Goal: Participate in discussion: Engage in conversation with other users on a specific topic

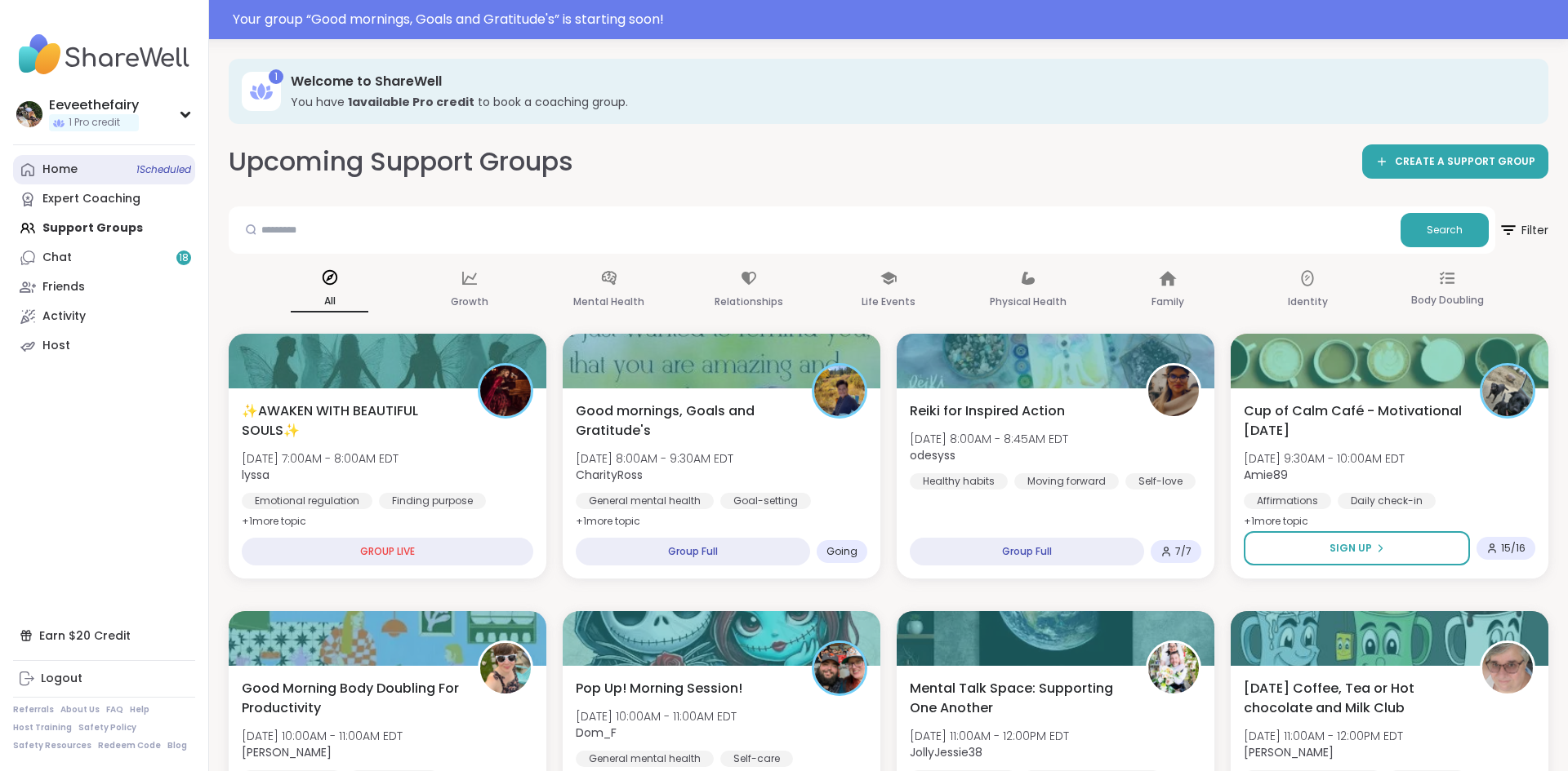
click at [168, 176] on link "Home 1 Scheduled" at bounding box center [104, 170] width 182 height 30
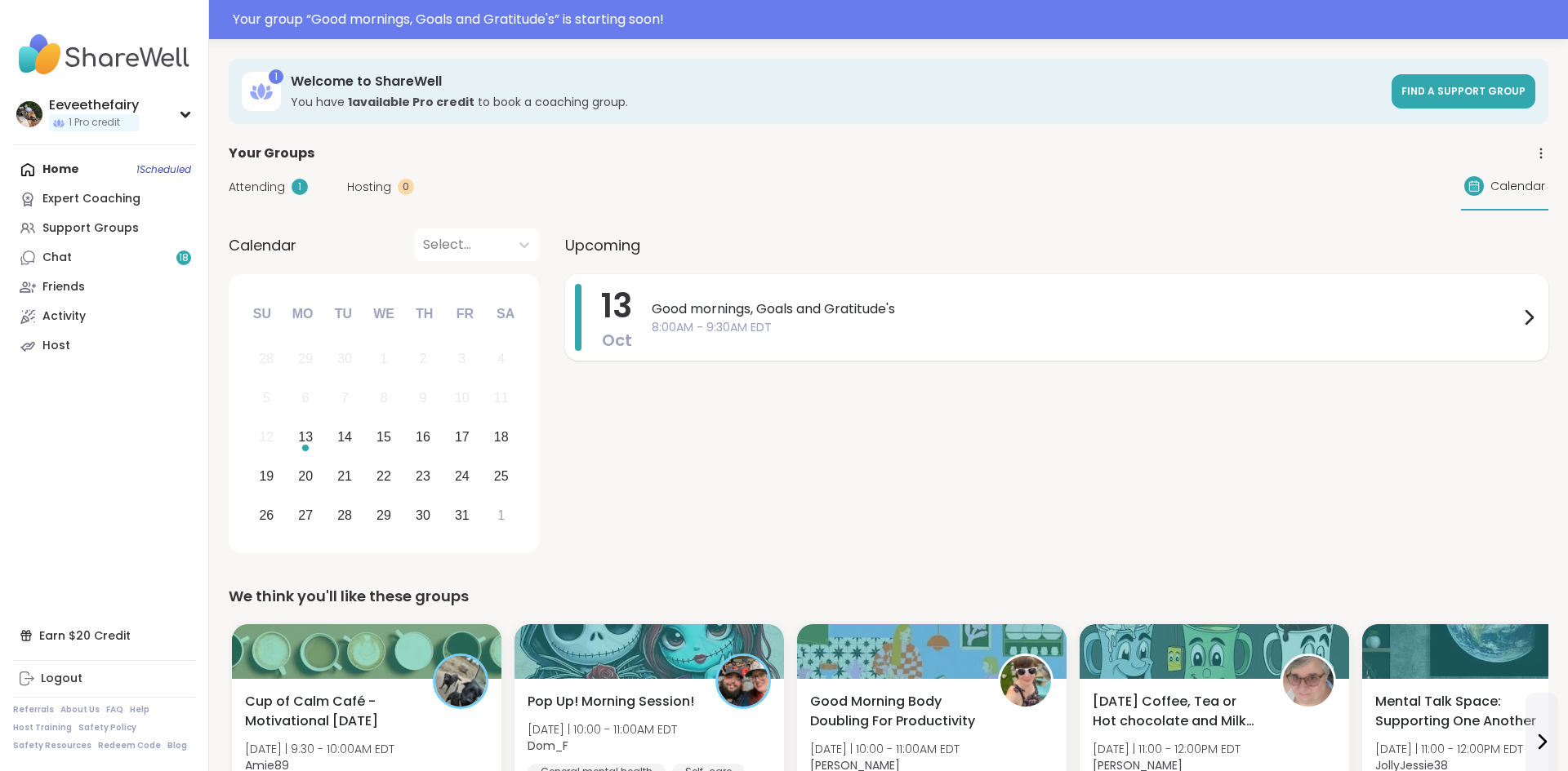
click at [756, 303] on span "Good mornings, Goals and Gratitude's" at bounding box center [1085, 310] width 867 height 20
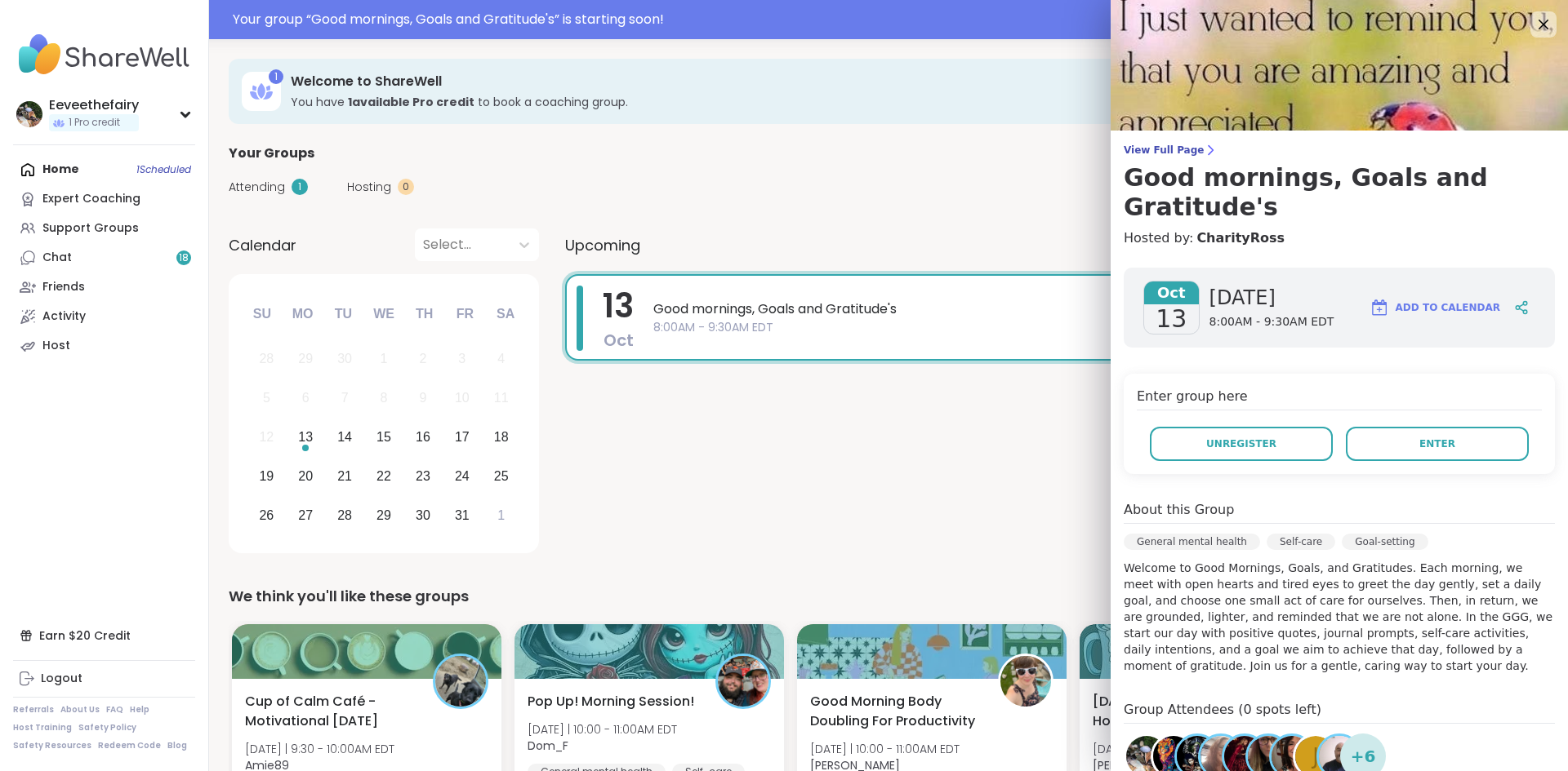
click at [1022, 442] on div "[DATE] Good mornings, Goals and Gratitude's 8:00AM - 9:30AM EDT" at bounding box center [1057, 417] width 983 height 285
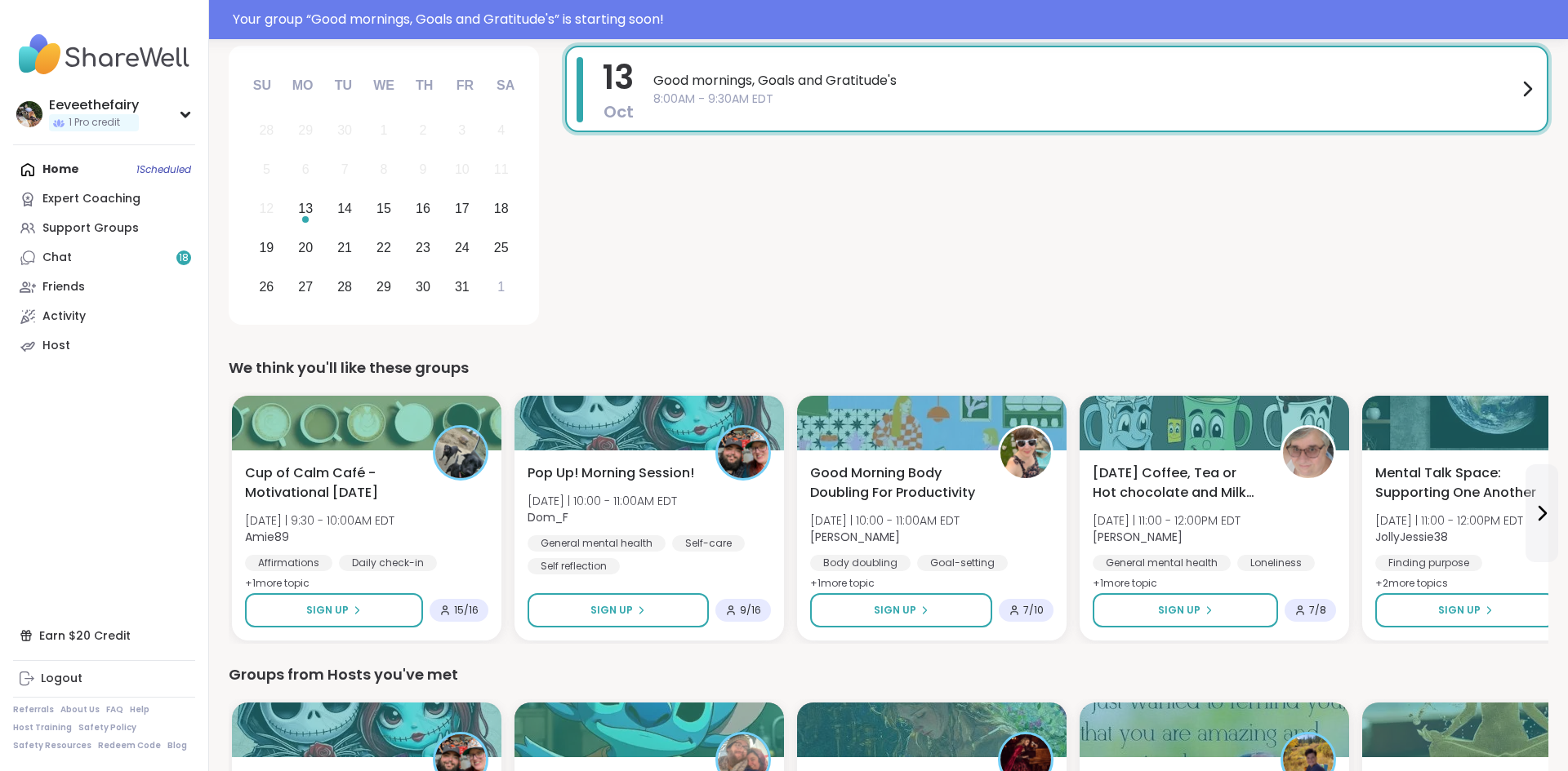
scroll to position [228, 0]
click at [881, 542] on b "[PERSON_NAME]" at bounding box center [853, 538] width 91 height 16
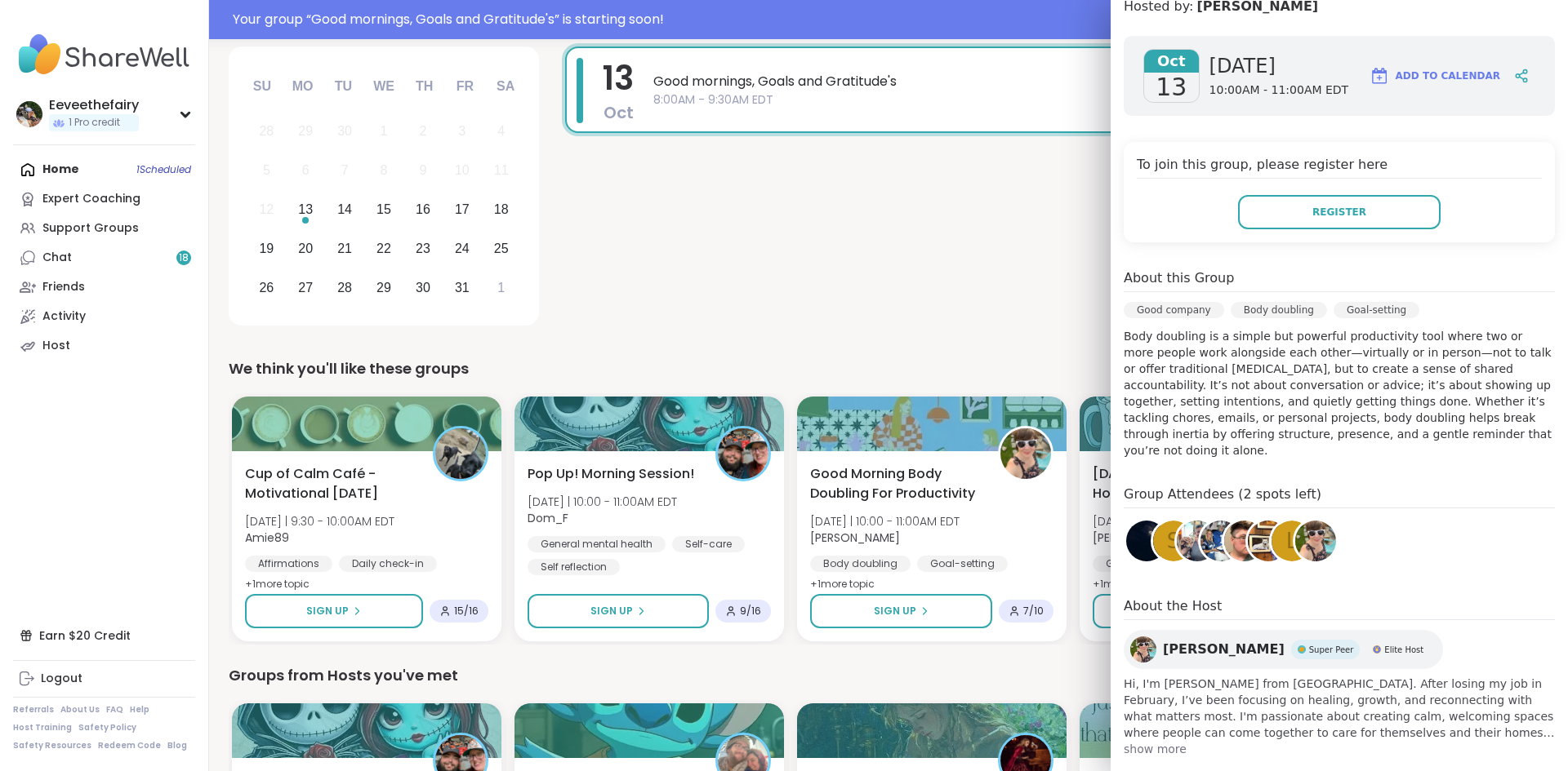
scroll to position [241, 0]
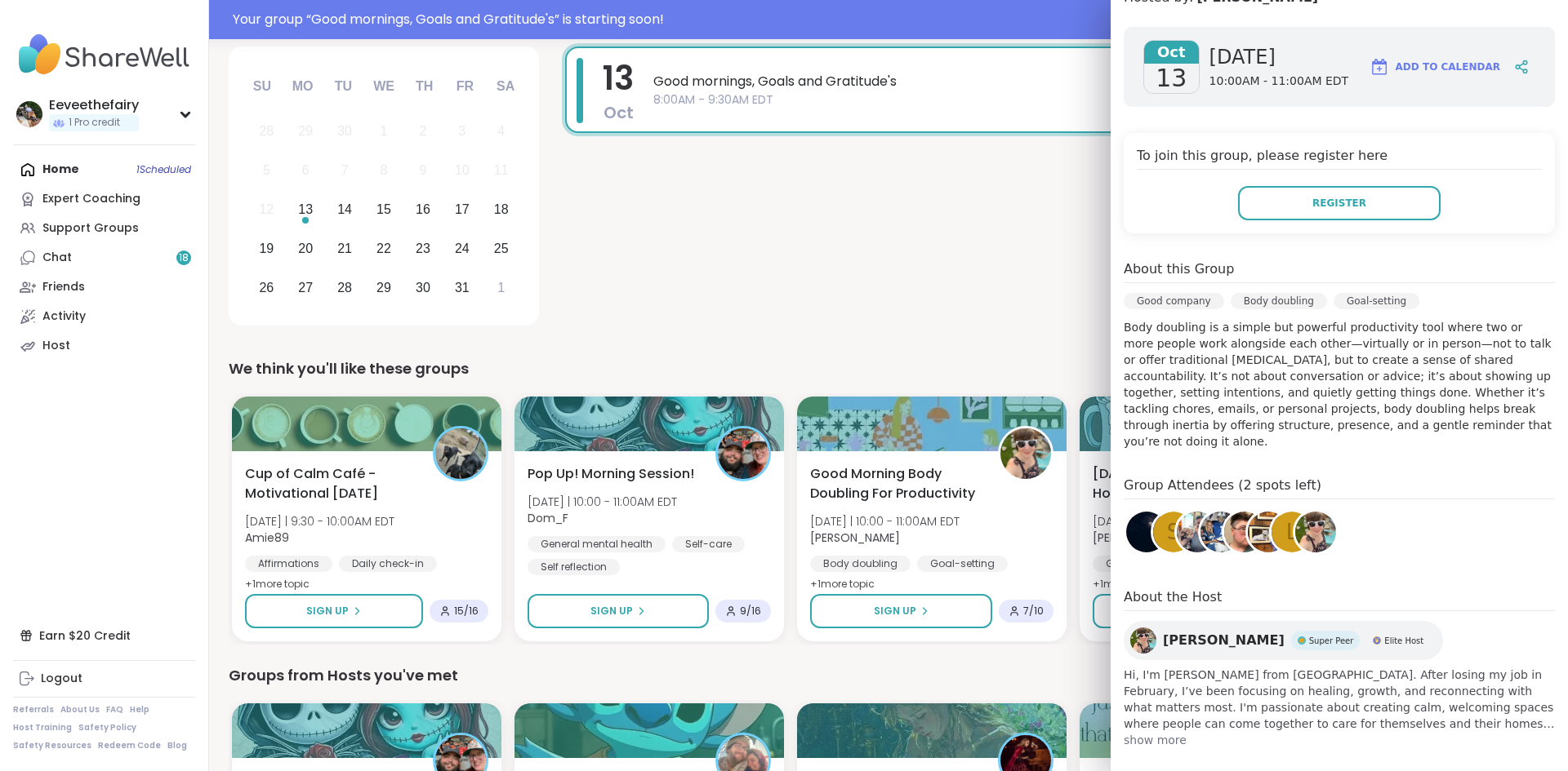
click at [1140, 512] on img at bounding box center [1146, 532] width 41 height 41
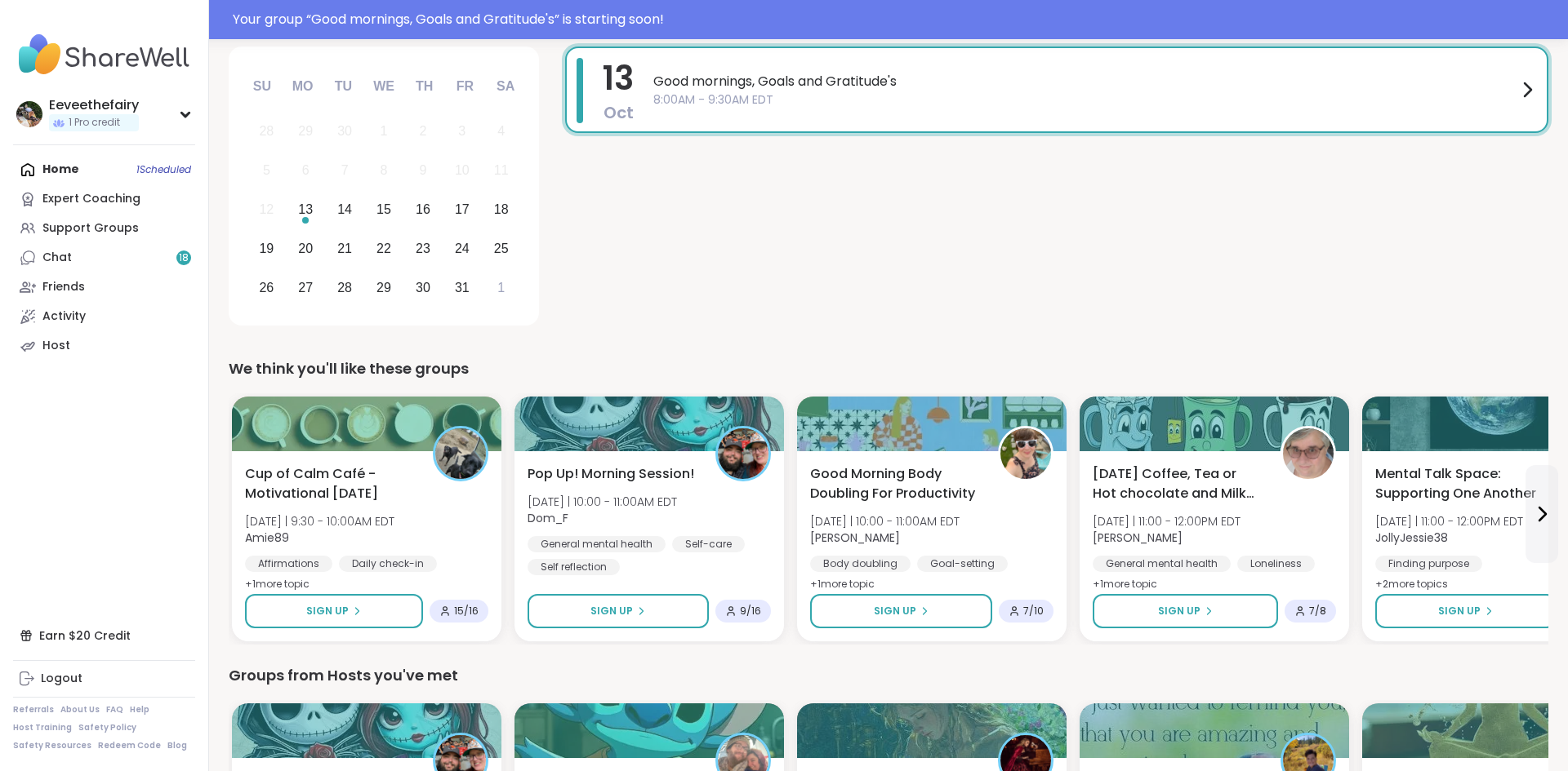
click at [1008, 273] on div "[DATE] Good mornings, Goals and Gratitude's 8:00AM - 9:30AM EDT" at bounding box center [1057, 190] width 983 height 285
click at [873, 96] on span "8:00AM - 9:30AM EDT" at bounding box center [1085, 99] width 863 height 17
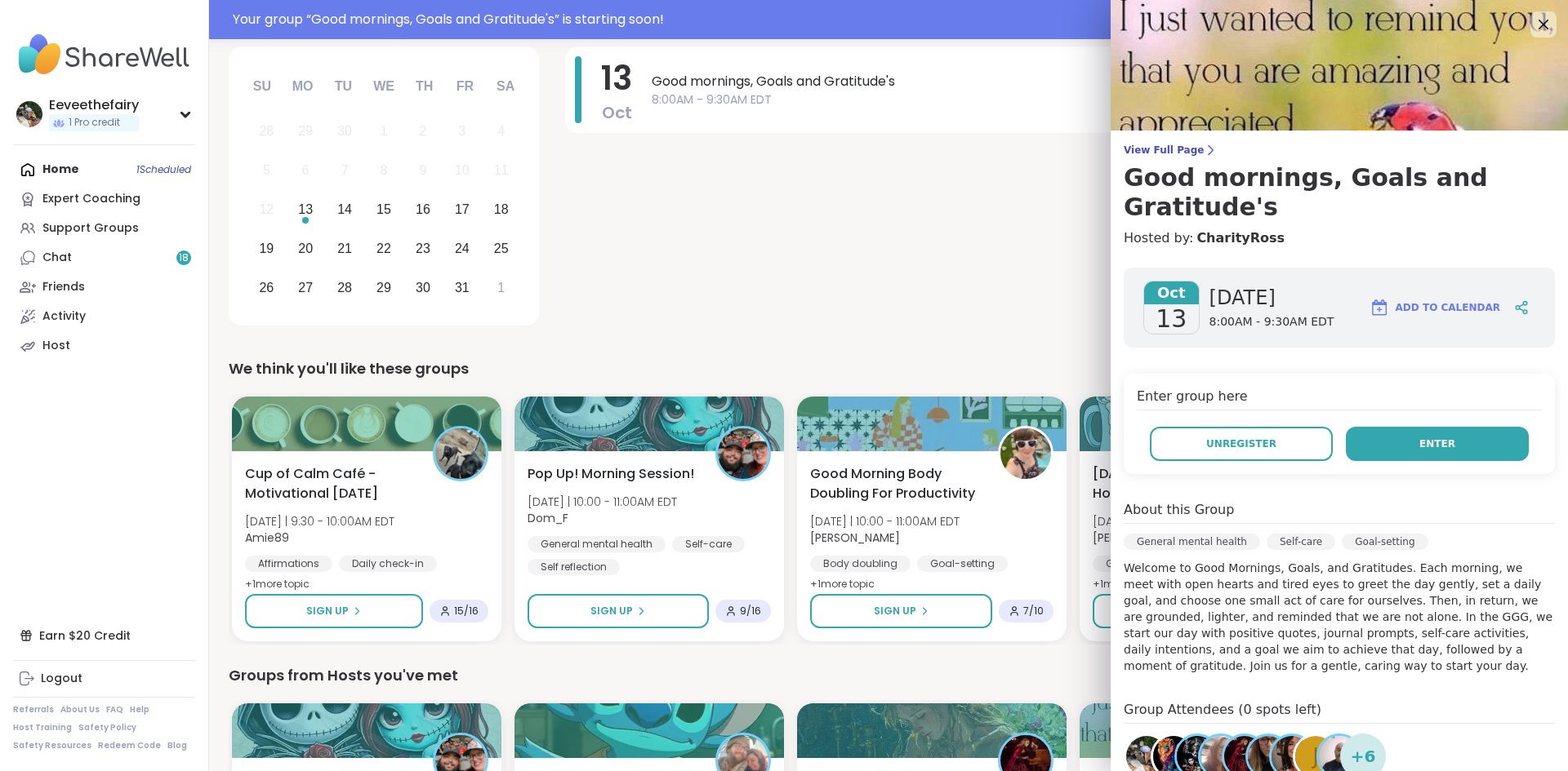
click at [1441, 437] on span "Enter" at bounding box center [1437, 444] width 36 height 14
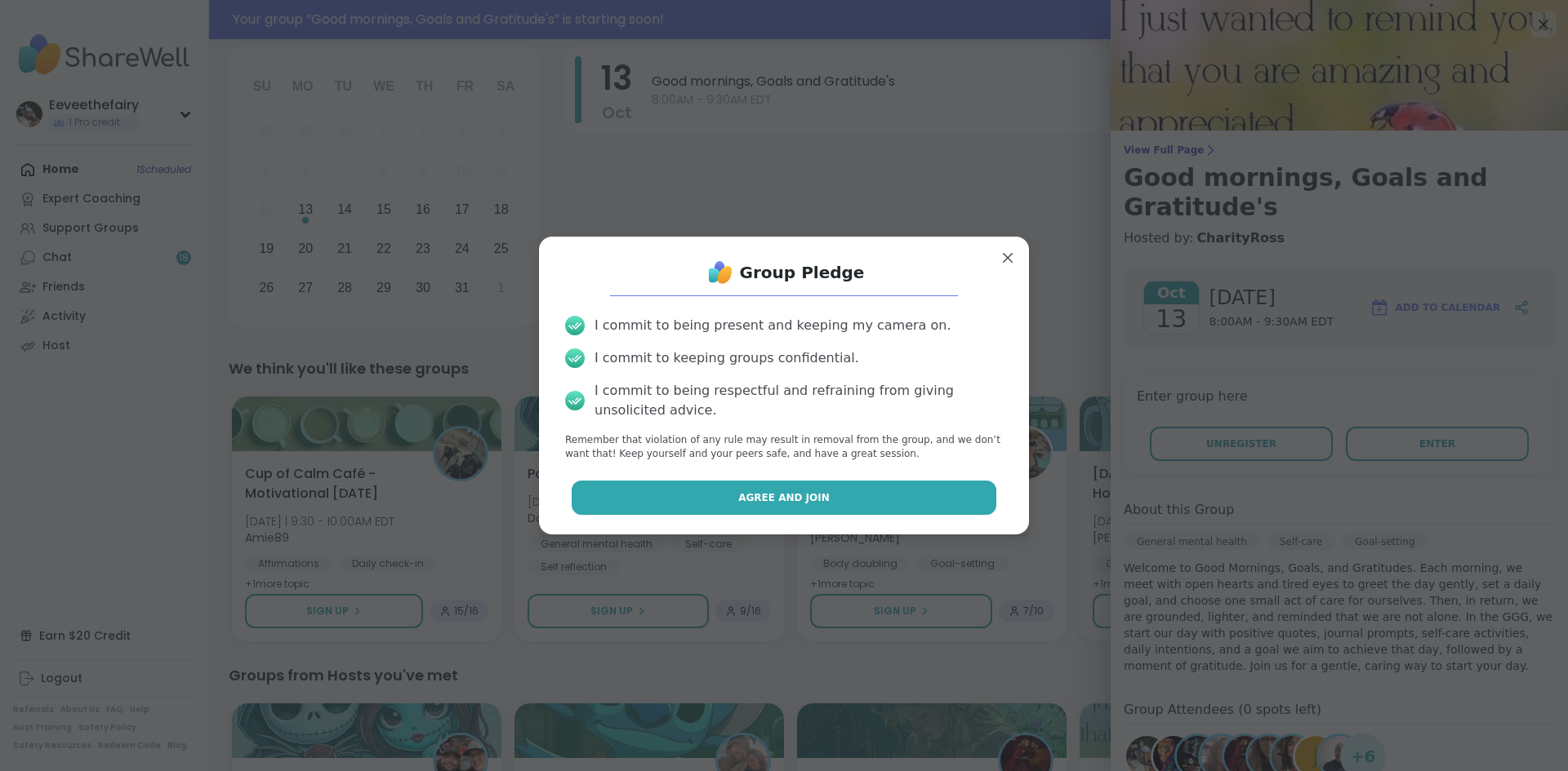
click at [854, 497] on button "Agree and Join" at bounding box center [784, 497] width 425 height 34
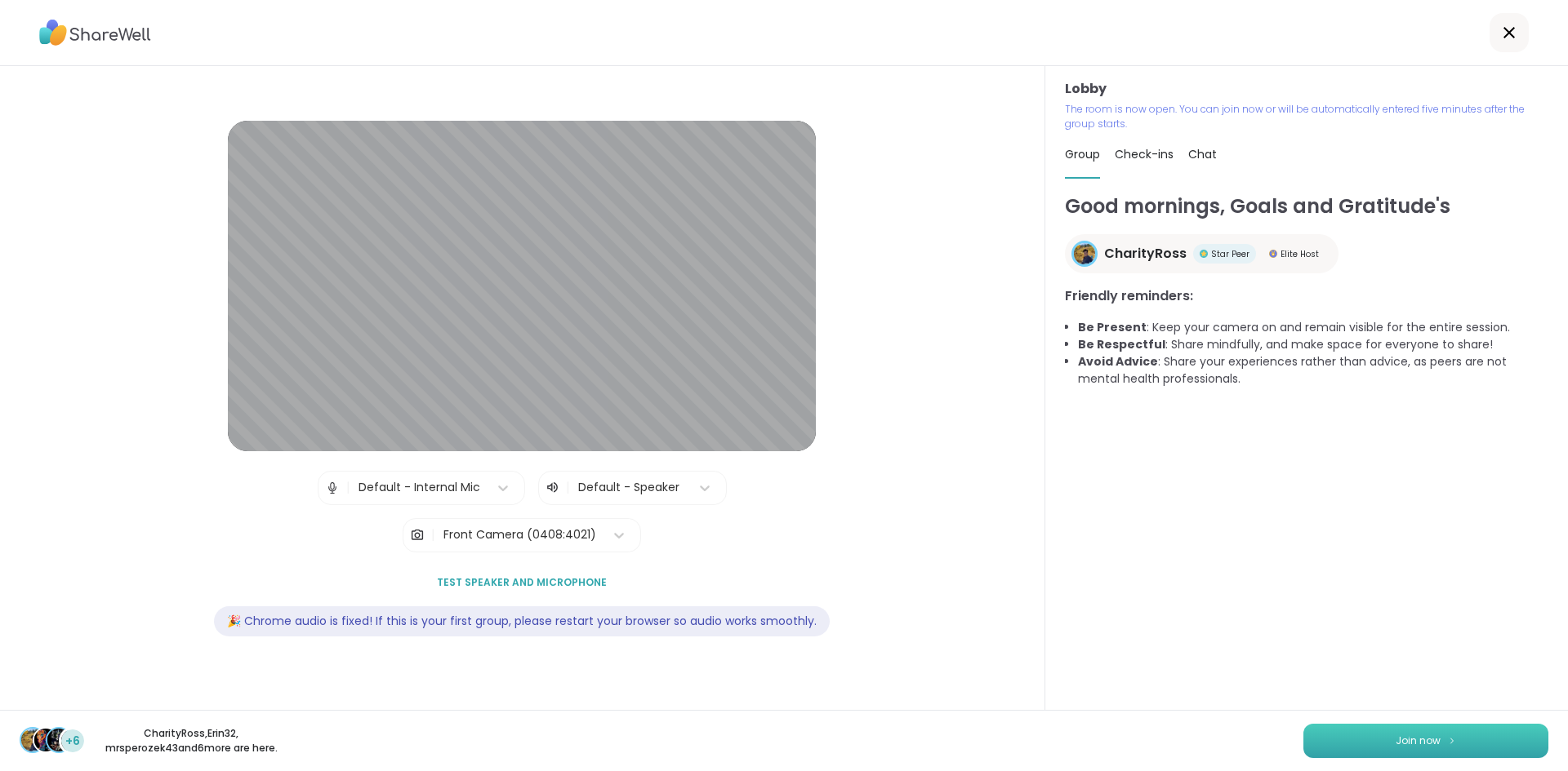
click at [1433, 735] on span "Join now" at bounding box center [1418, 741] width 45 height 14
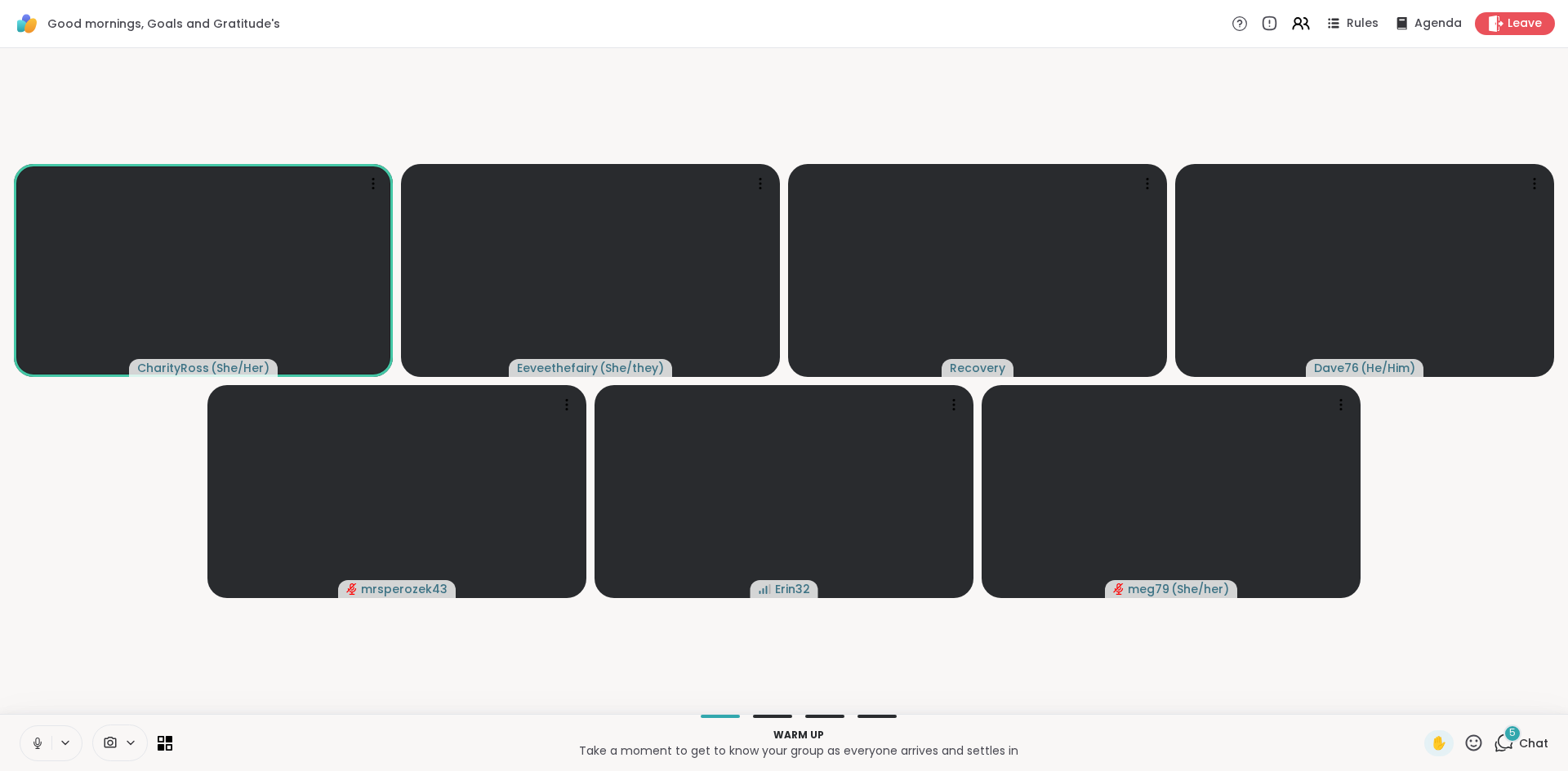
click at [46, 748] on button at bounding box center [36, 744] width 31 height 34
click at [1507, 736] on div "5" at bounding box center [1512, 734] width 18 height 18
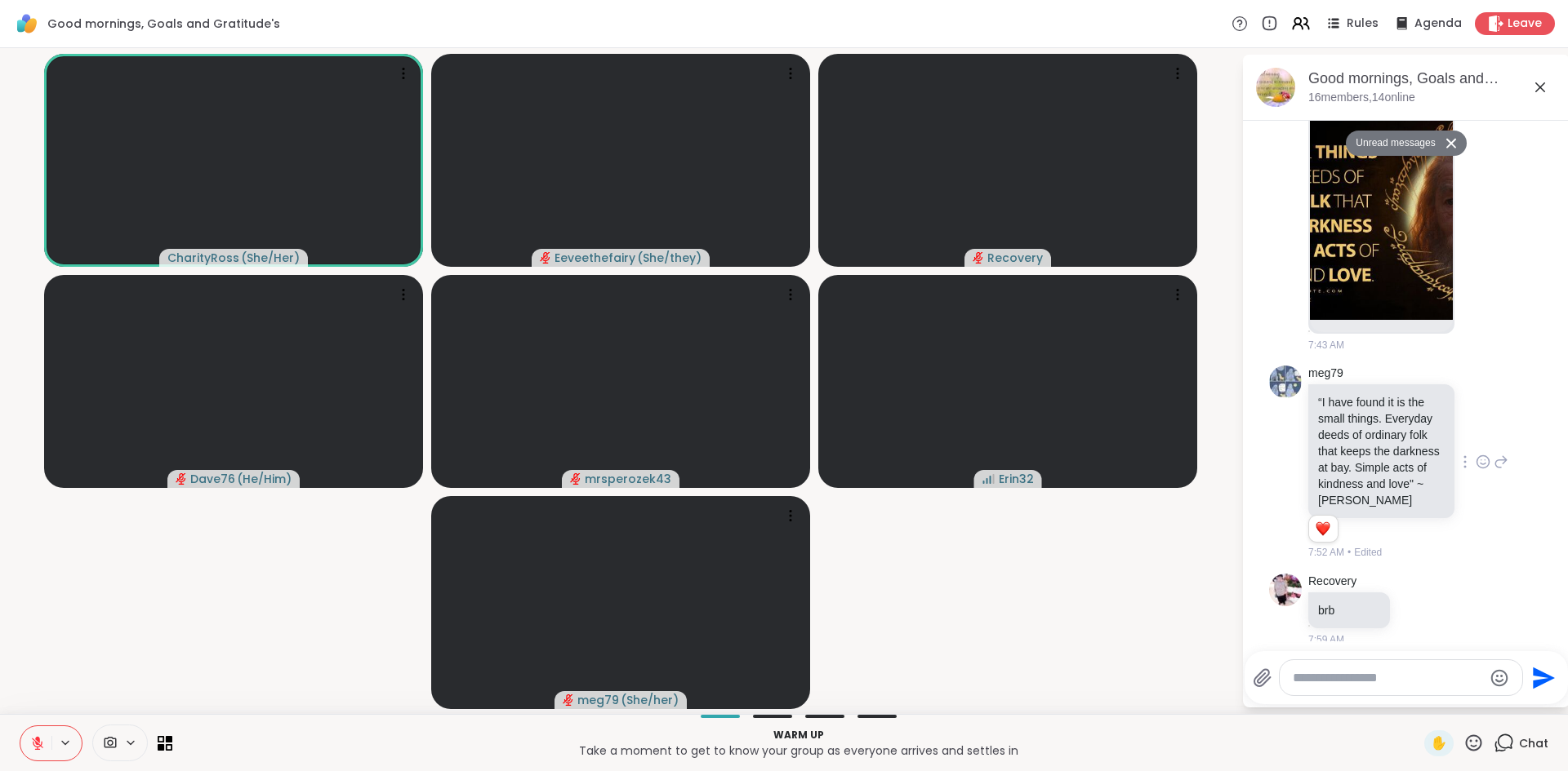
scroll to position [1195, 0]
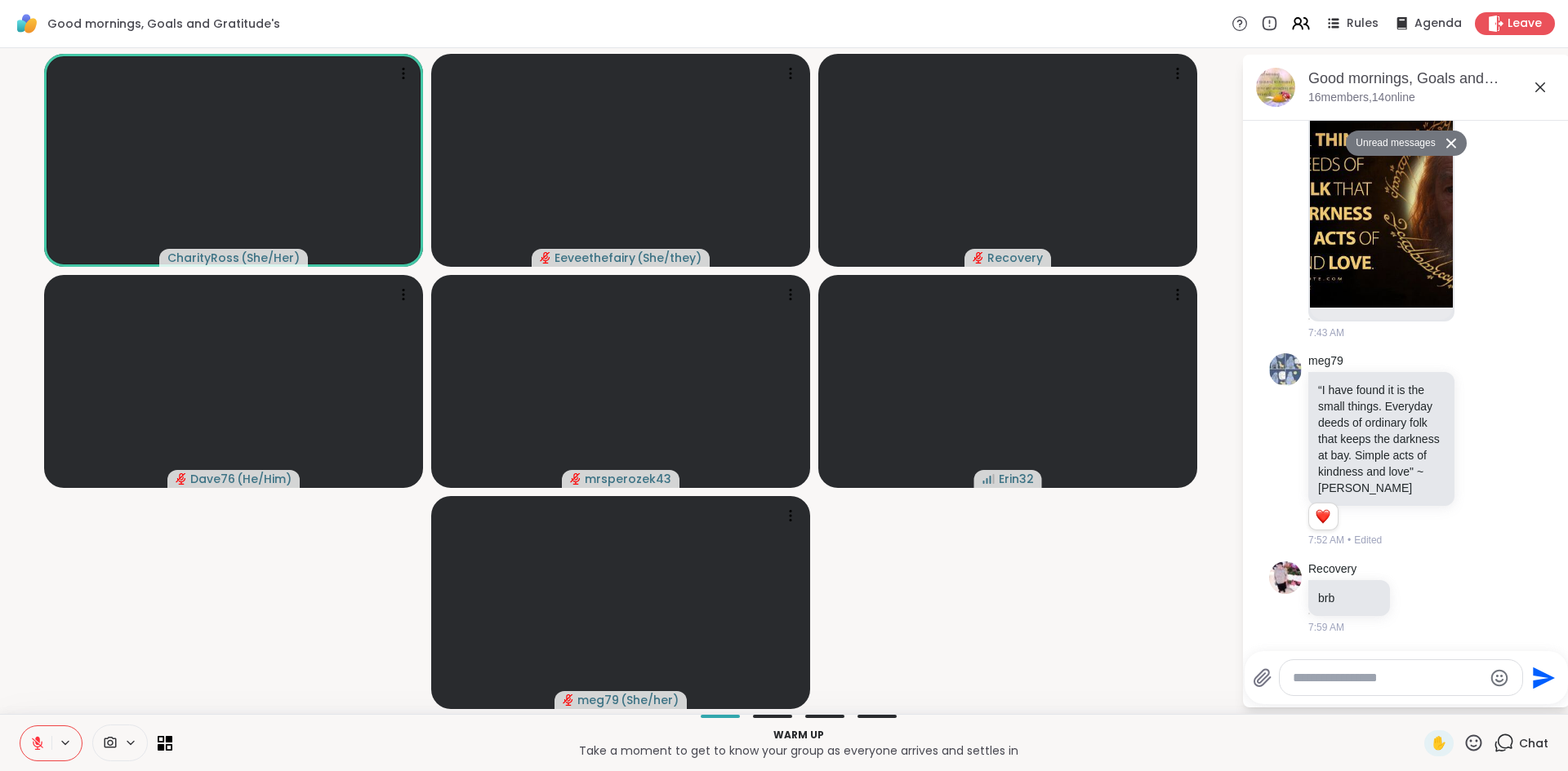
click at [41, 755] on button at bounding box center [36, 744] width 31 height 34
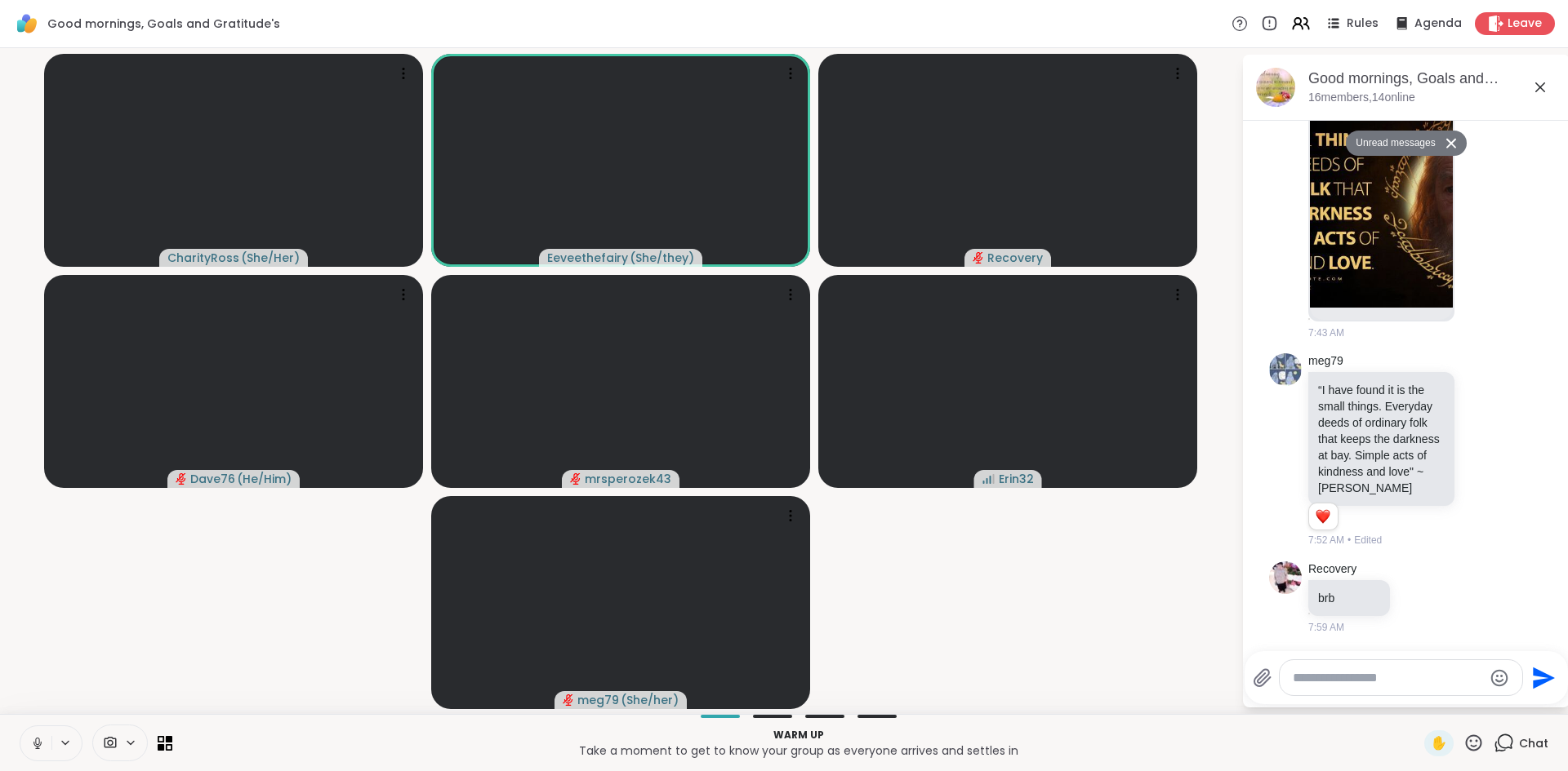
click at [35, 748] on icon at bounding box center [37, 743] width 14 height 14
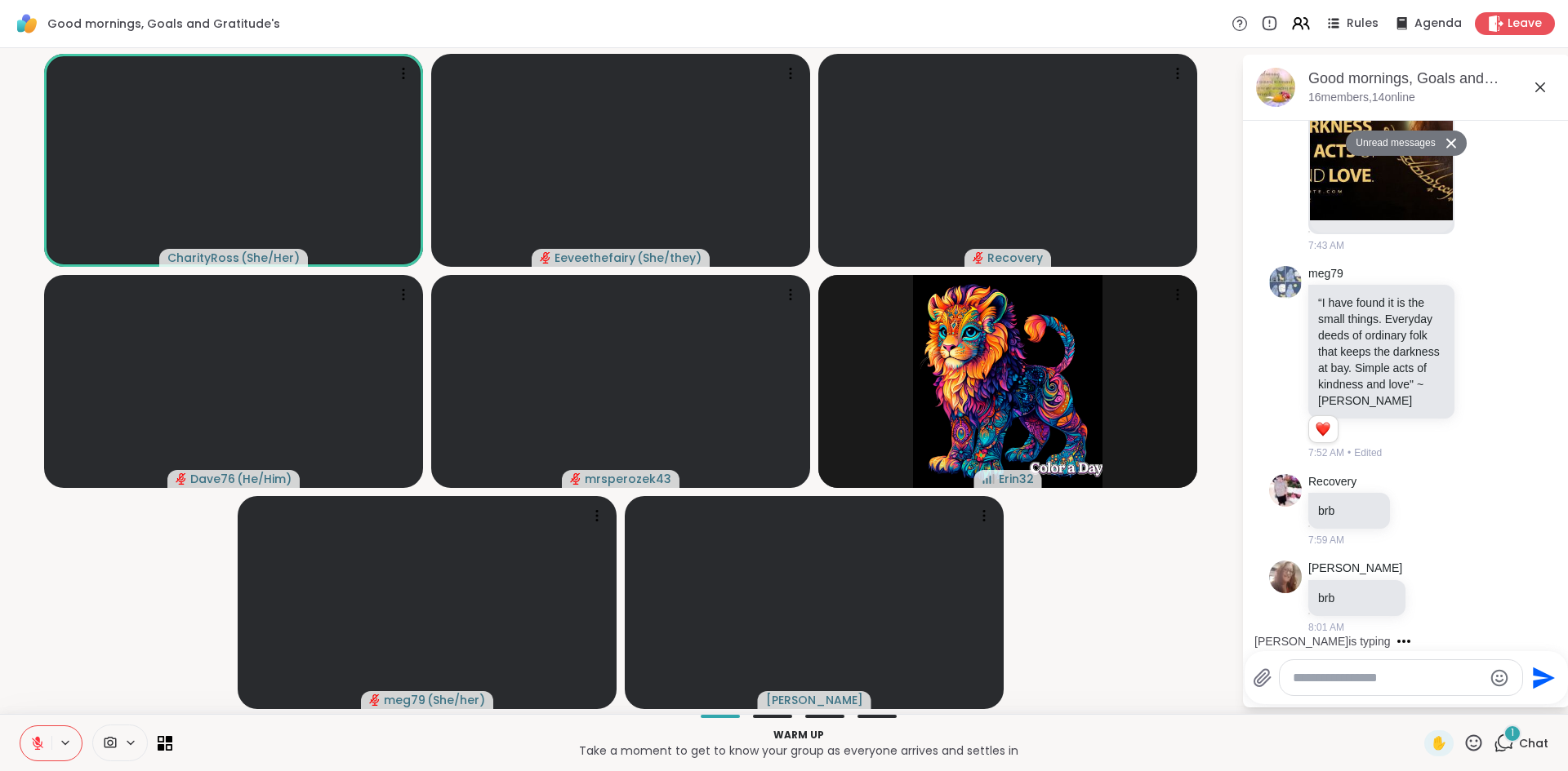
scroll to position [1244, 0]
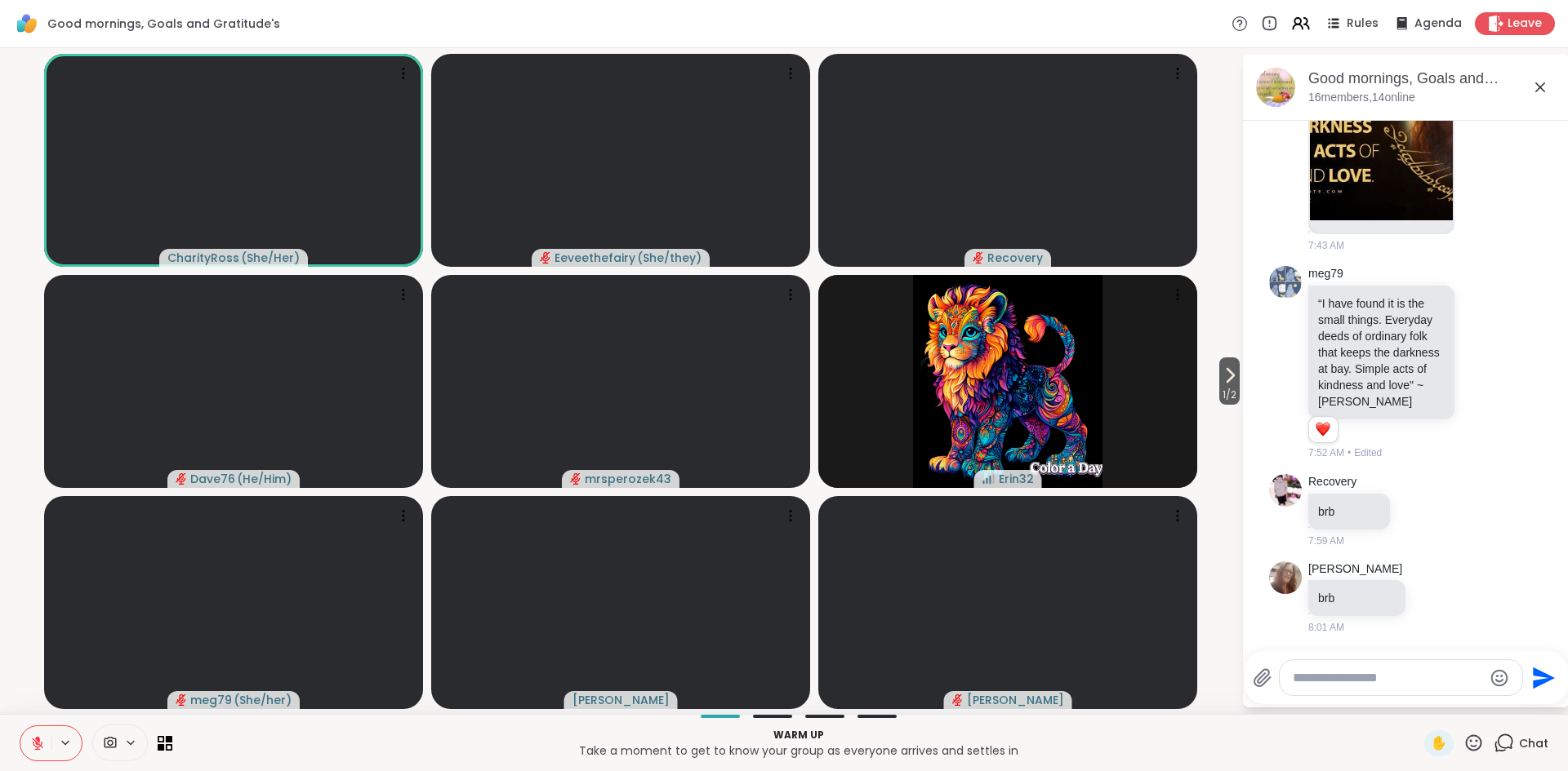
click at [1474, 748] on icon at bounding box center [1473, 743] width 21 height 21
click at [1223, 756] on p "Take a moment to get to know your group as everyone arrives and settles in" at bounding box center [798, 751] width 1232 height 16
click at [1232, 389] on span "1 / 2" at bounding box center [1229, 395] width 21 height 20
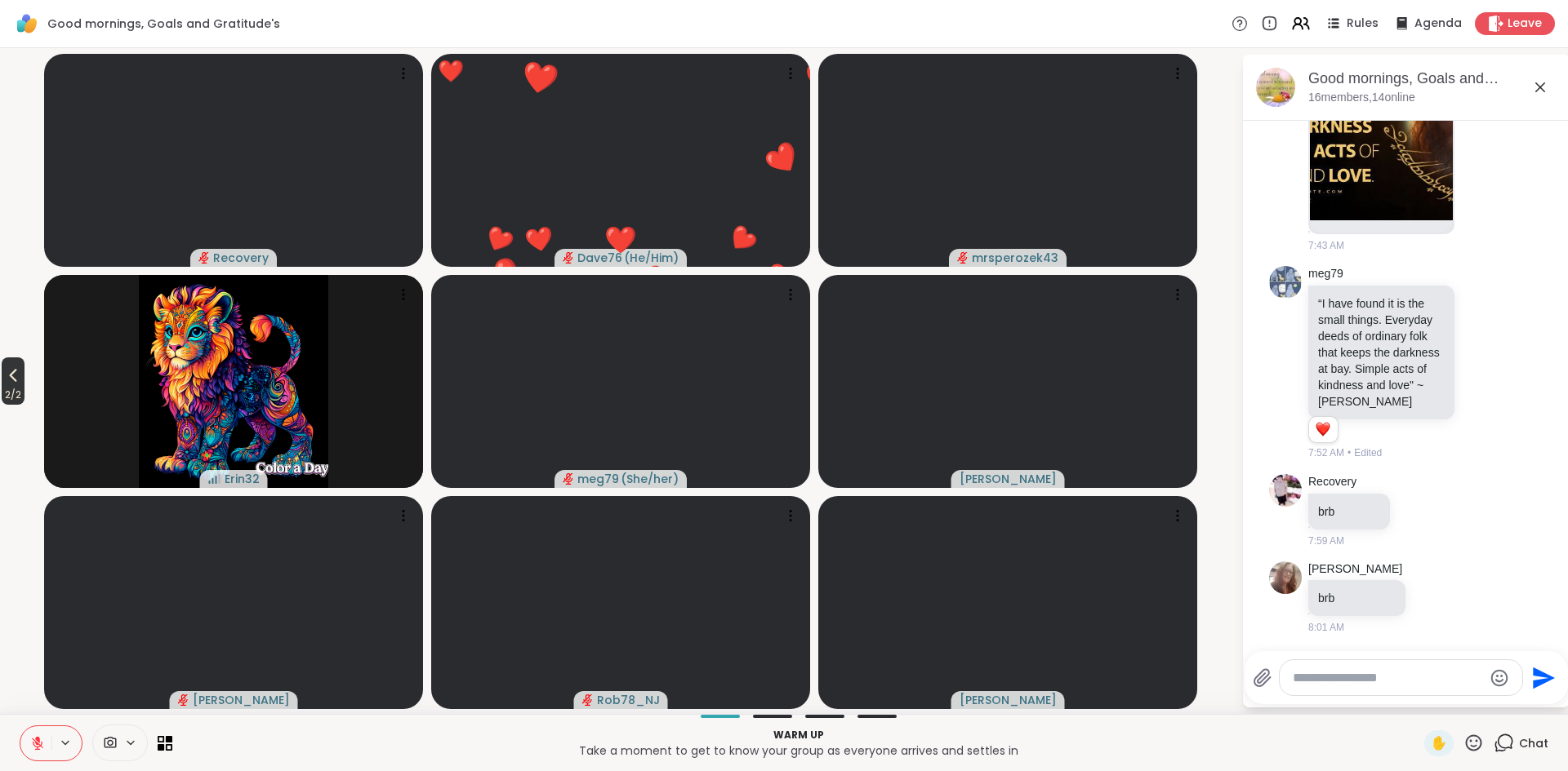
click at [22, 389] on span "2 / 2" at bounding box center [13, 395] width 23 height 20
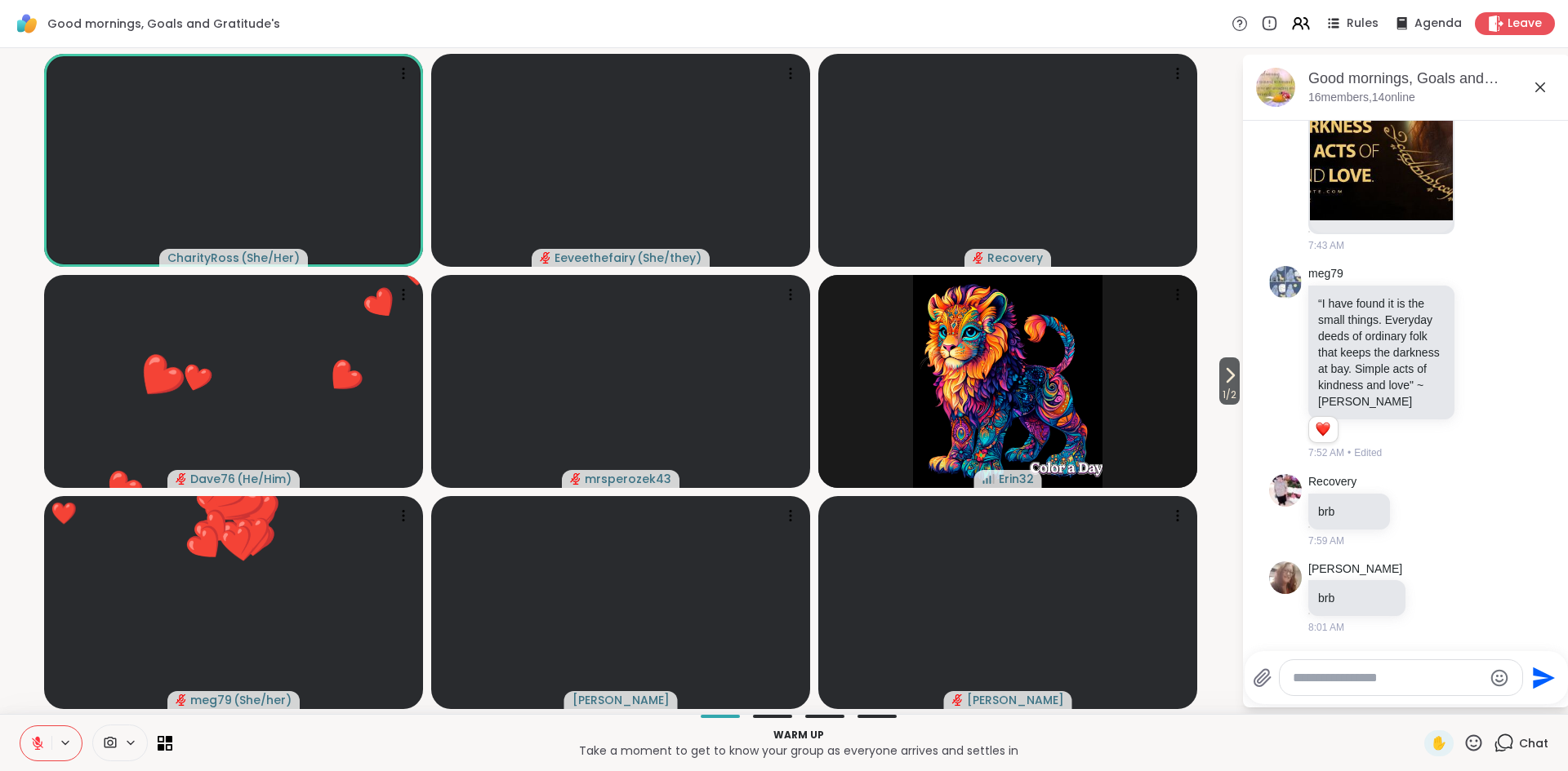
click at [1472, 738] on icon at bounding box center [1473, 743] width 21 height 21
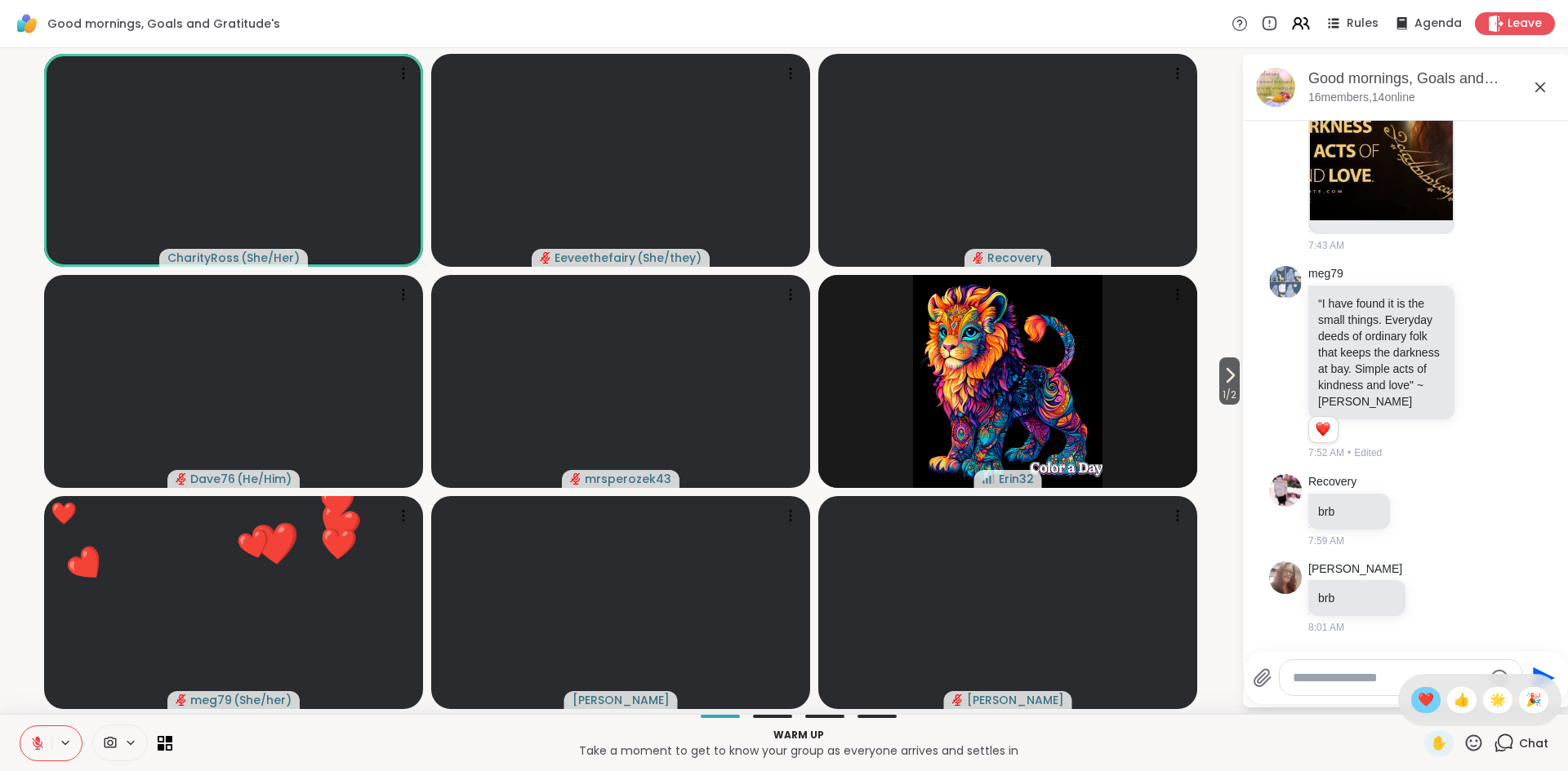
click at [1423, 701] on span "❤️" at bounding box center [1425, 701] width 16 height 20
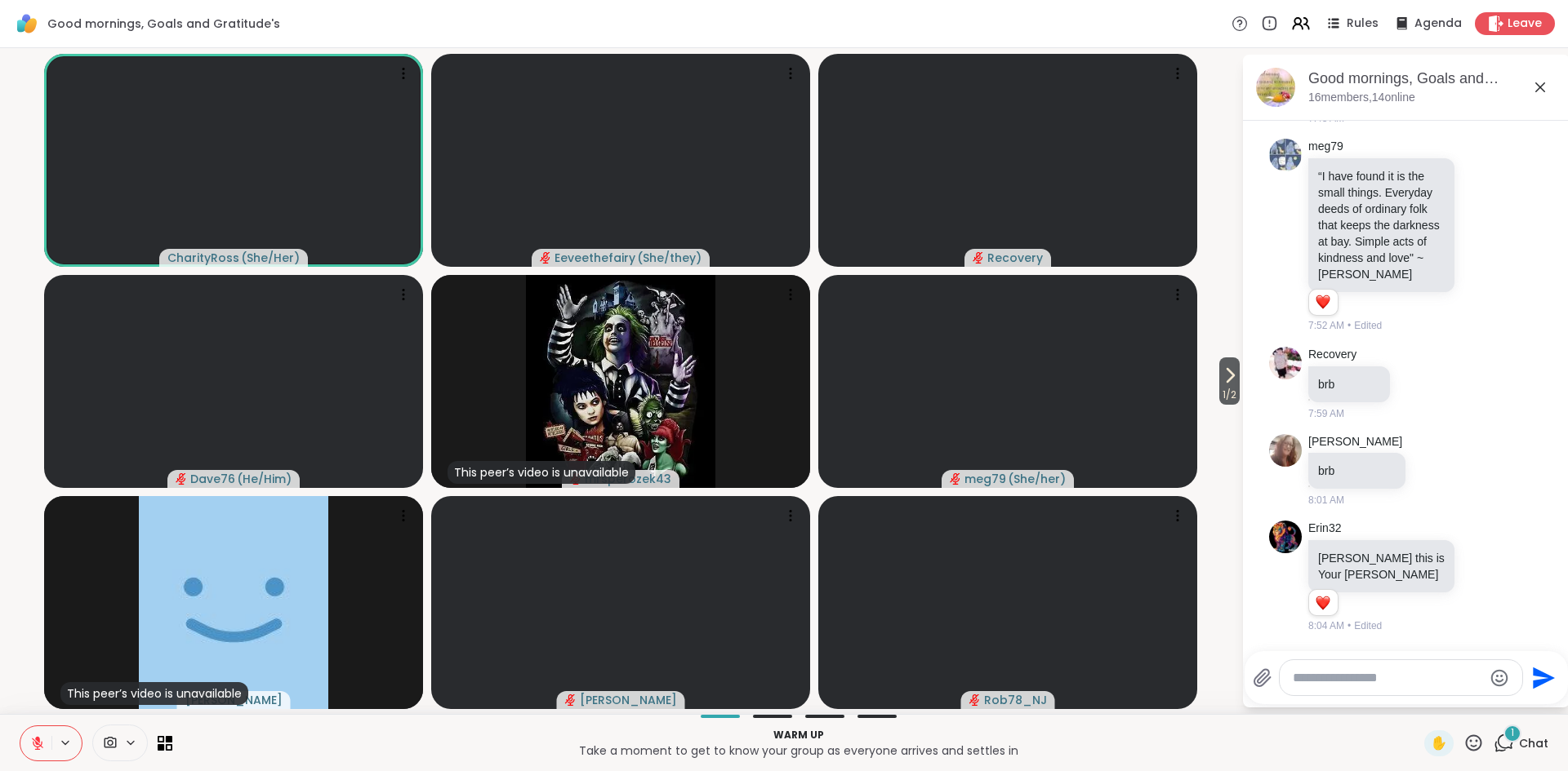
scroll to position [1497, 0]
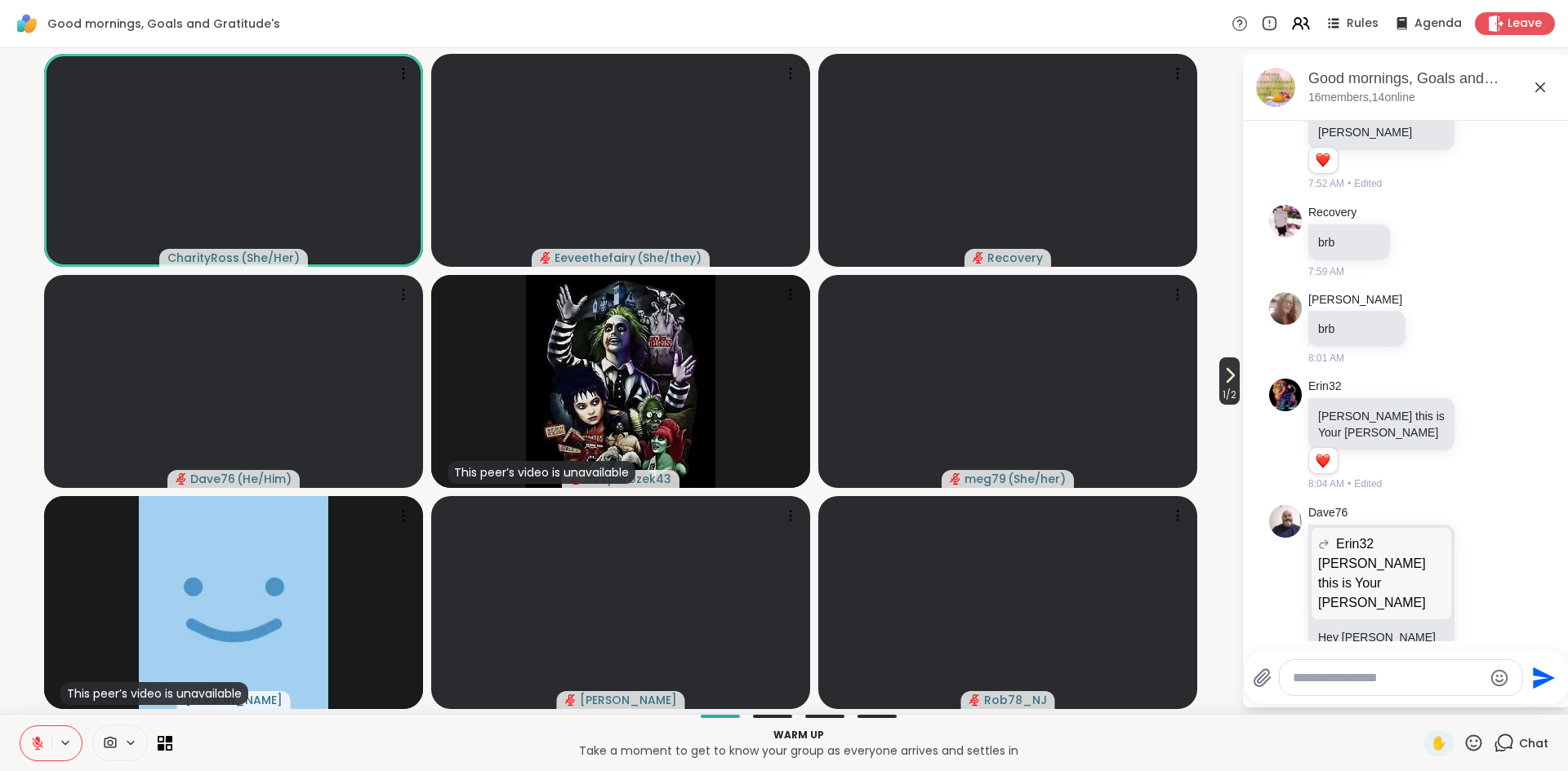
click at [1229, 386] on span "1 / 2" at bounding box center [1229, 395] width 21 height 20
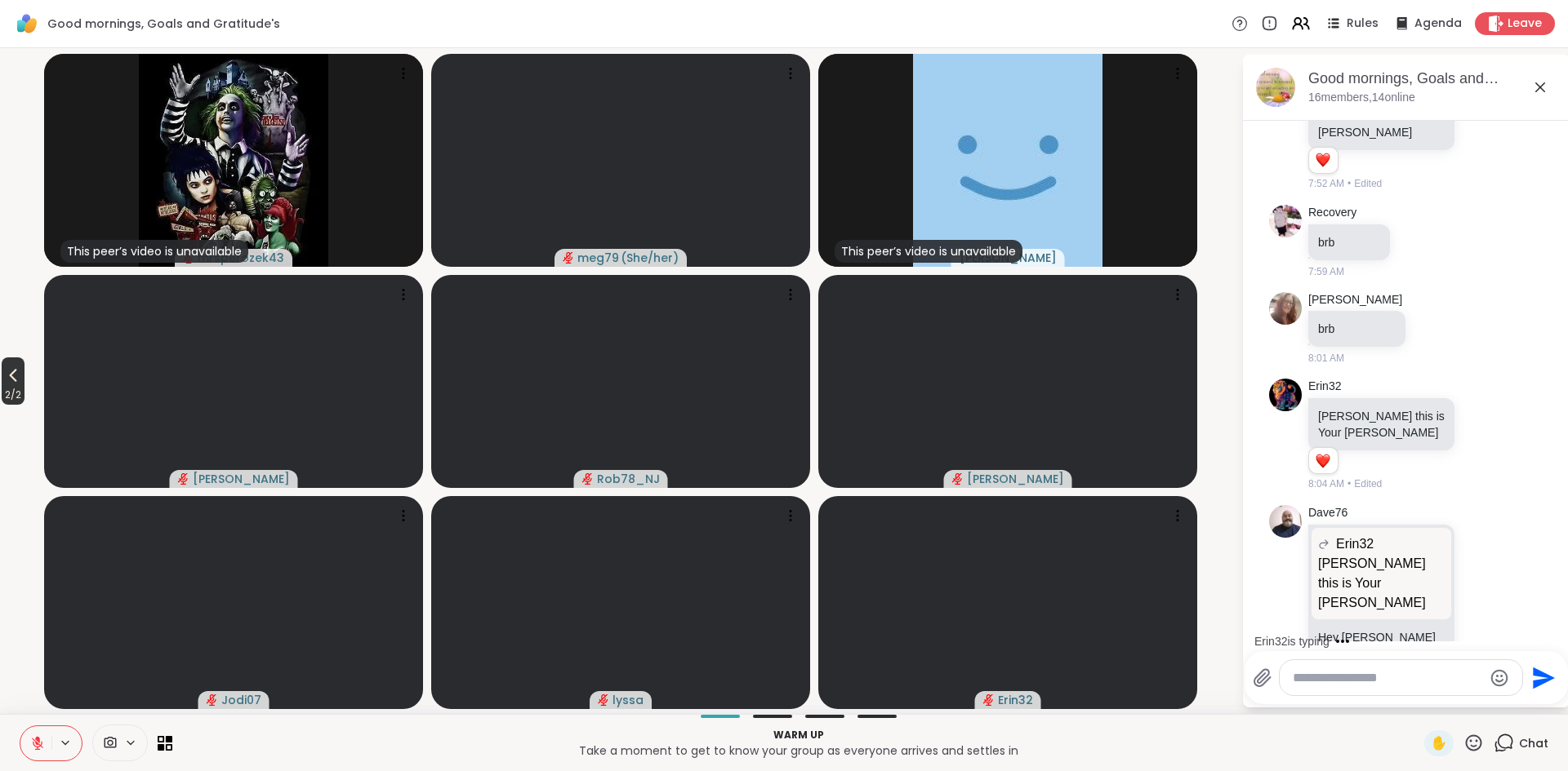
click at [14, 375] on icon at bounding box center [14, 376] width 20 height 20
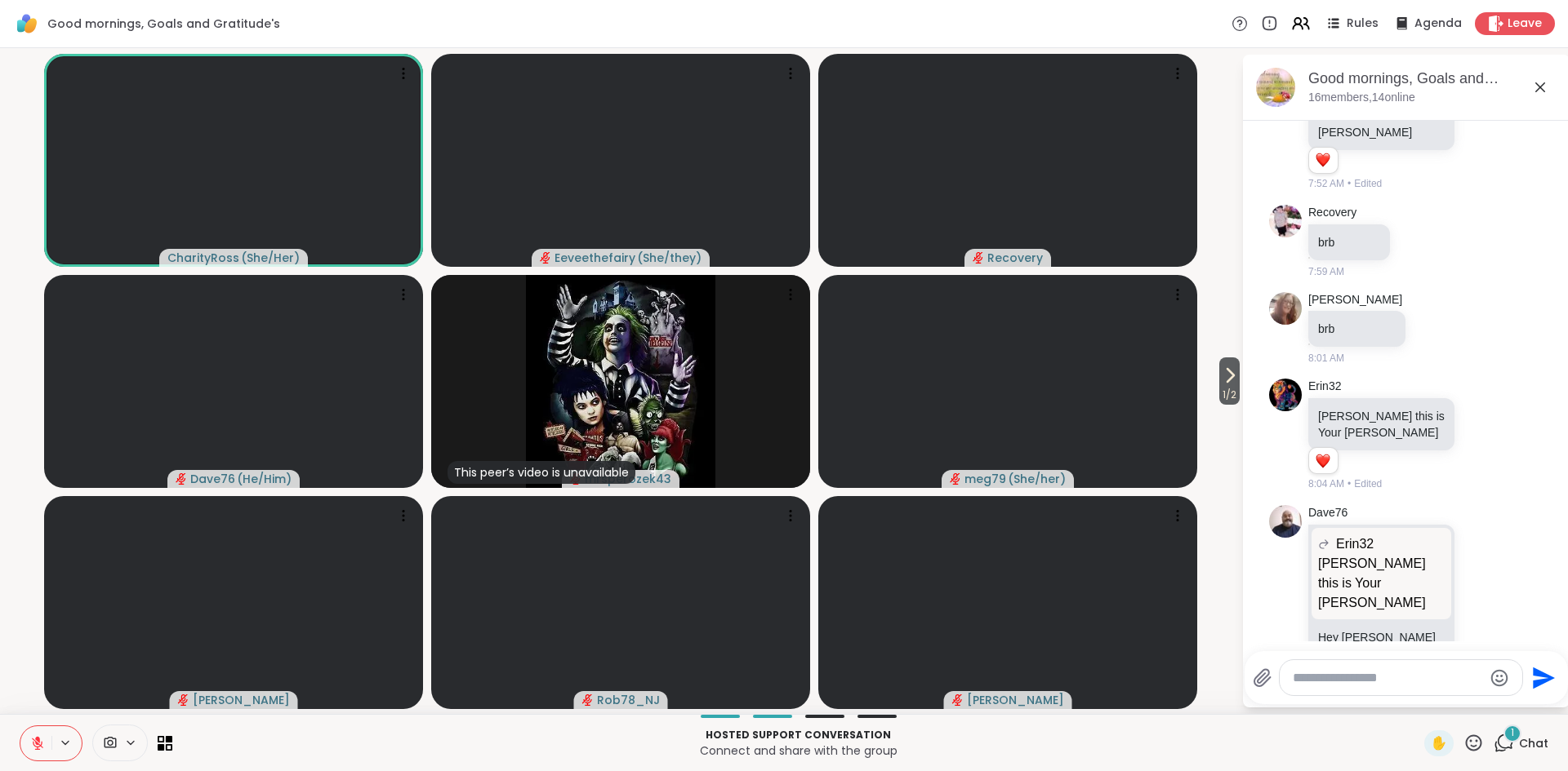
scroll to position [1601, 0]
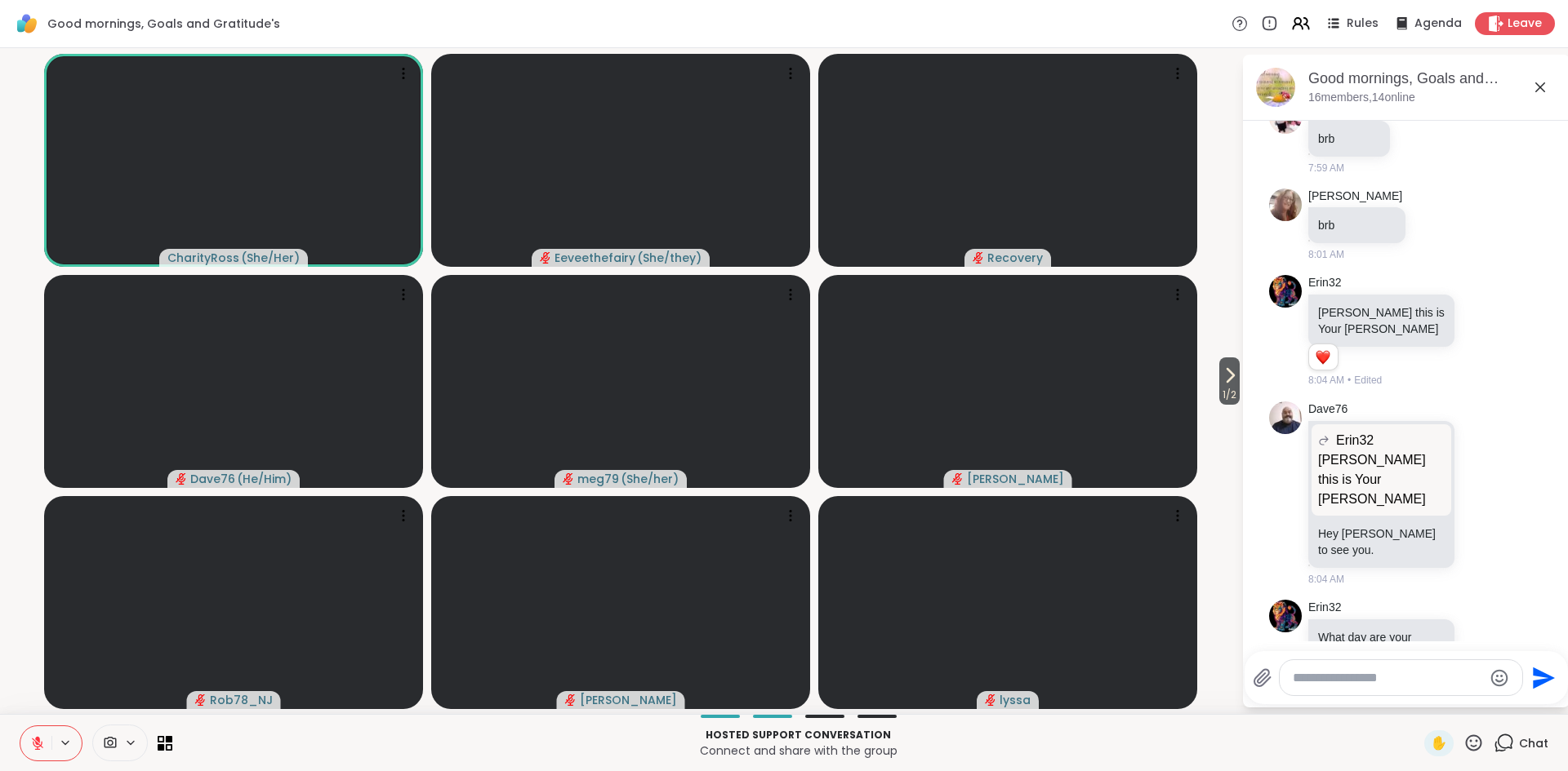
click at [1336, 680] on textarea "Type your message" at bounding box center [1387, 678] width 191 height 16
click at [1386, 638] on span "Re covery" at bounding box center [1393, 635] width 123 height 16
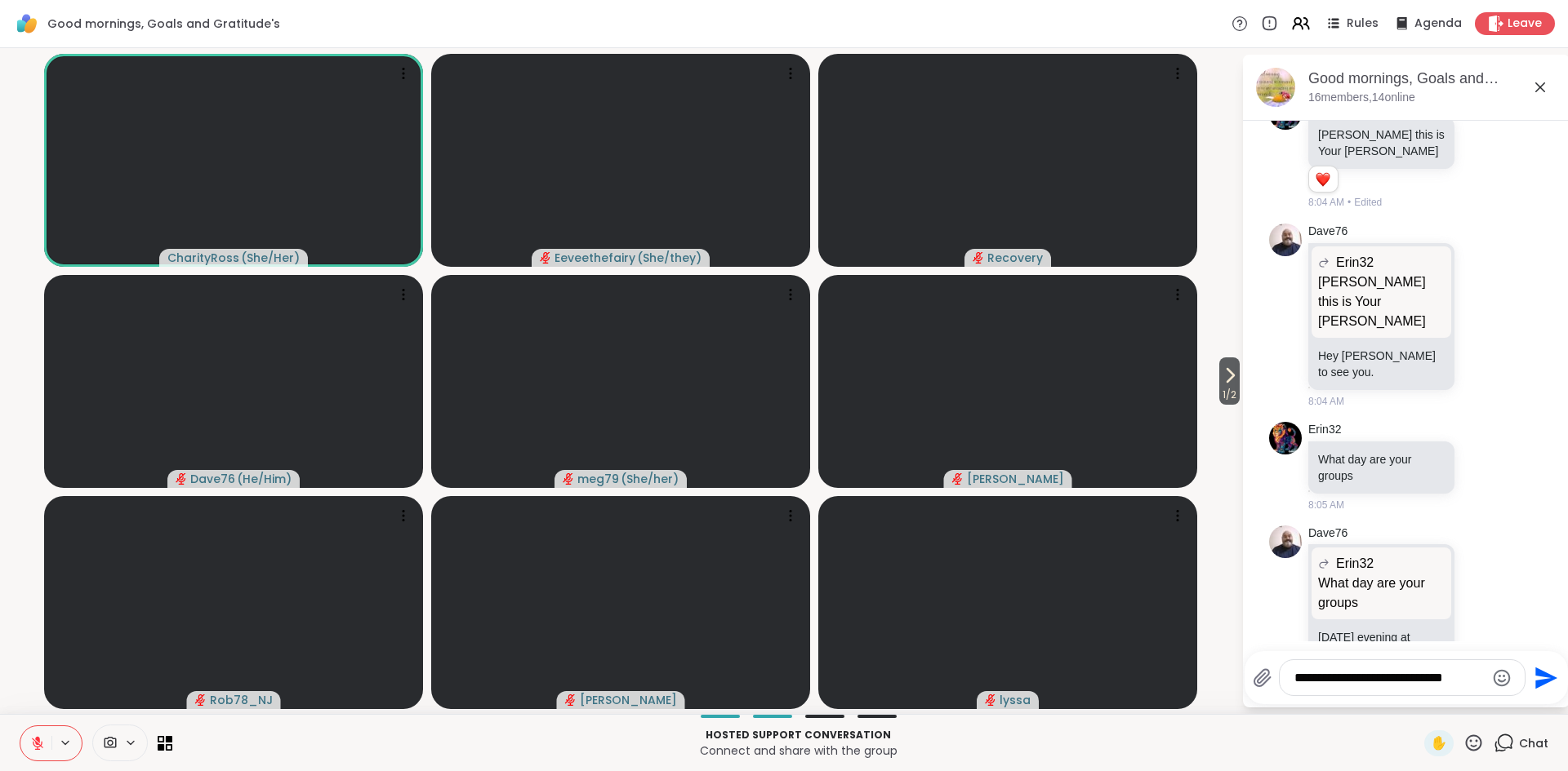
scroll to position [1789, 0]
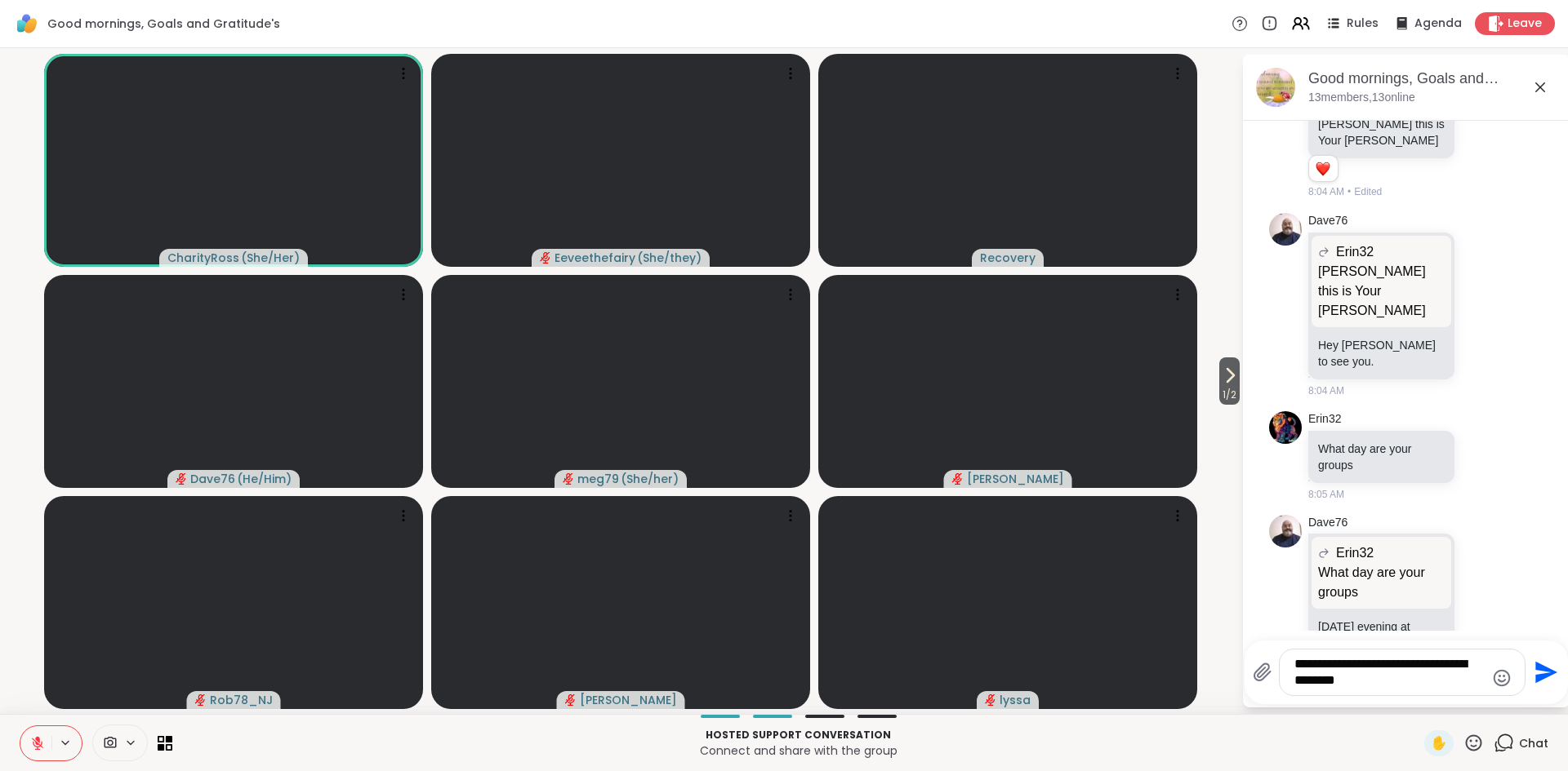
type textarea "**********"
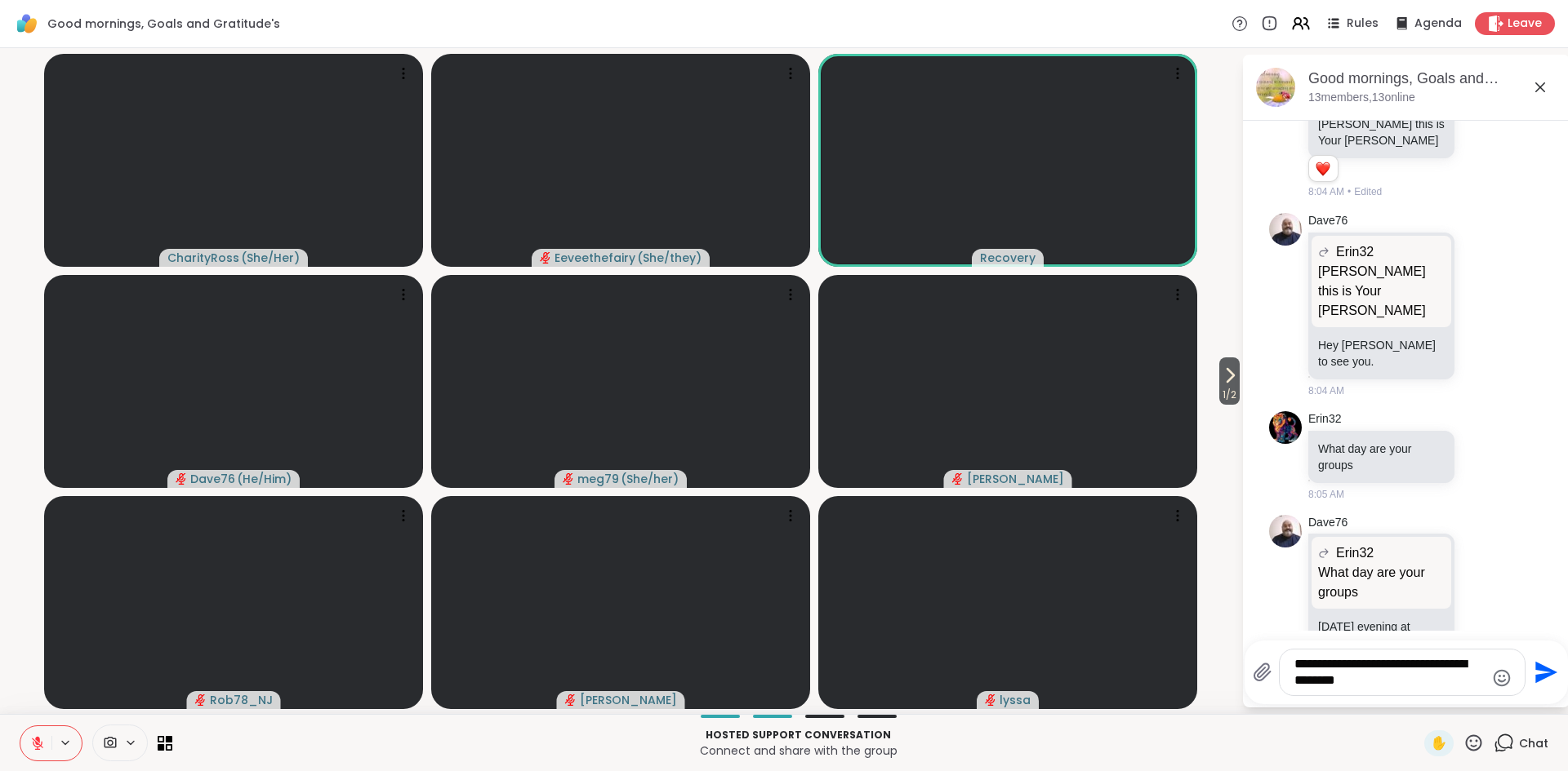
drag, startPoint x: 1396, startPoint y: 674, endPoint x: 1280, endPoint y: 647, distance: 119.1
click at [1280, 647] on div "**********" at bounding box center [1406, 673] width 323 height 64
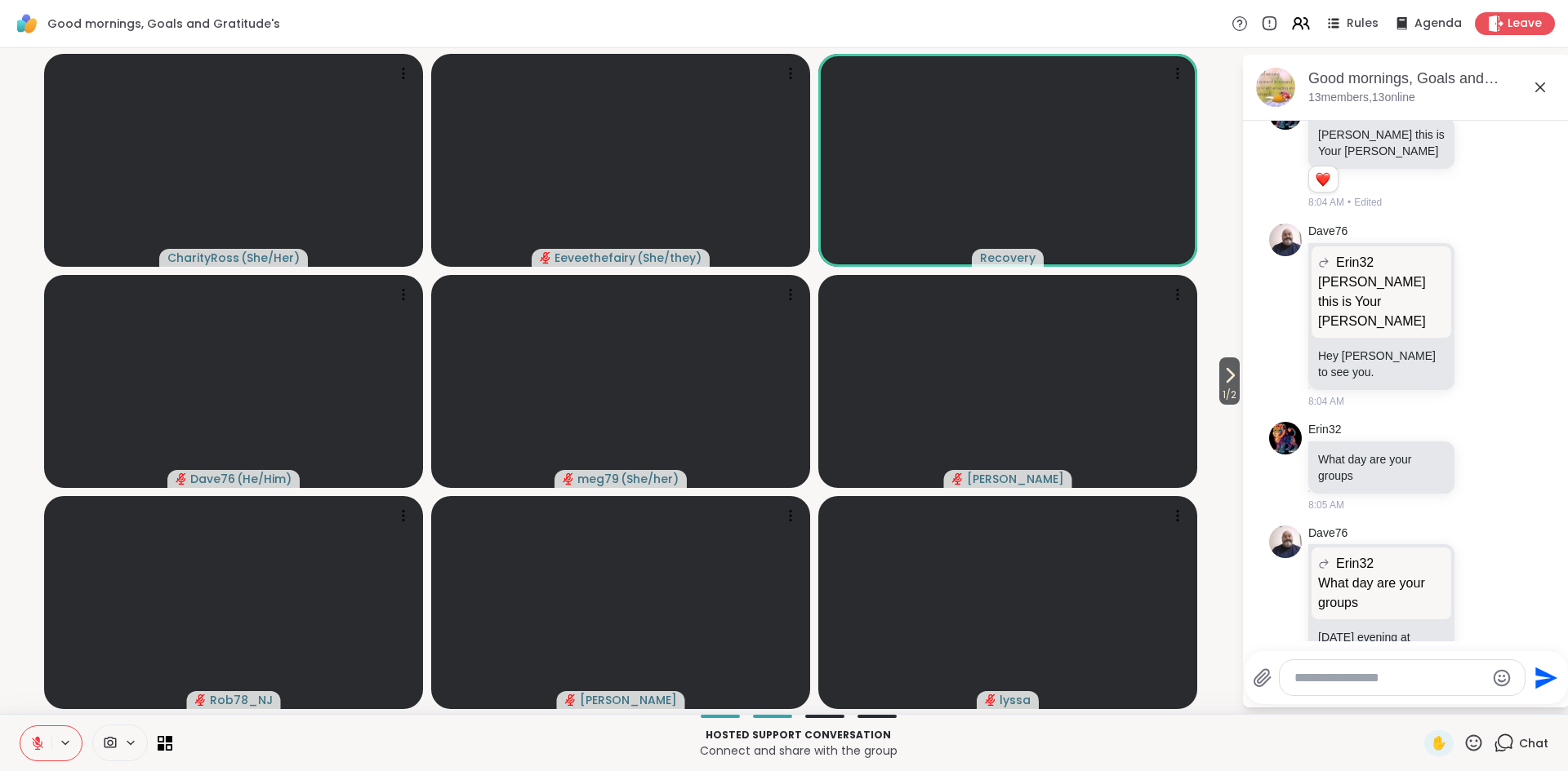
click at [1319, 676] on textarea "Type your message" at bounding box center [1389, 678] width 191 height 16
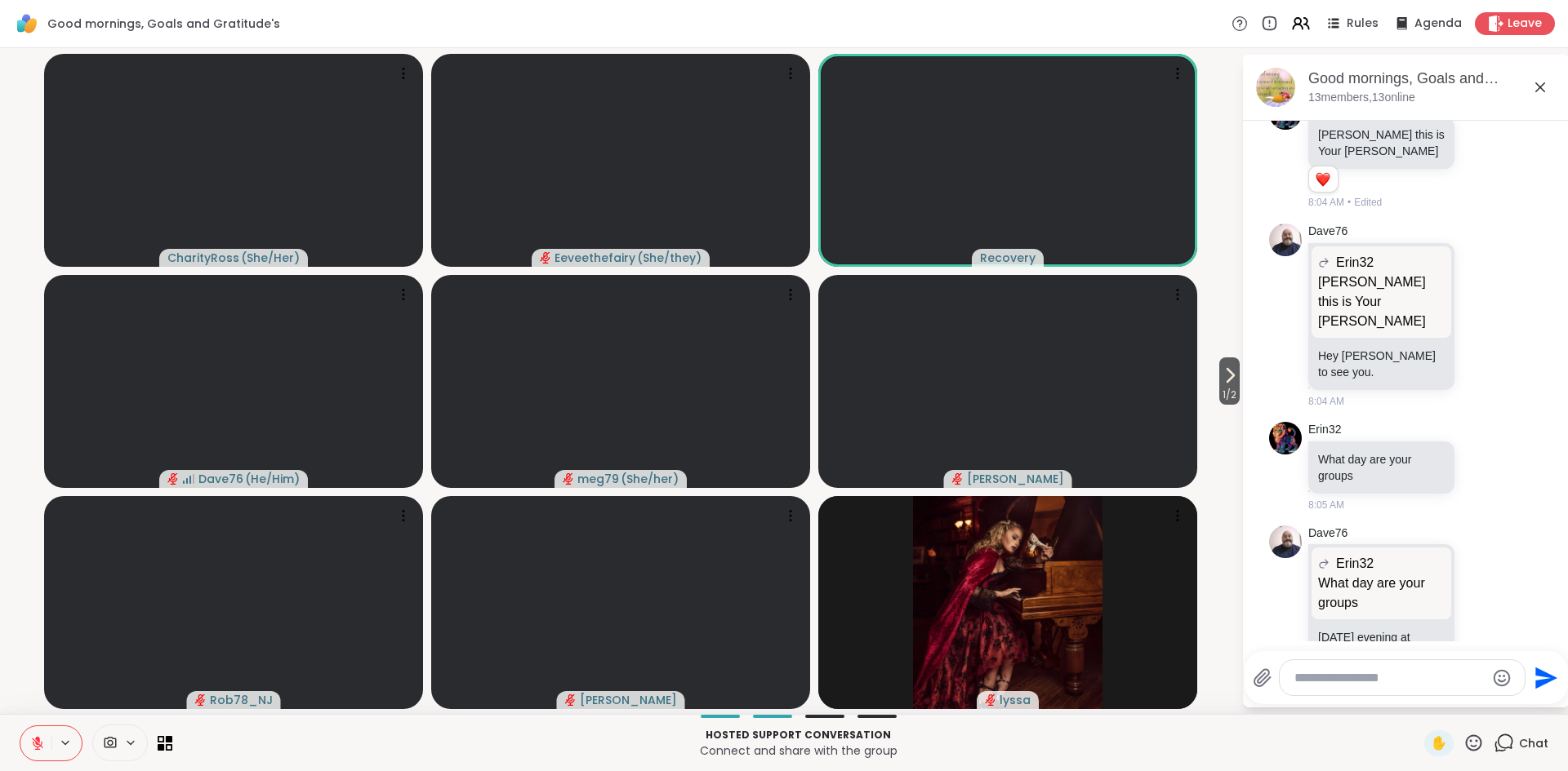
paste textarea "**********"
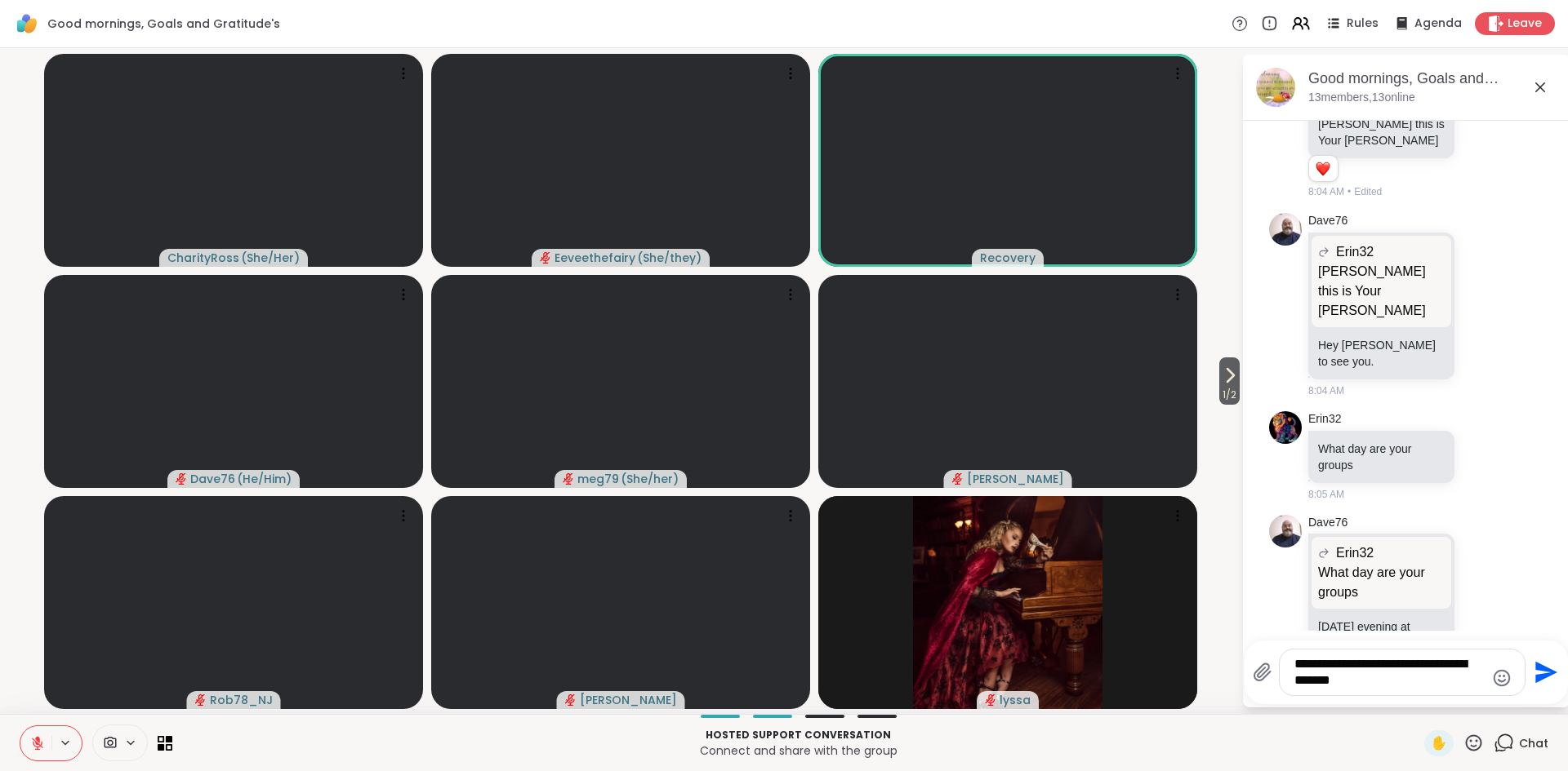
type textarea "**********"
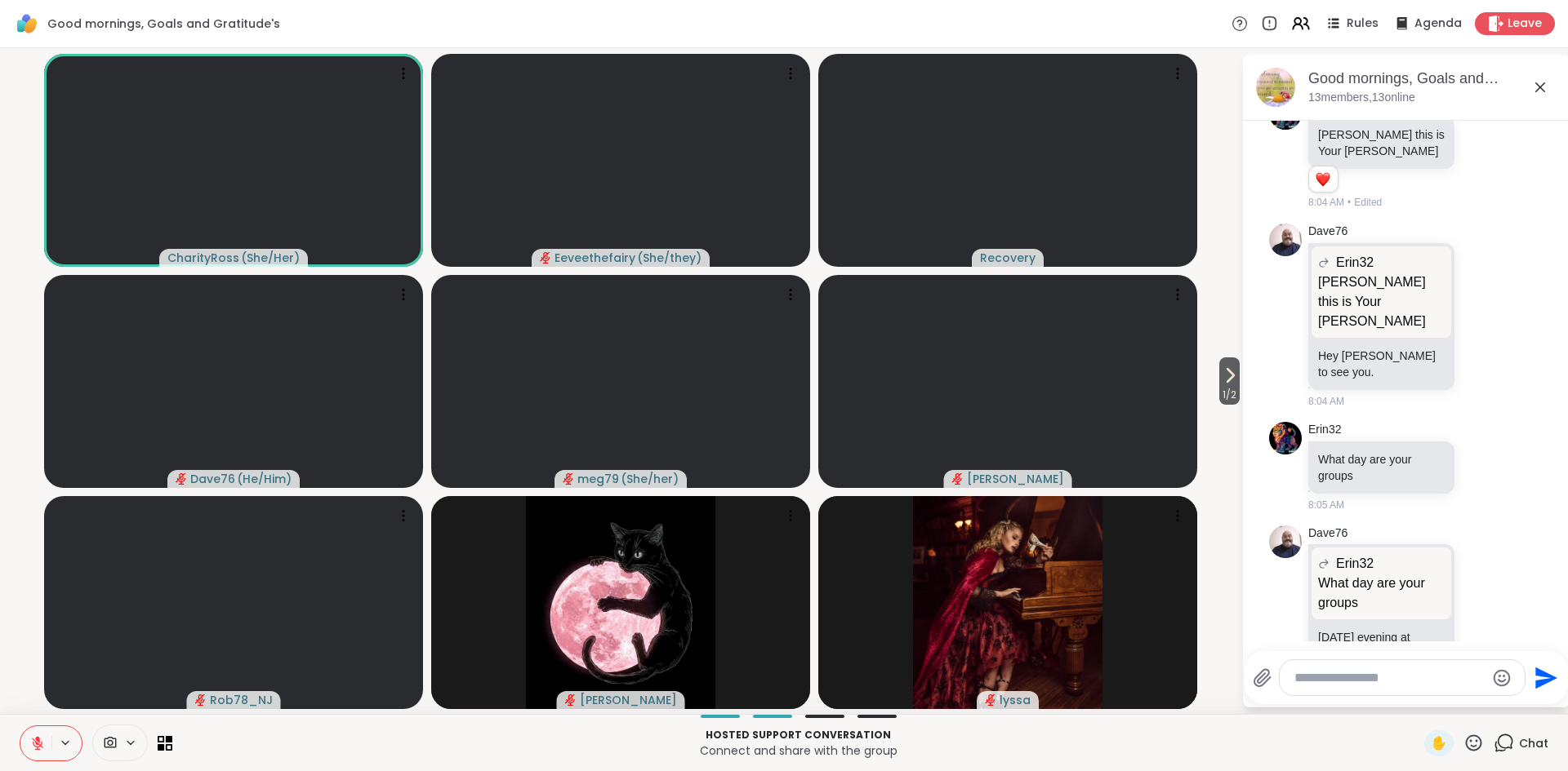
scroll to position [1899, 0]
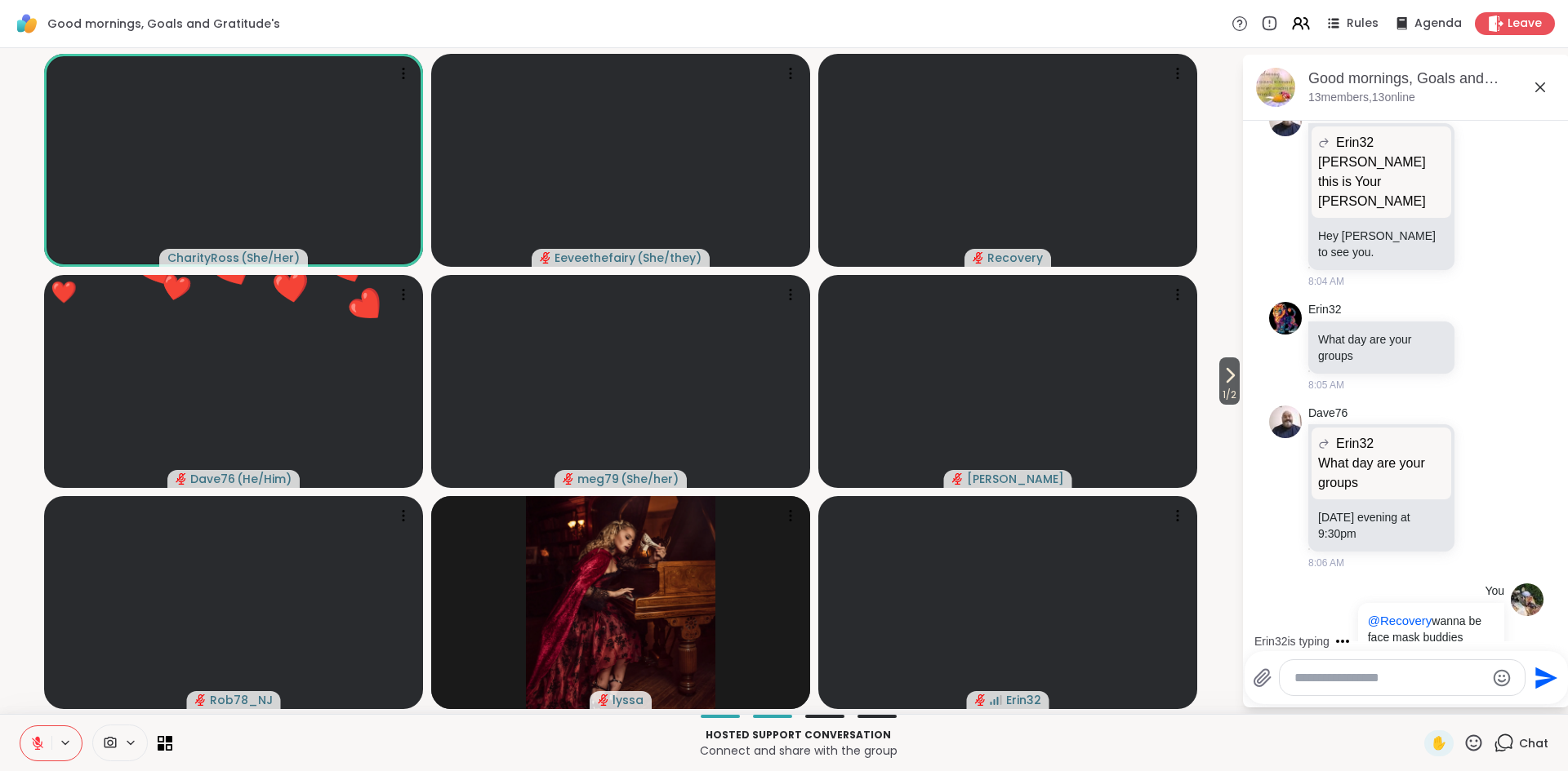
click at [37, 746] on icon at bounding box center [37, 743] width 12 height 12
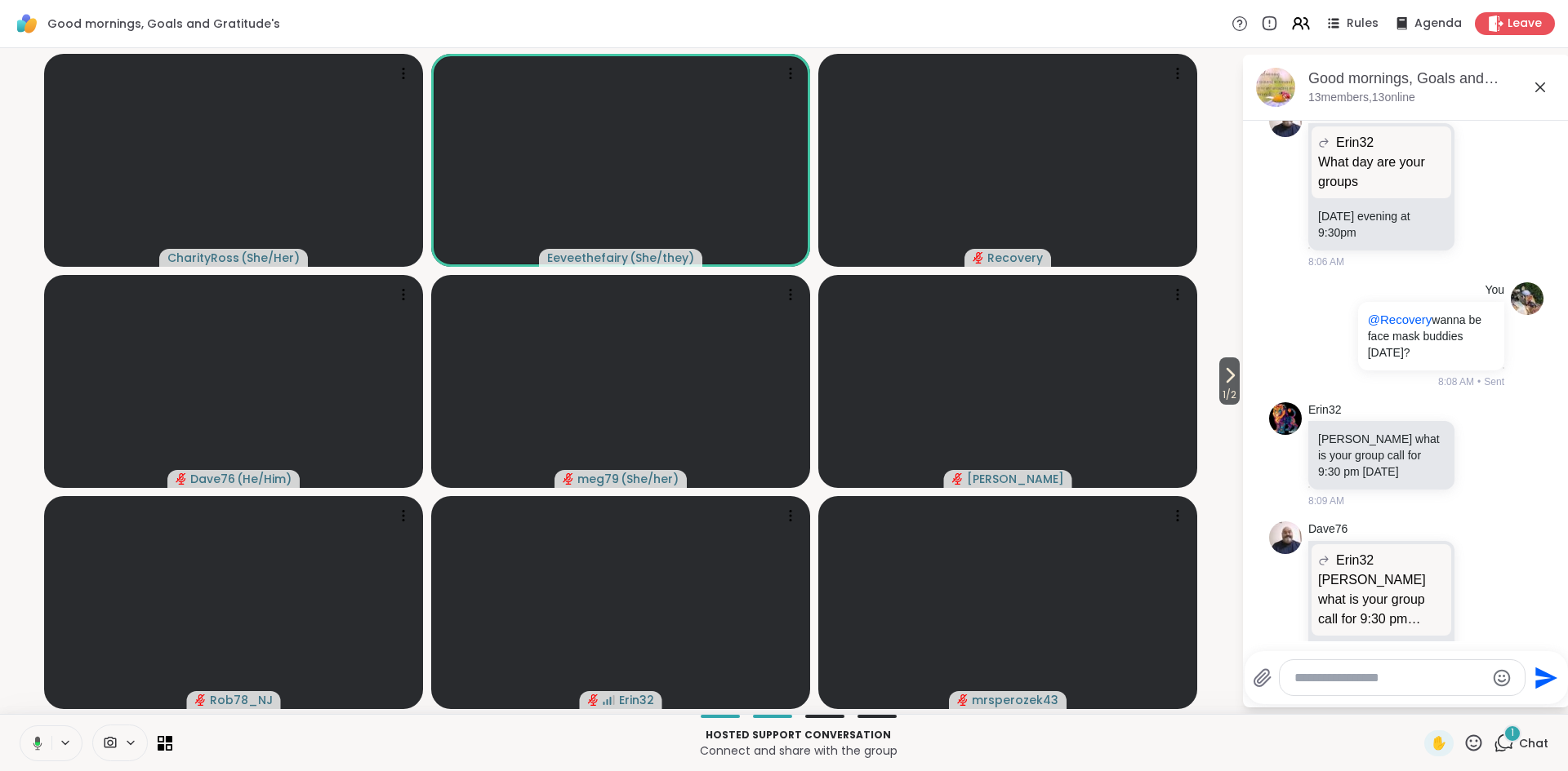
scroll to position [2303, 0]
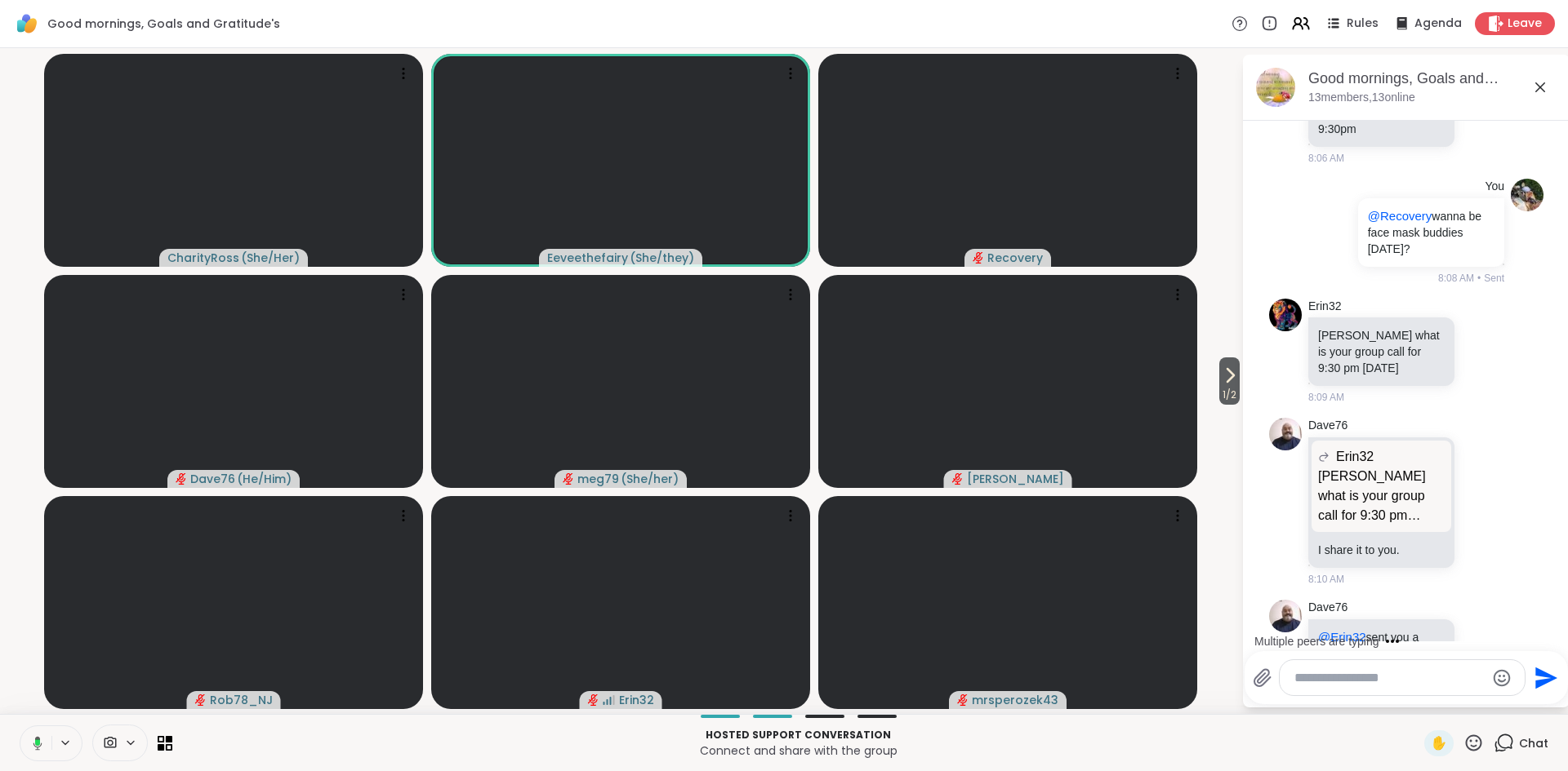
click at [35, 743] on icon at bounding box center [37, 742] width 5 height 6
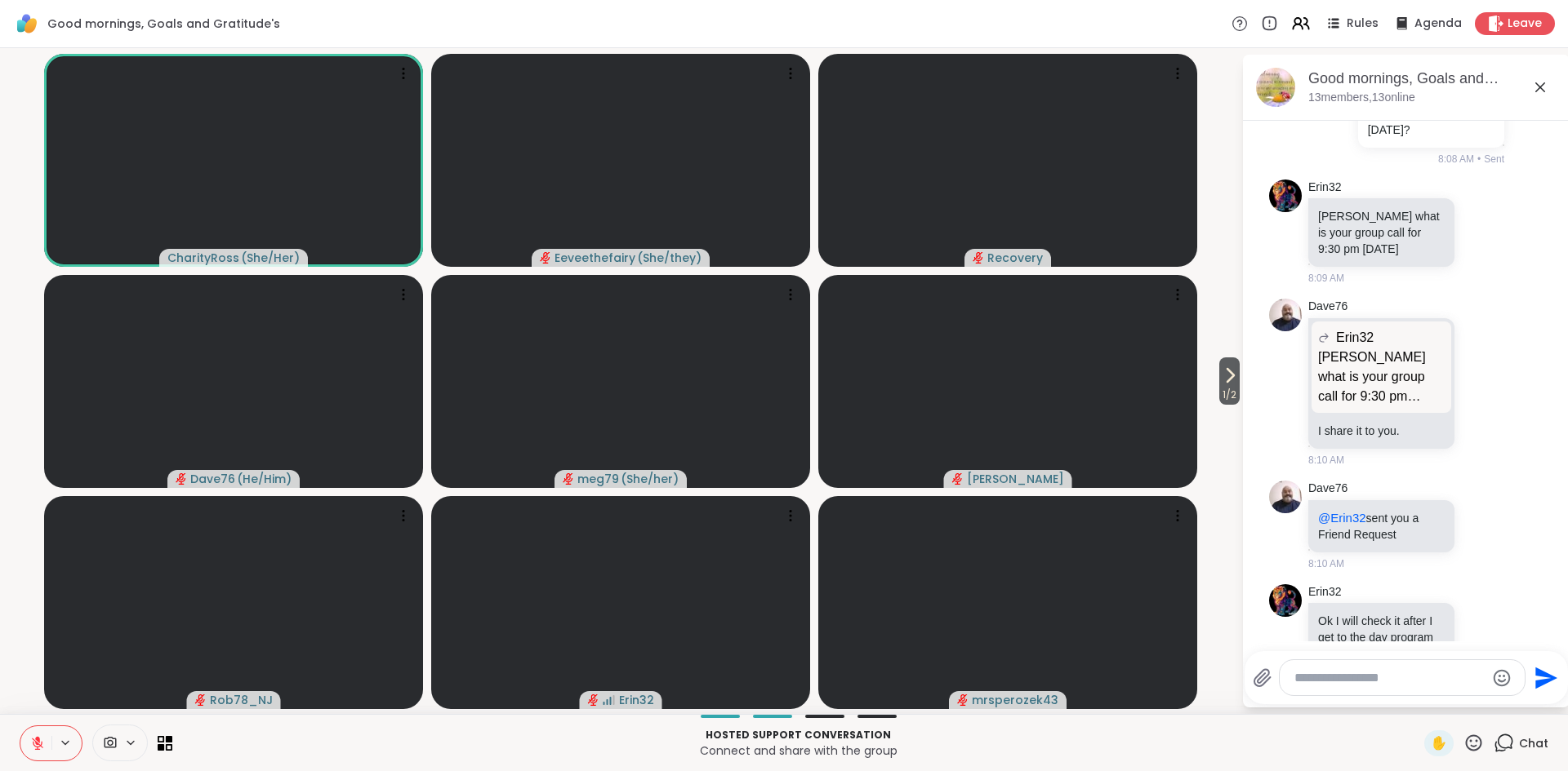
scroll to position [2526, 0]
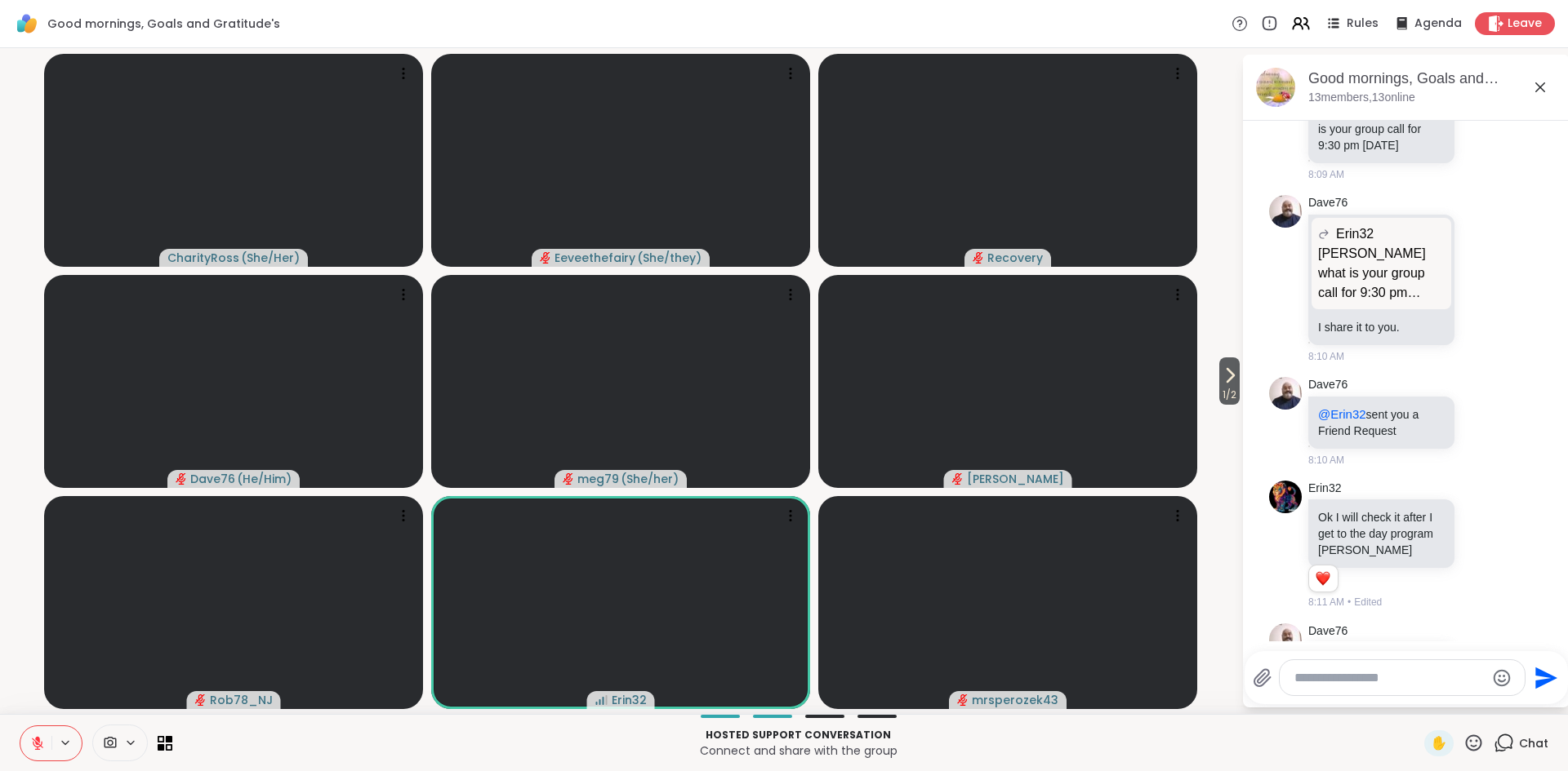
click at [1483, 659] on icon at bounding box center [1483, 667] width 14 height 16
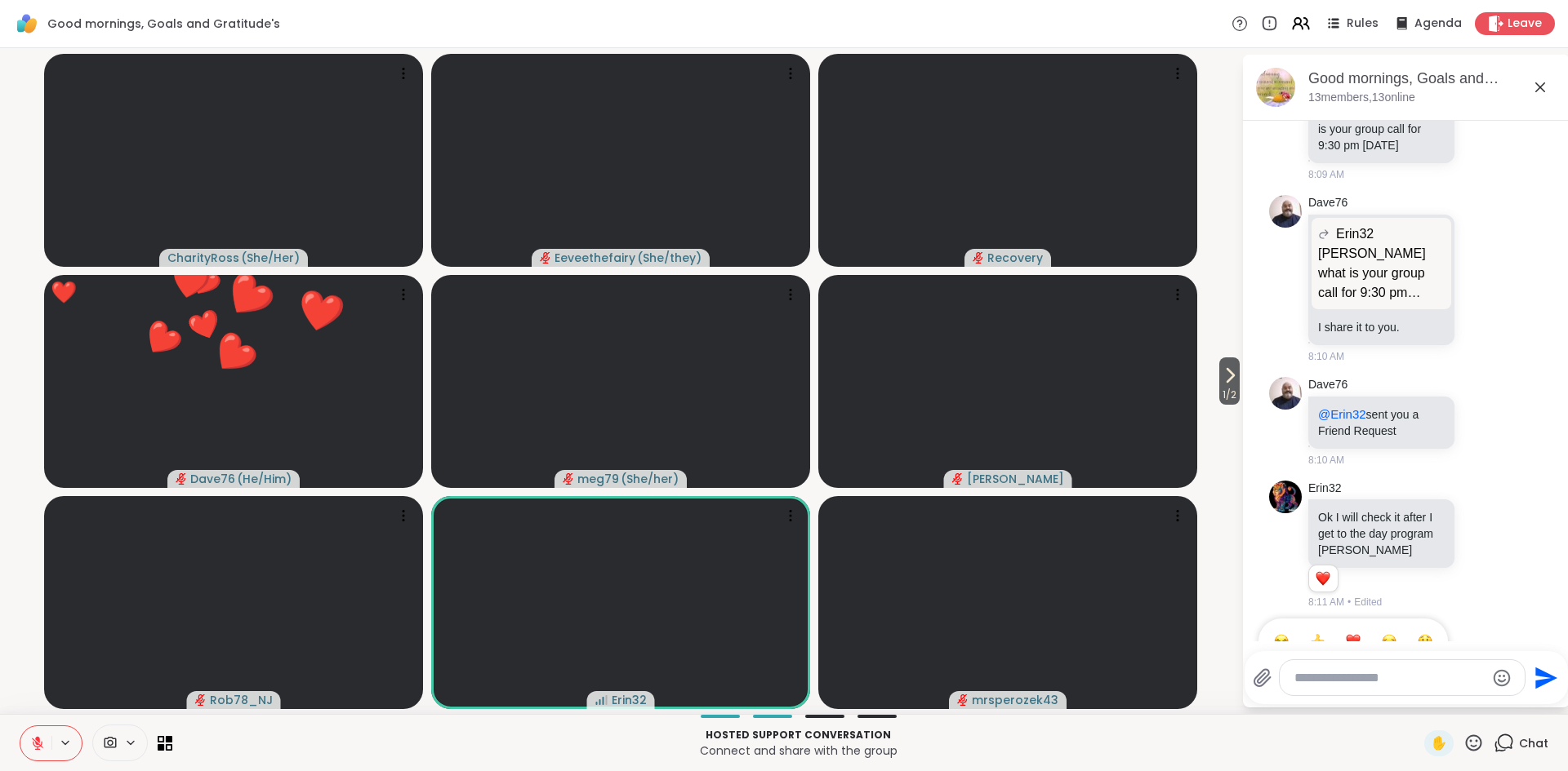
click at [1355, 625] on button "Select Reaction: Heart" at bounding box center [1353, 641] width 33 height 33
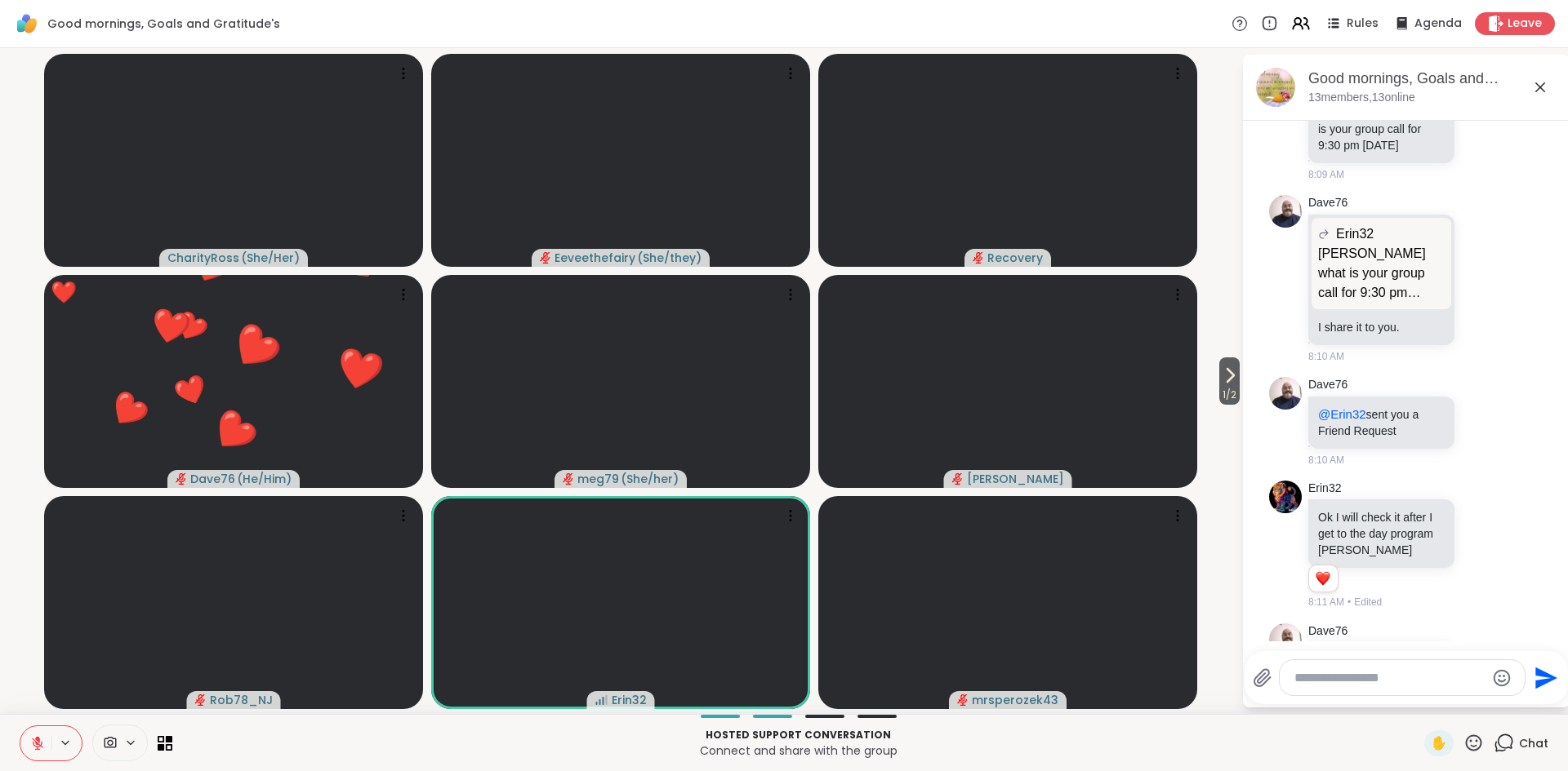
scroll to position [2572, 0]
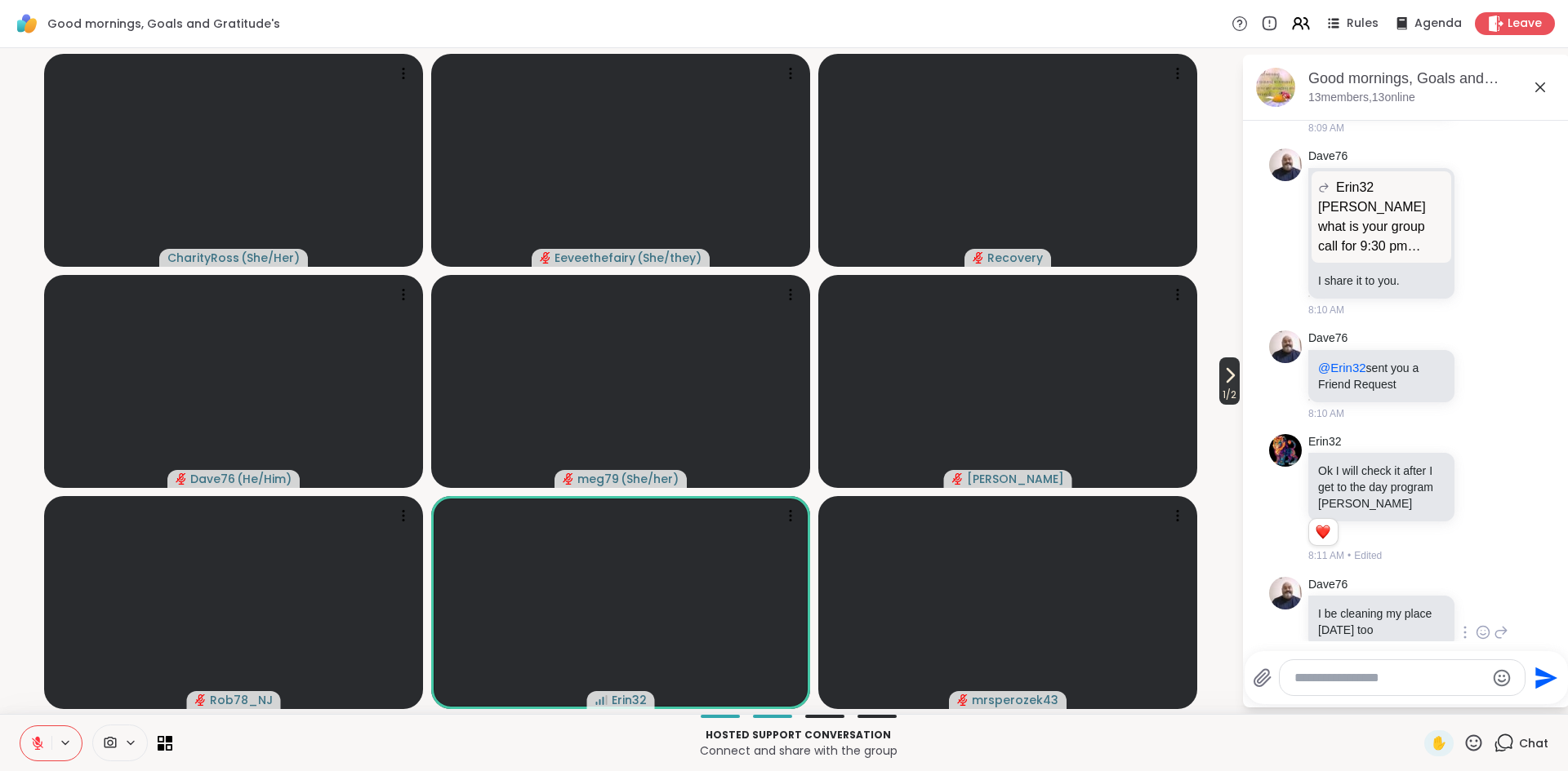
click at [1237, 376] on button "1 / 2" at bounding box center [1229, 381] width 21 height 47
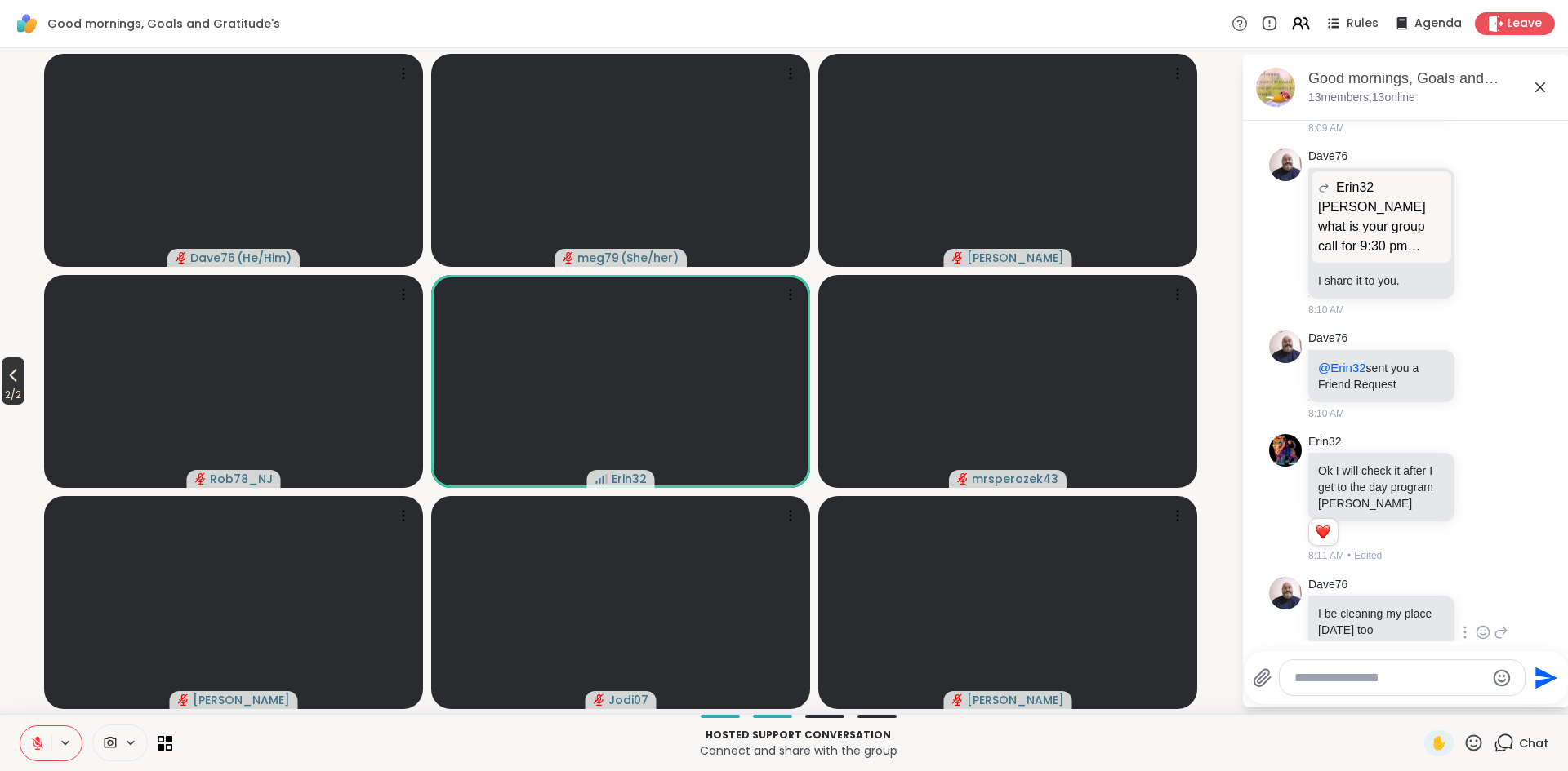
click at [11, 379] on icon at bounding box center [14, 376] width 20 height 20
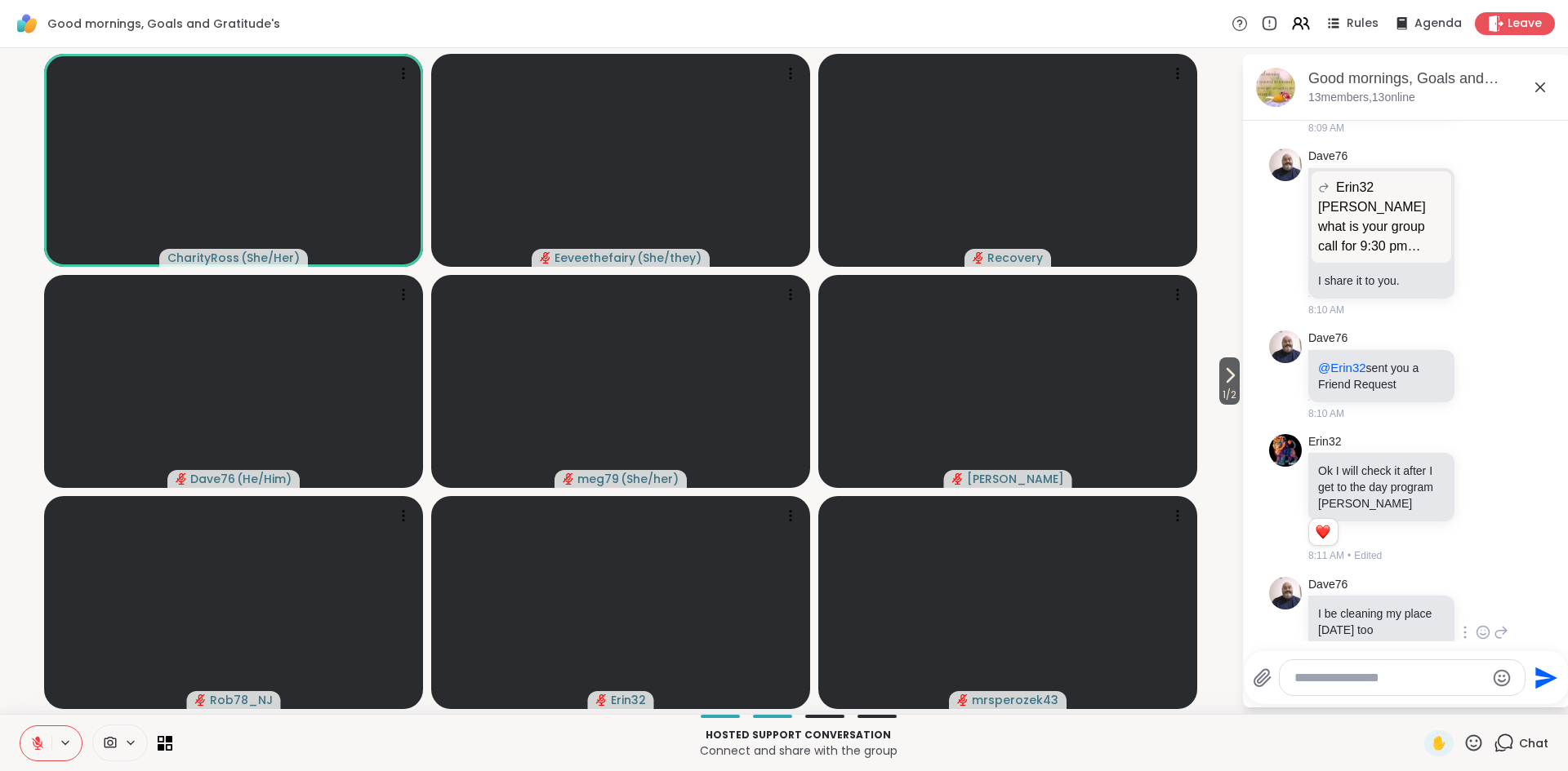
click at [1474, 738] on icon at bounding box center [1473, 743] width 21 height 21
click at [1423, 702] on span "❤️" at bounding box center [1425, 701] width 16 height 20
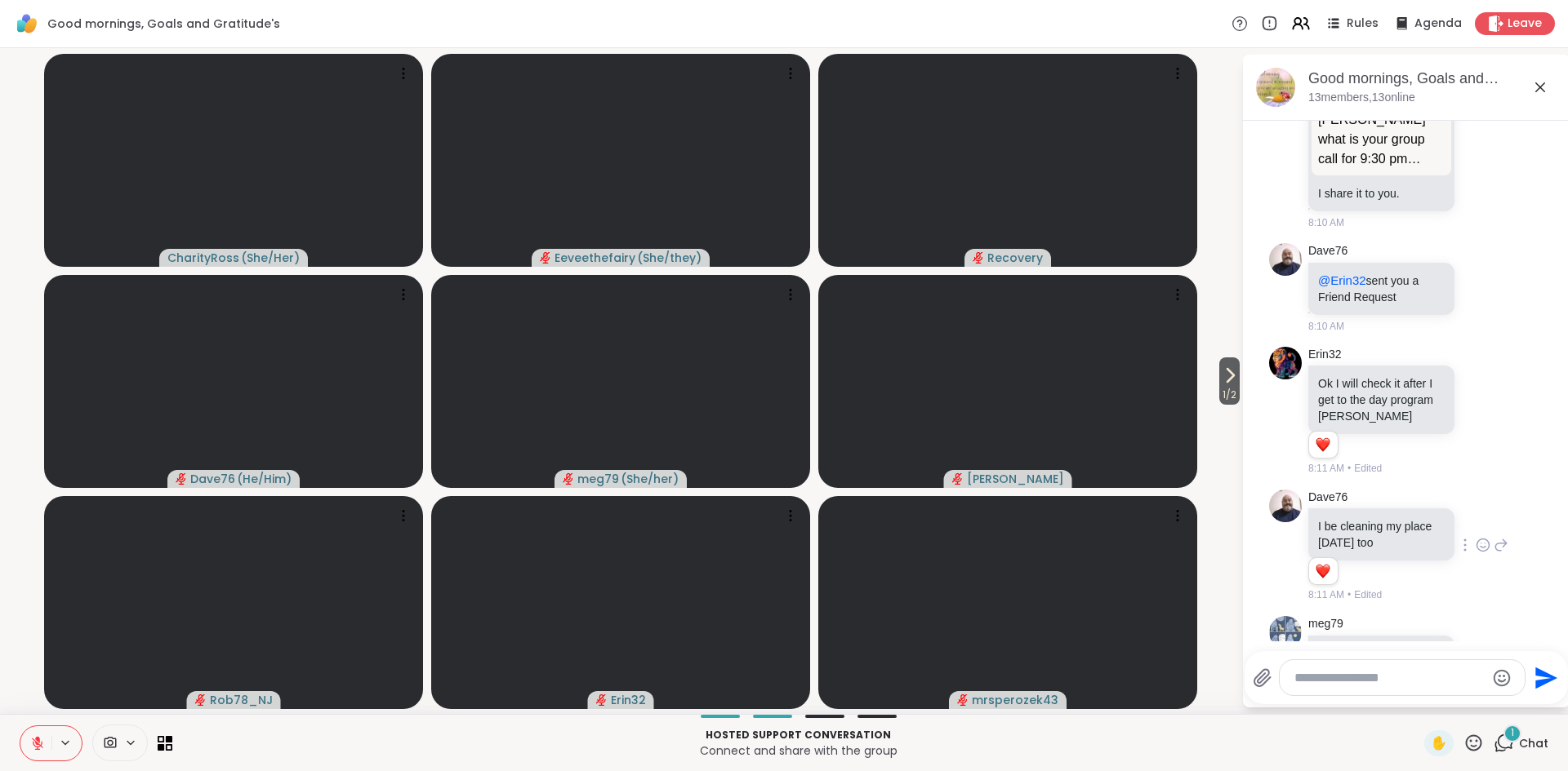
scroll to position [2746, 0]
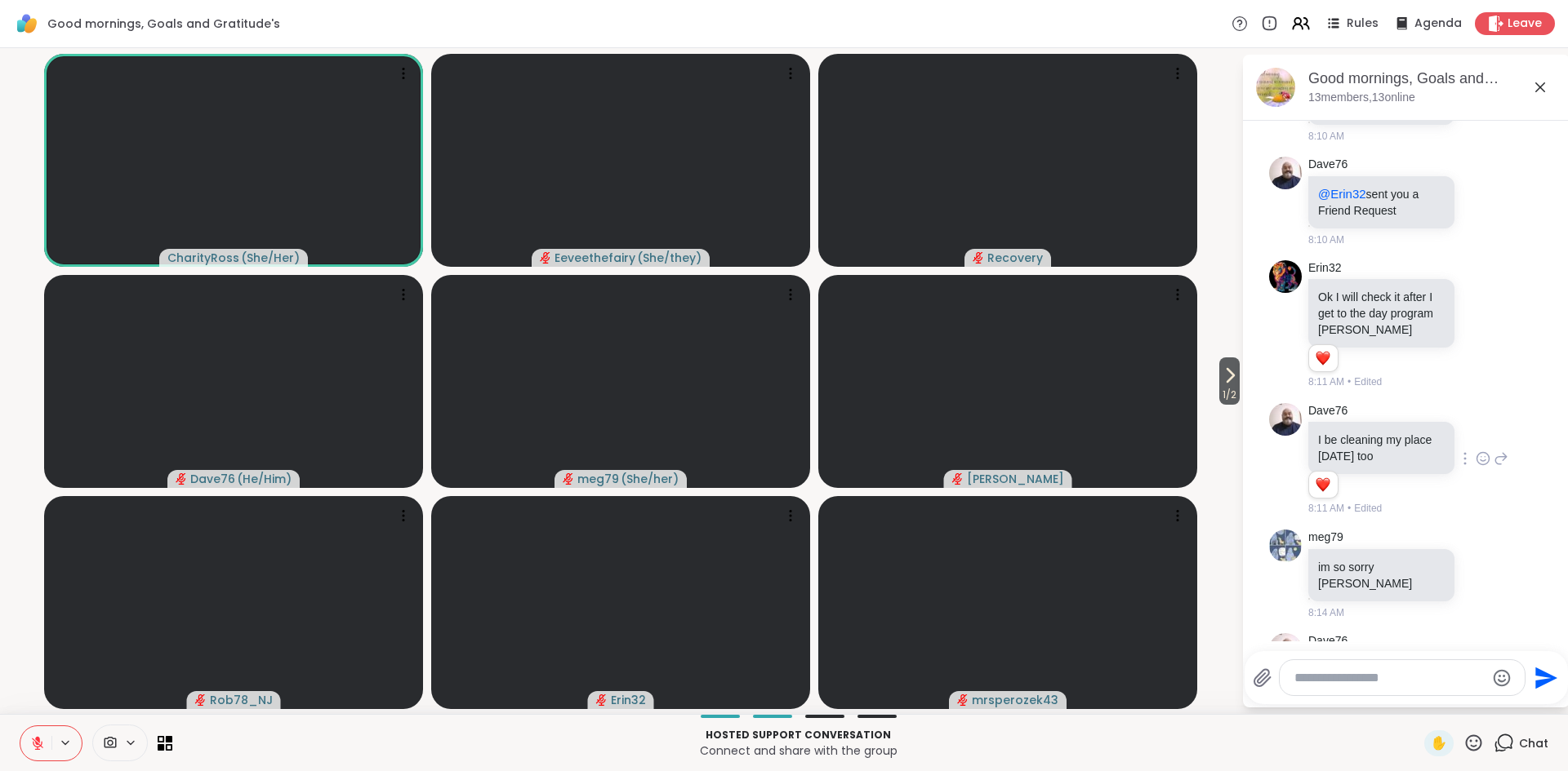
click at [1382, 680] on textarea "Type your message" at bounding box center [1389, 678] width 191 height 16
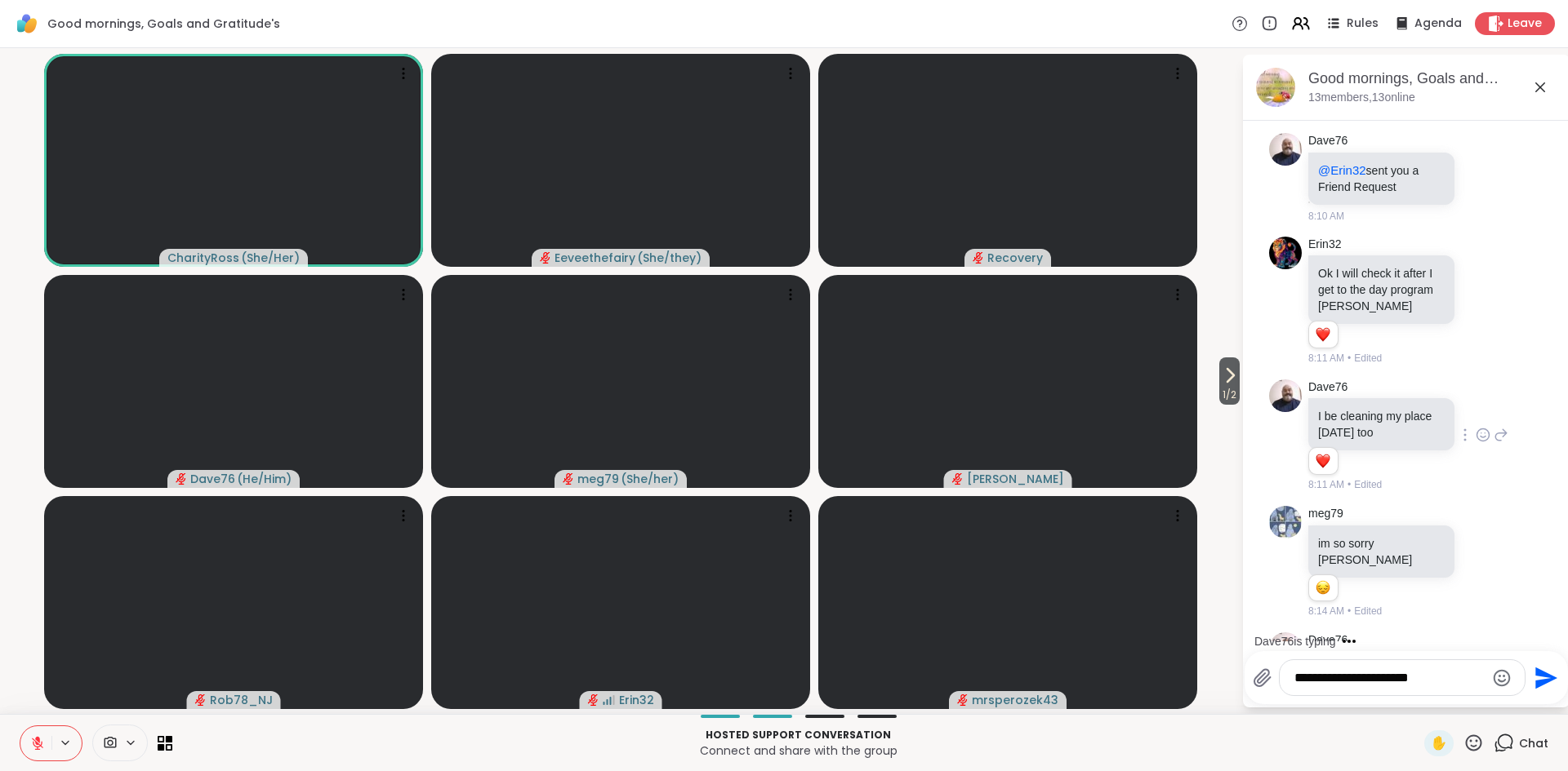
click at [1493, 679] on icon "Emoji picker" at bounding box center [1502, 678] width 20 height 20
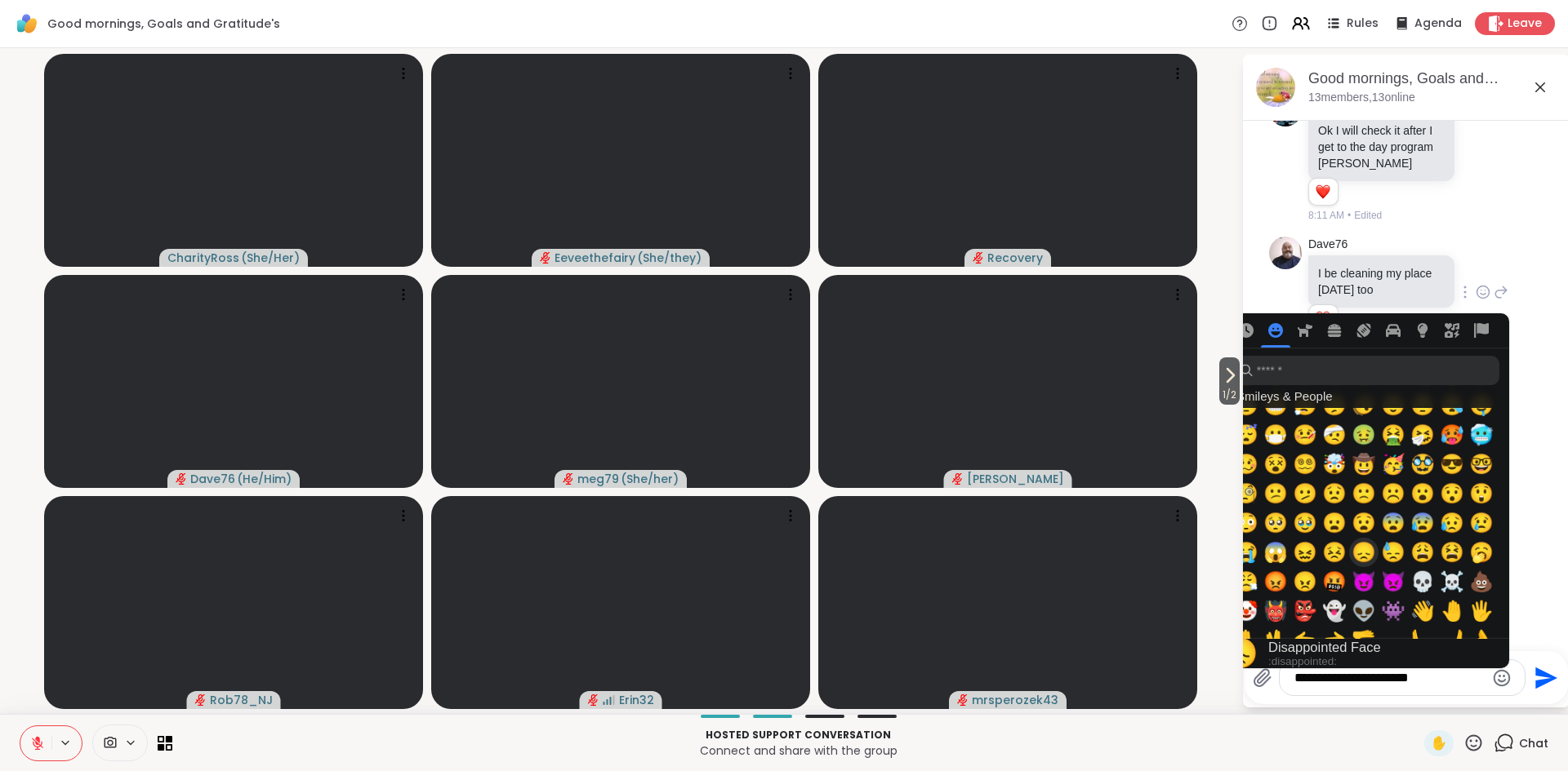
scroll to position [2937, 0]
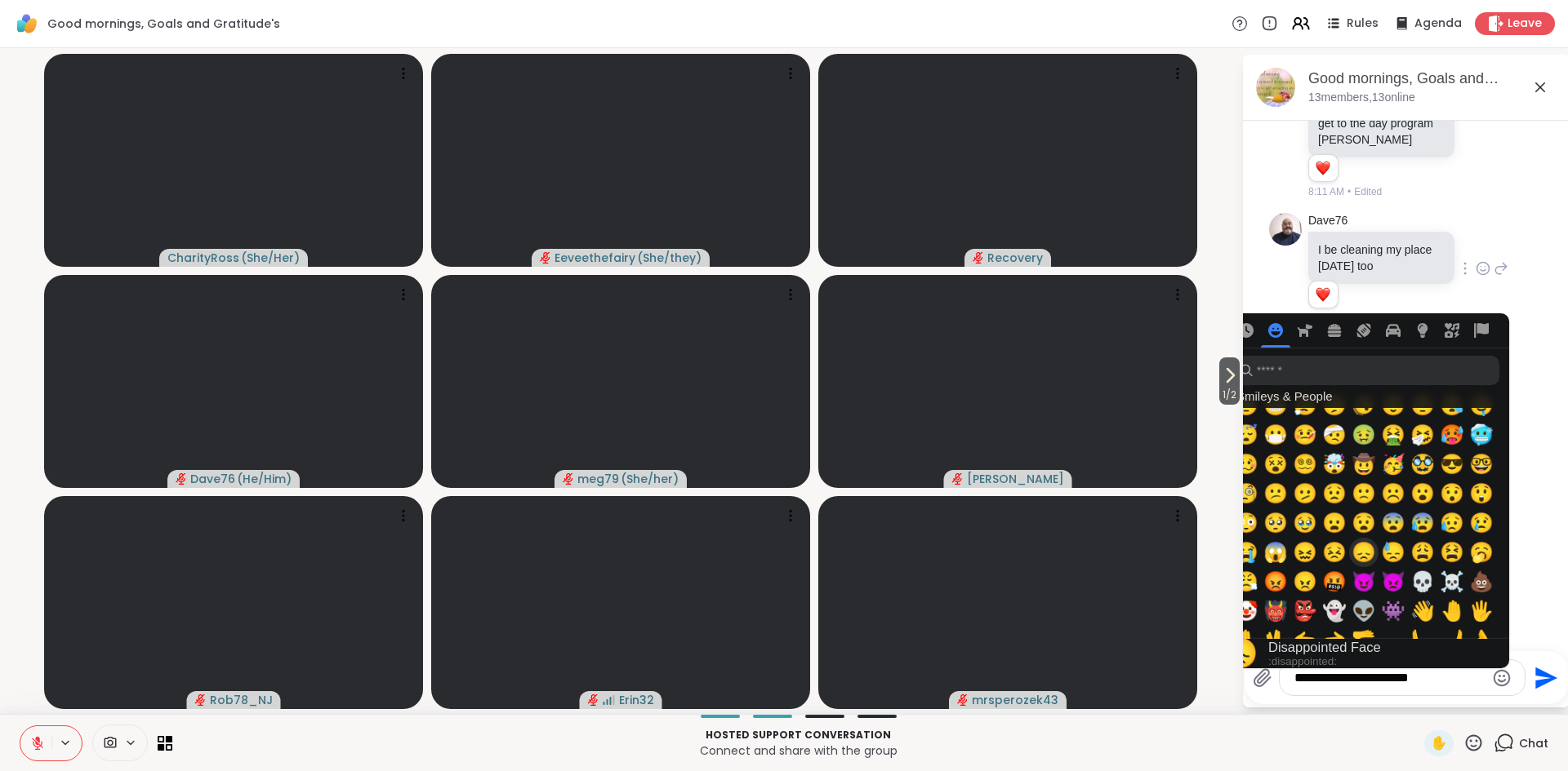
click at [1361, 551] on span "😞" at bounding box center [1363, 552] width 24 height 23
click at [1433, 681] on textarea "**********" at bounding box center [1389, 678] width 191 height 16
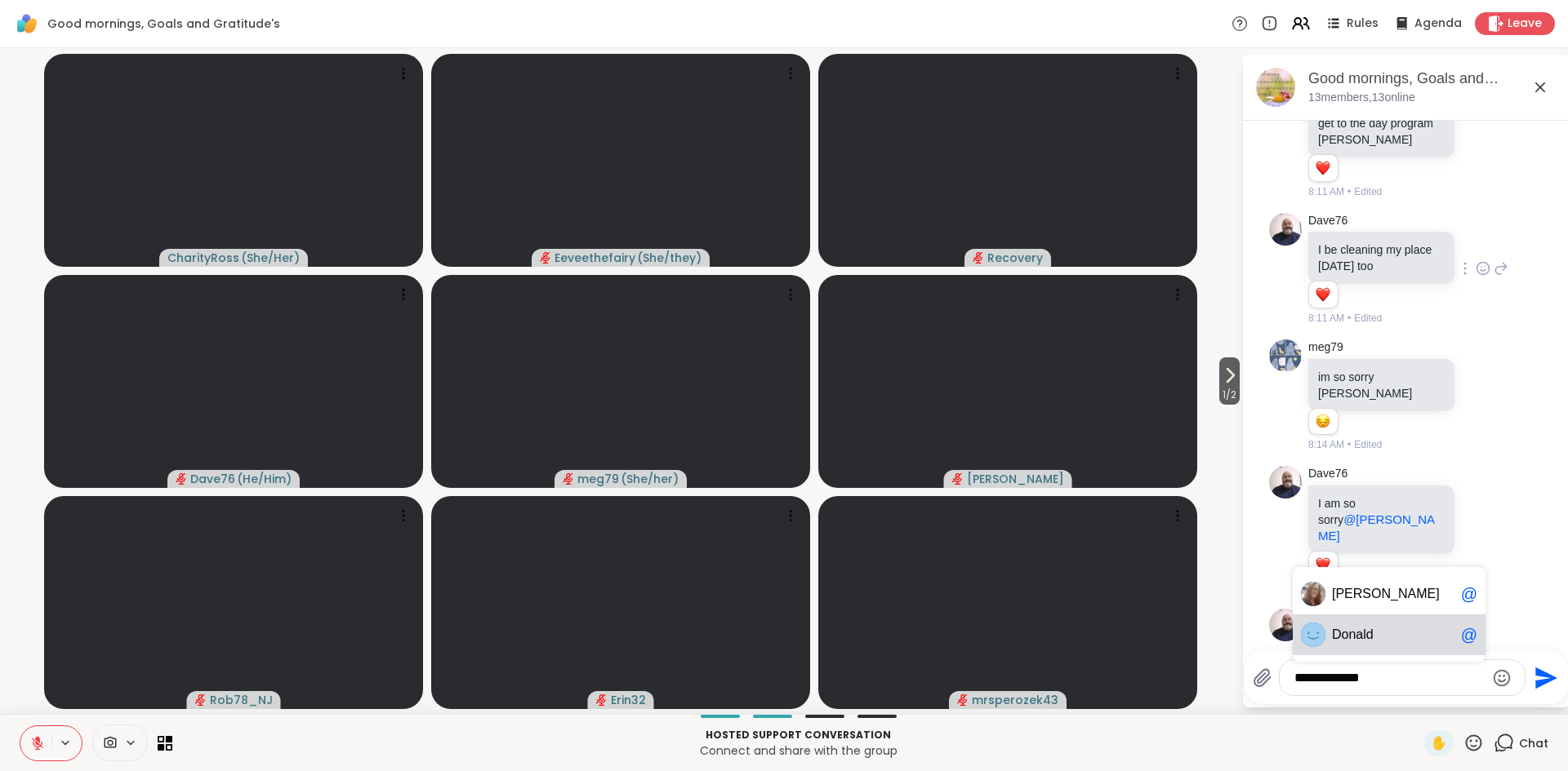
click at [1387, 641] on span "Don ald" at bounding box center [1393, 635] width 123 height 16
type textarea "**********"
click at [1544, 683] on icon "Send" at bounding box center [1546, 678] width 22 height 22
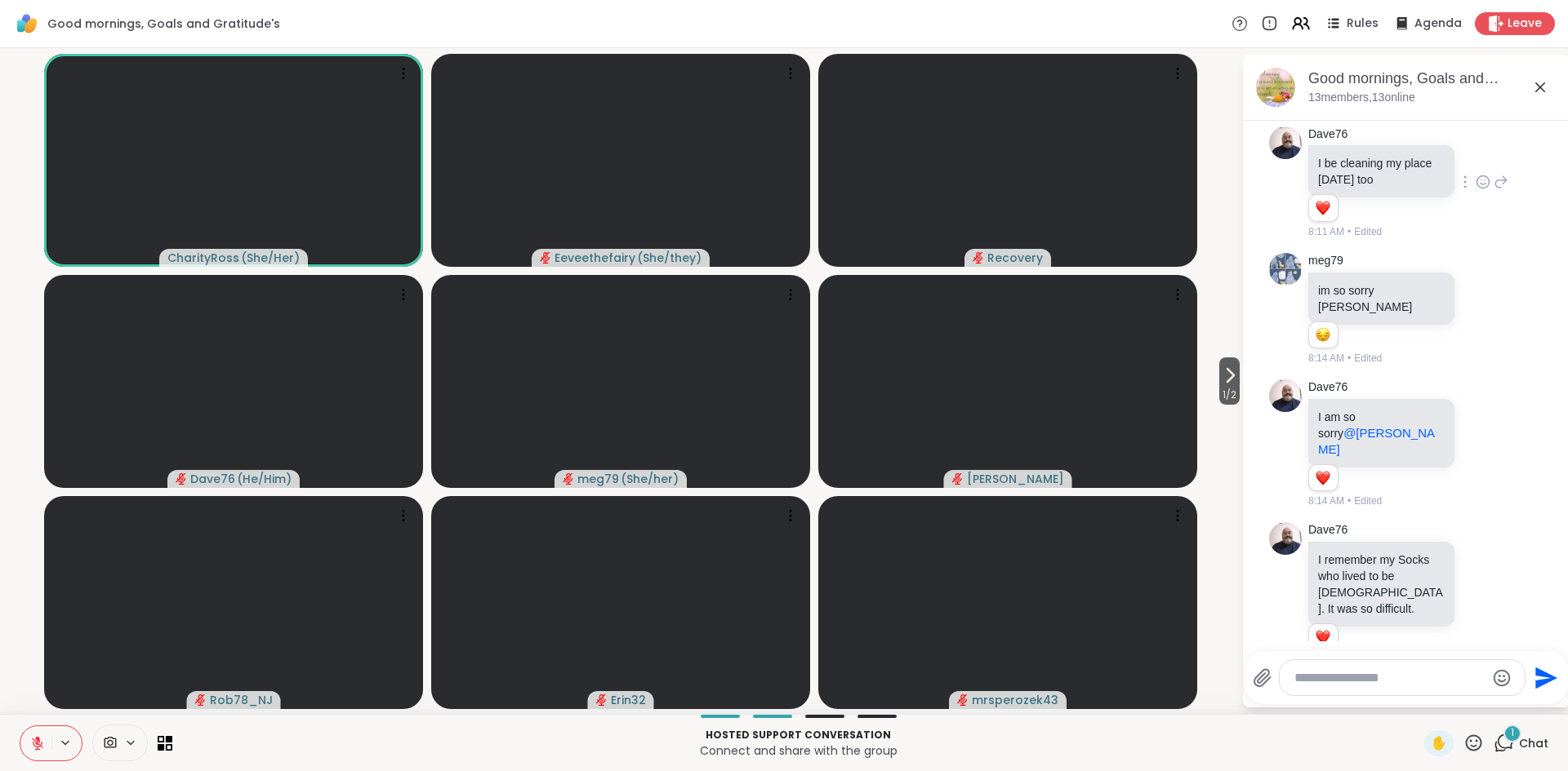
scroll to position [3110, 0]
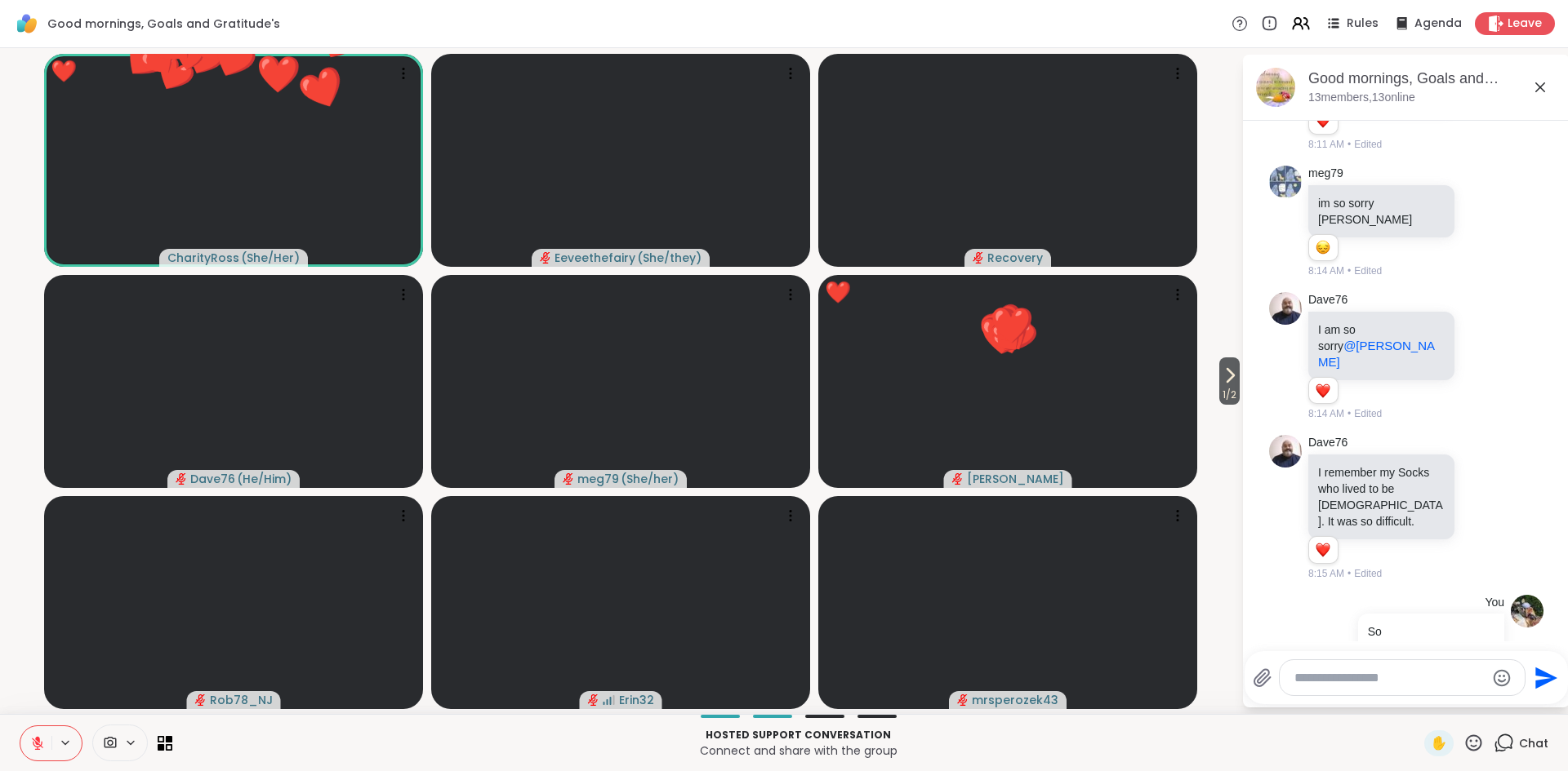
click at [1468, 741] on icon at bounding box center [1473, 743] width 21 height 21
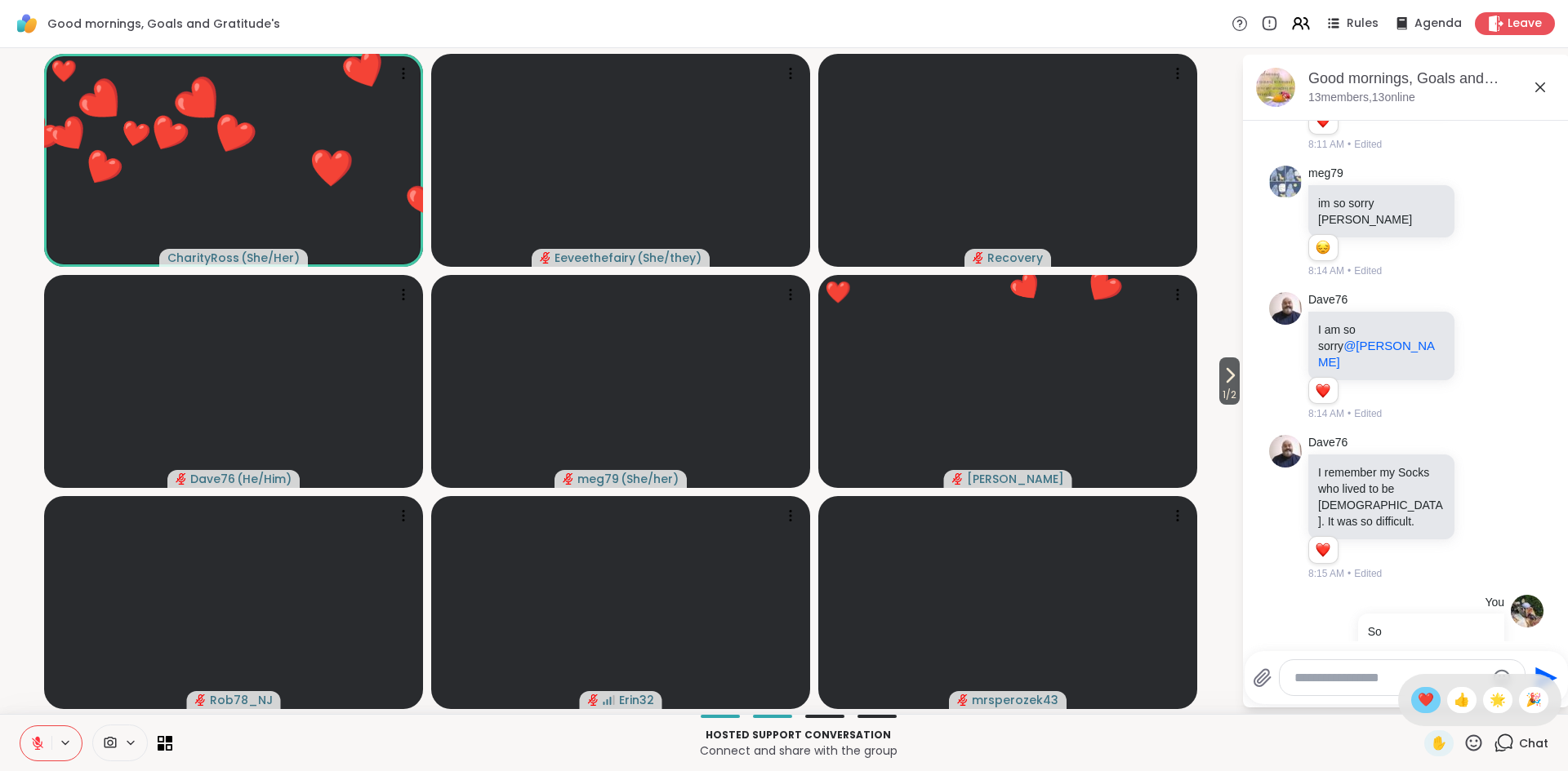
click at [1424, 698] on span "❤️" at bounding box center [1425, 701] width 16 height 20
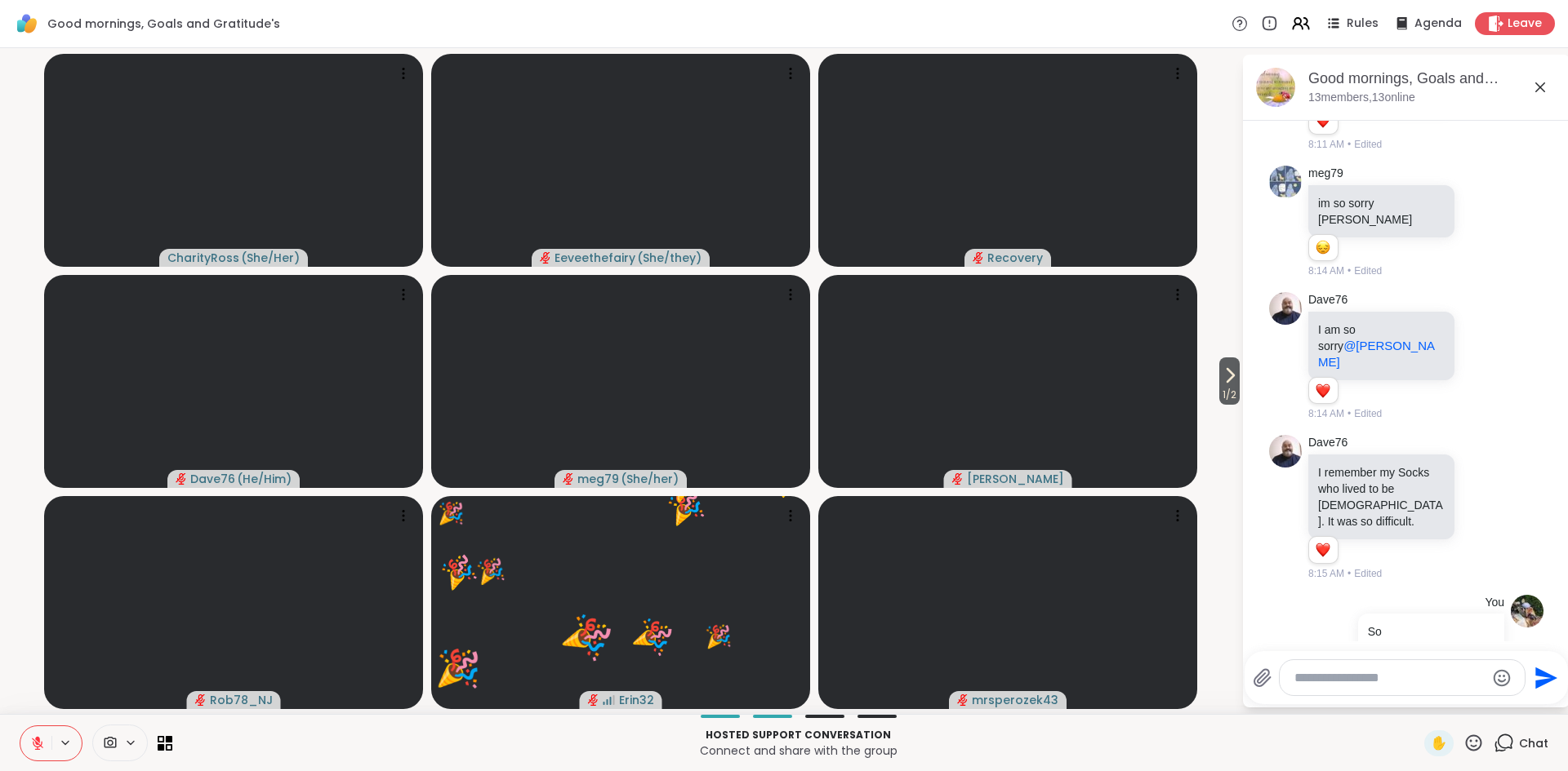
click at [1476, 742] on icon at bounding box center [1473, 743] width 21 height 21
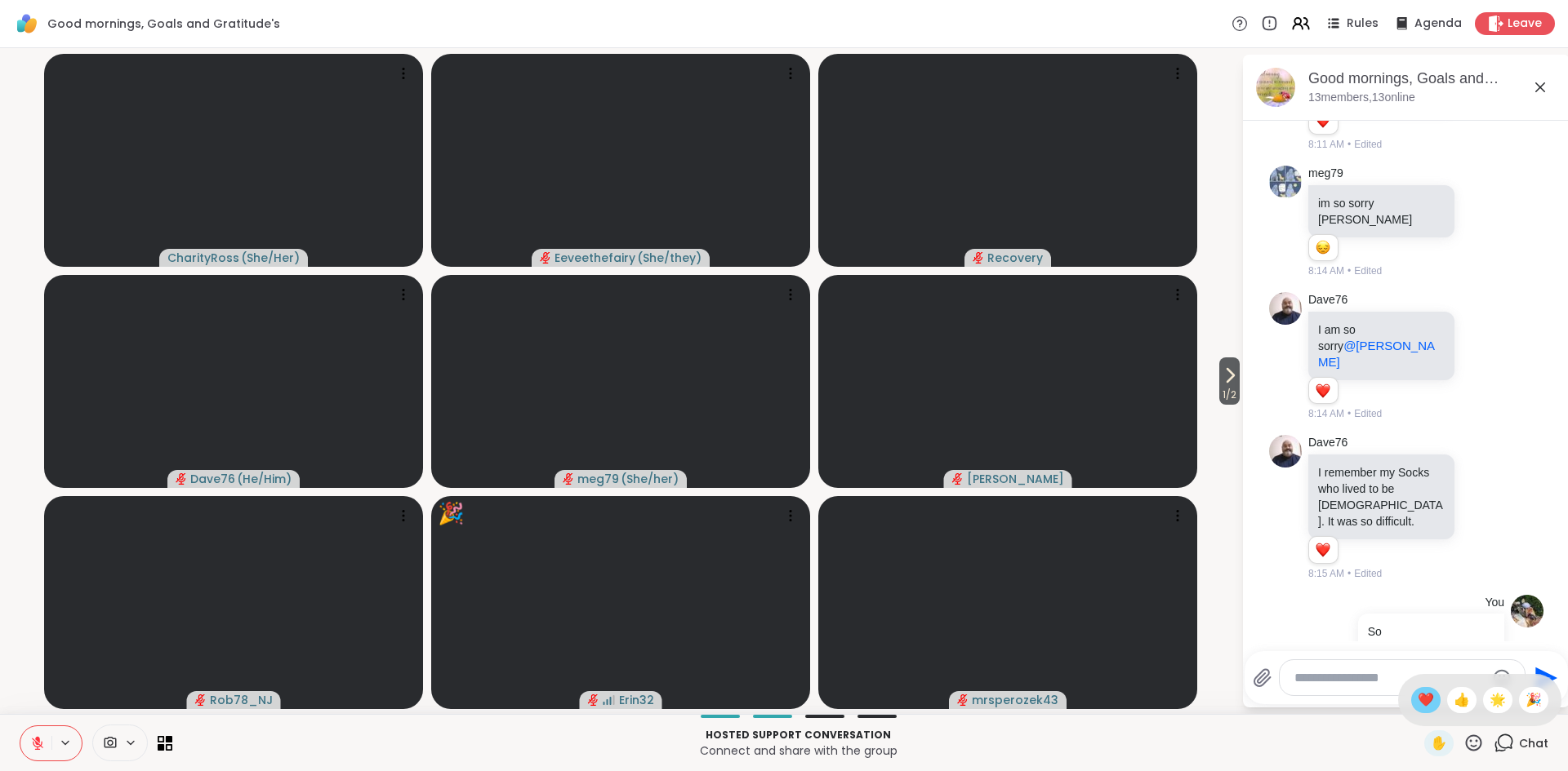
click at [1425, 707] on span "❤️" at bounding box center [1425, 701] width 16 height 20
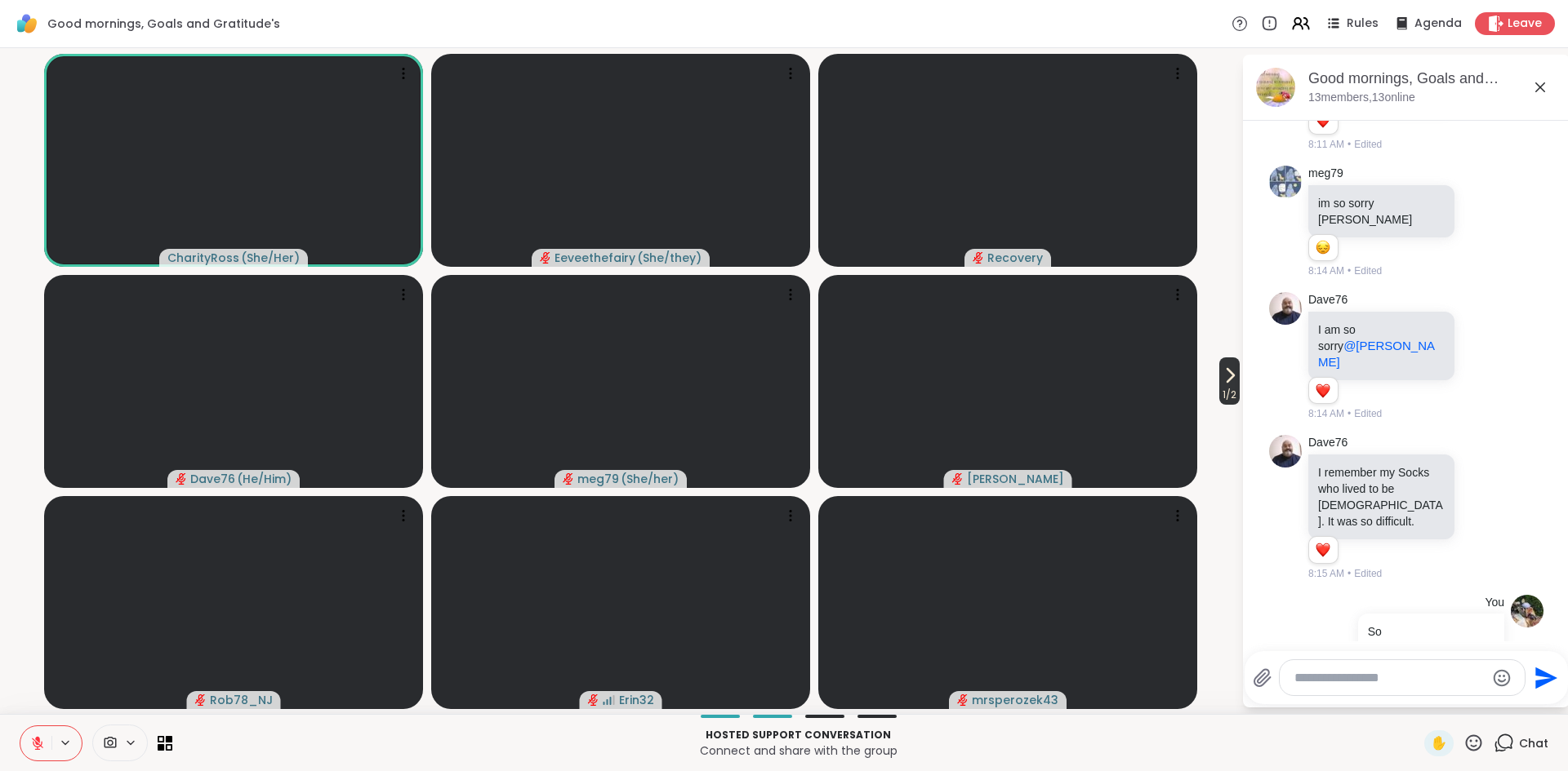
click at [1221, 398] on span "1 / 2" at bounding box center [1229, 395] width 21 height 20
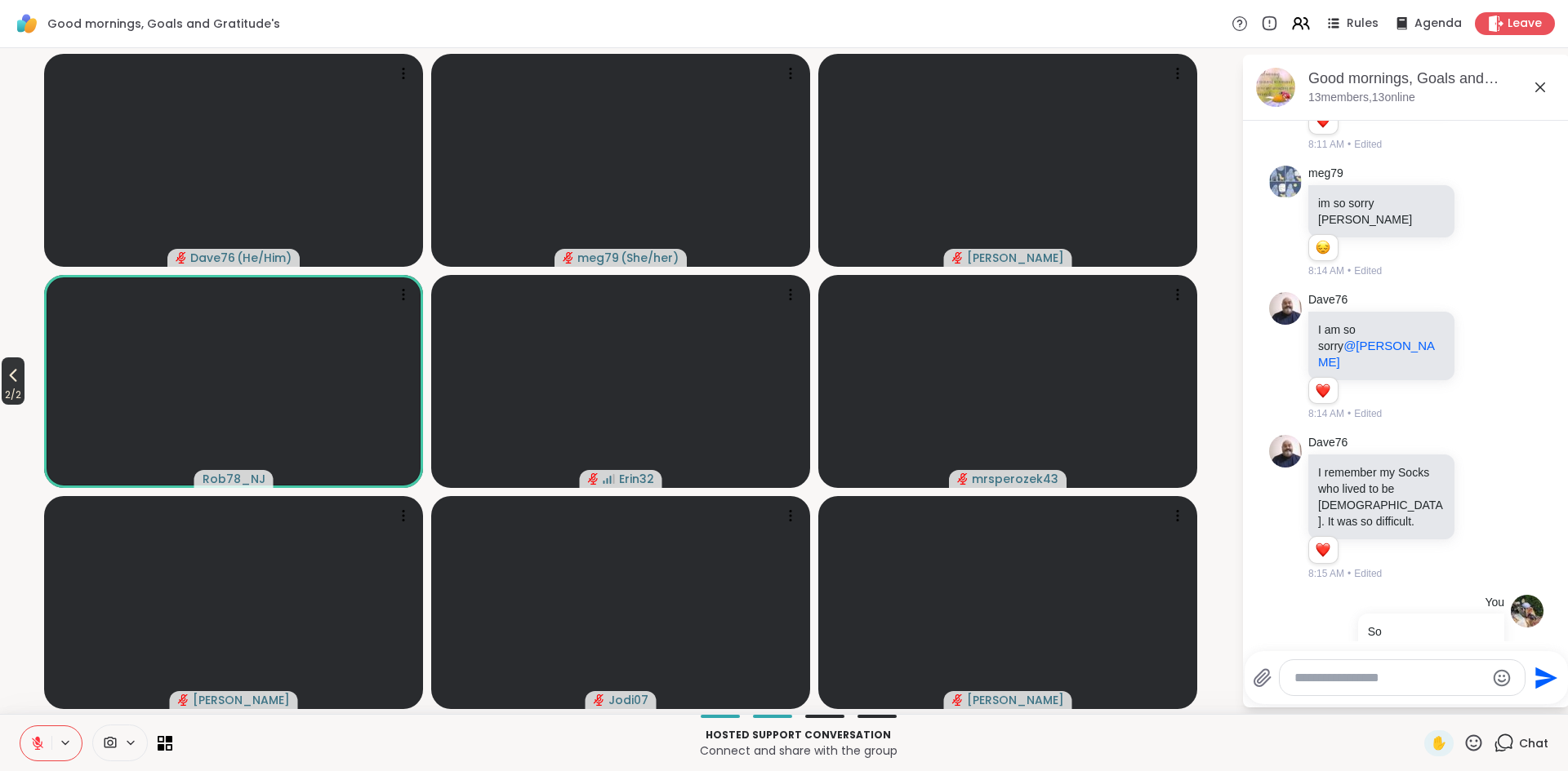
click at [13, 383] on icon at bounding box center [14, 376] width 20 height 20
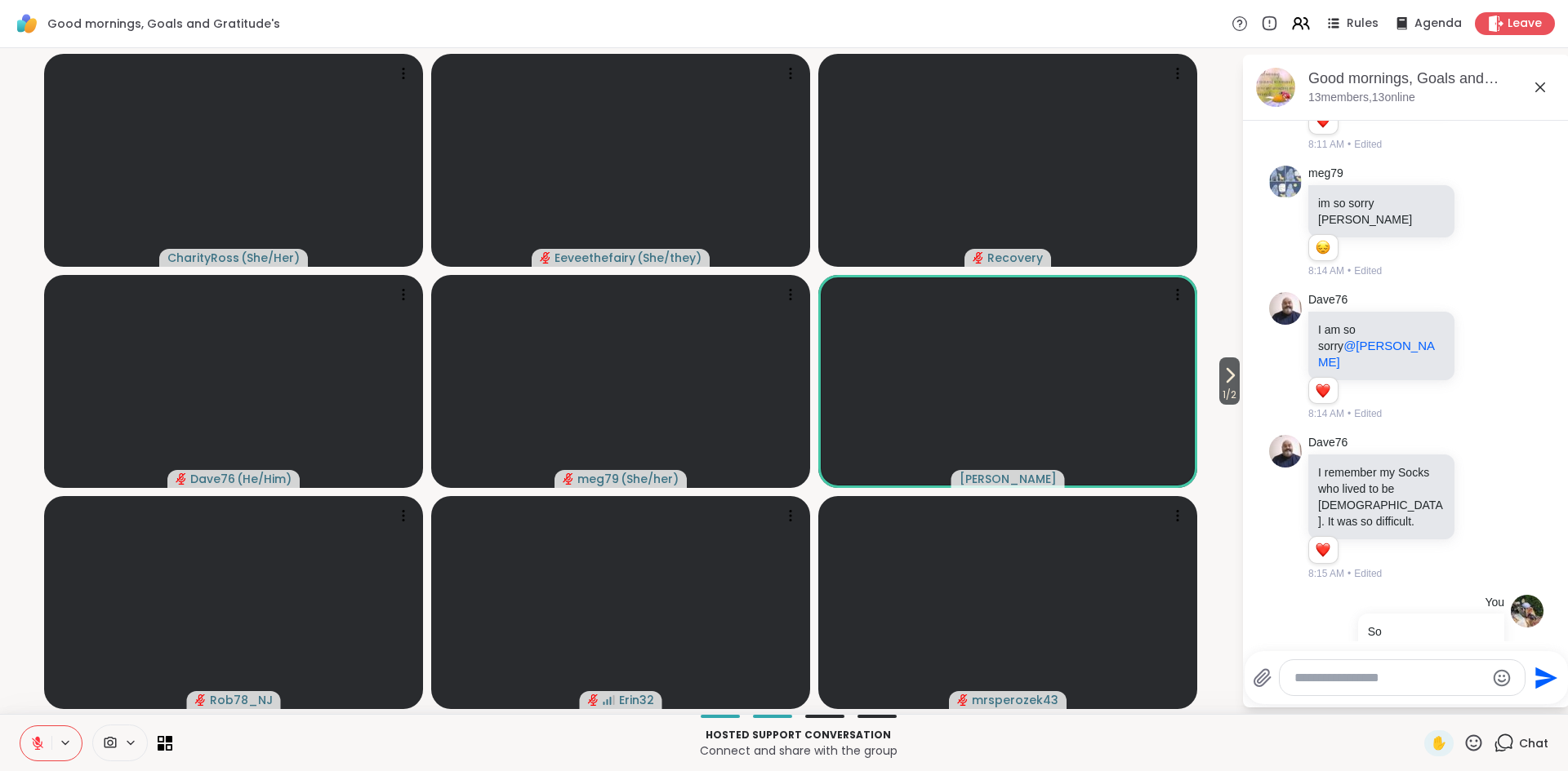
click at [1475, 751] on icon at bounding box center [1474, 743] width 16 height 16
click at [1426, 693] on span "❤️" at bounding box center [1425, 701] width 16 height 20
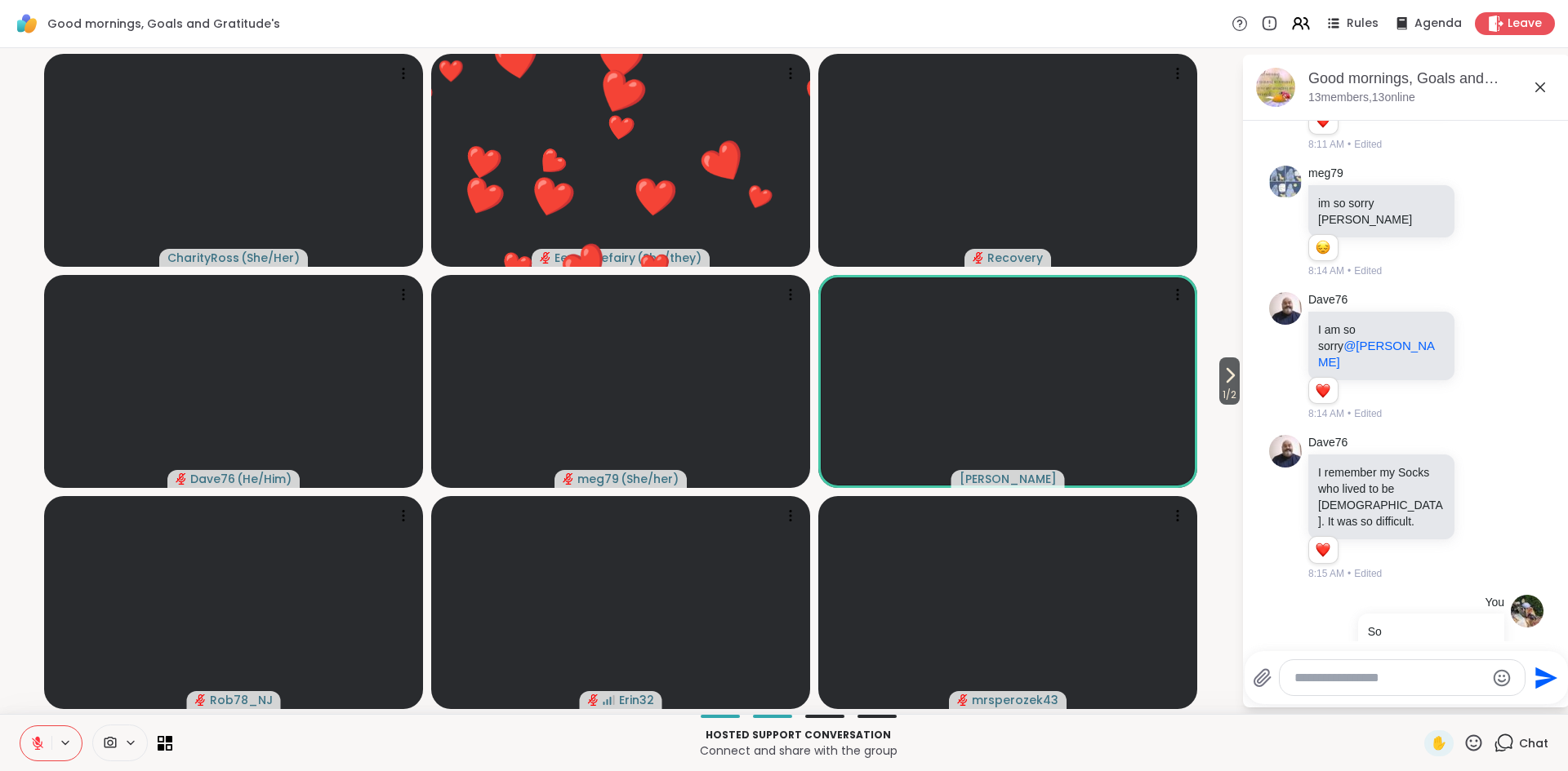
click at [1474, 744] on icon at bounding box center [1473, 743] width 21 height 21
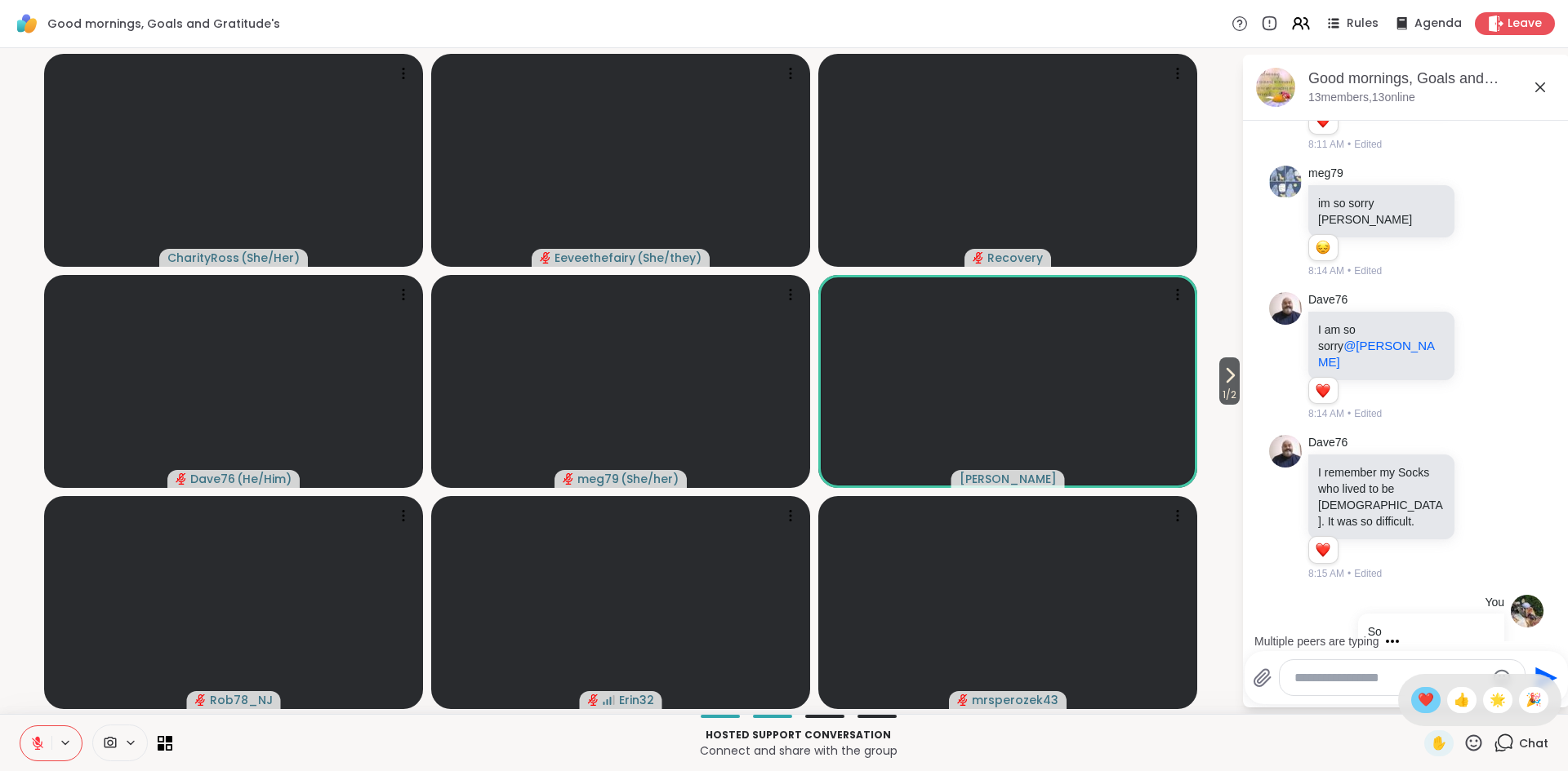
click at [1420, 701] on span "❤️" at bounding box center [1425, 701] width 16 height 20
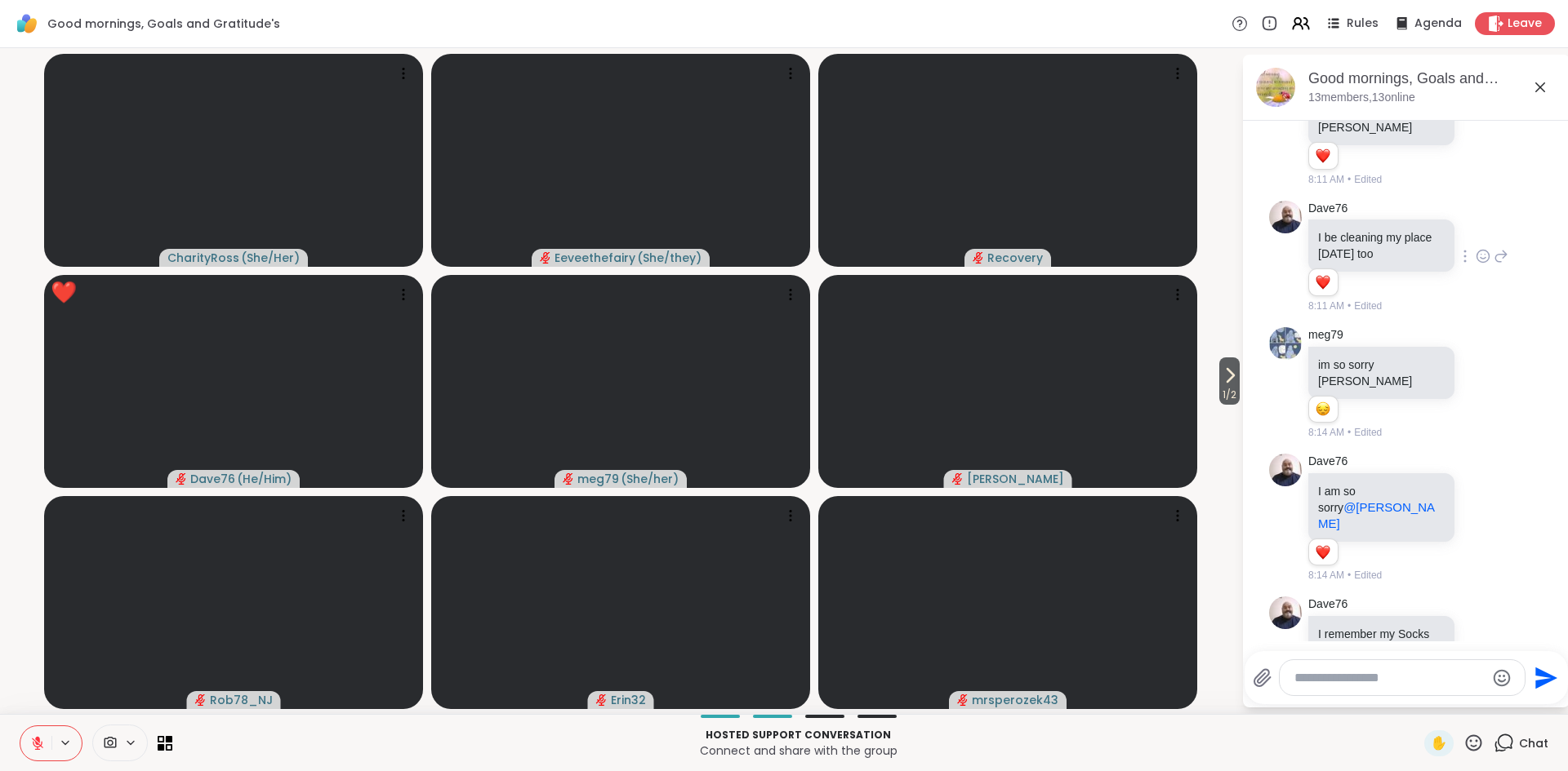
scroll to position [3229, 0]
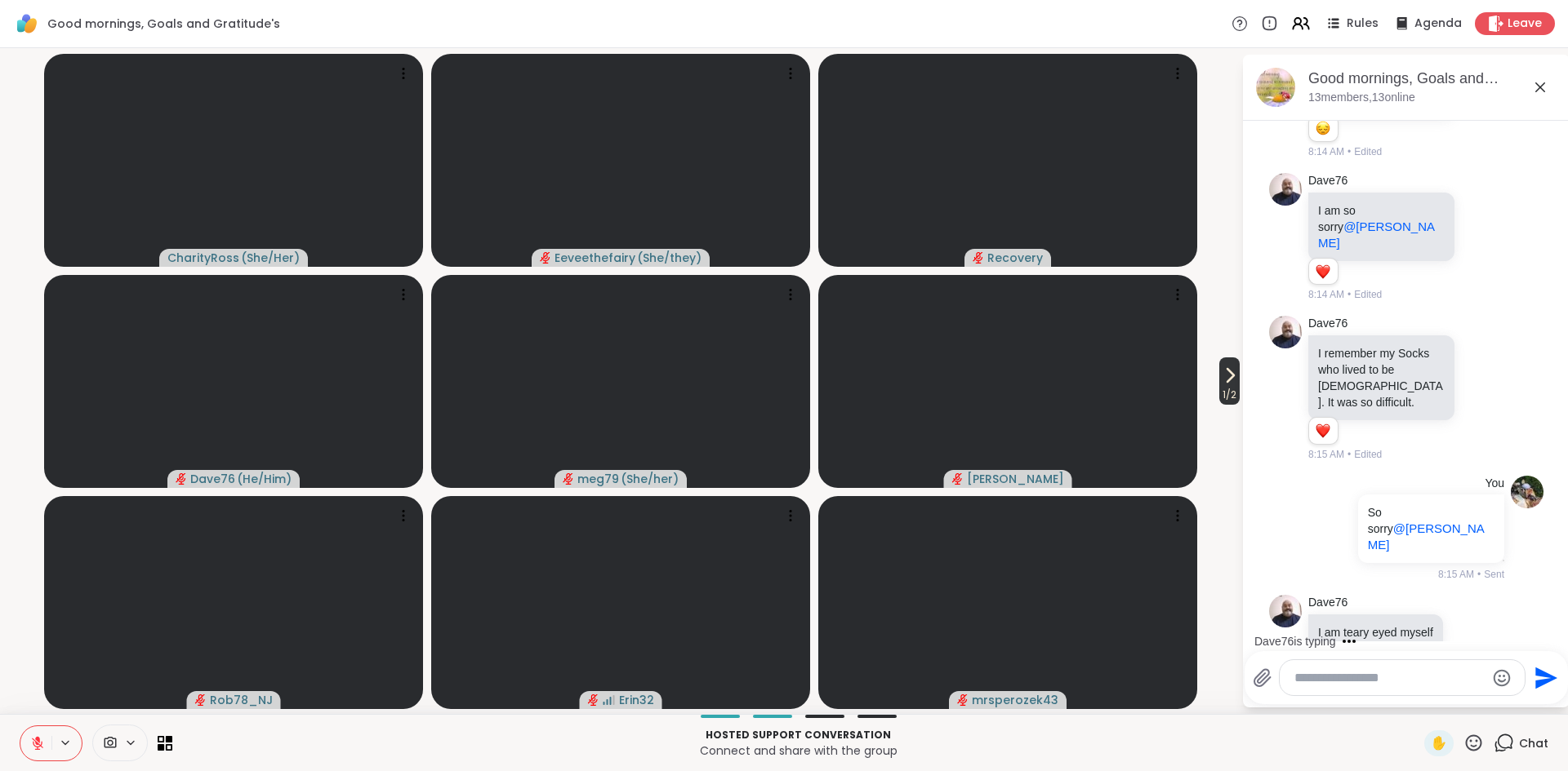
click at [1229, 373] on icon at bounding box center [1230, 376] width 6 height 13
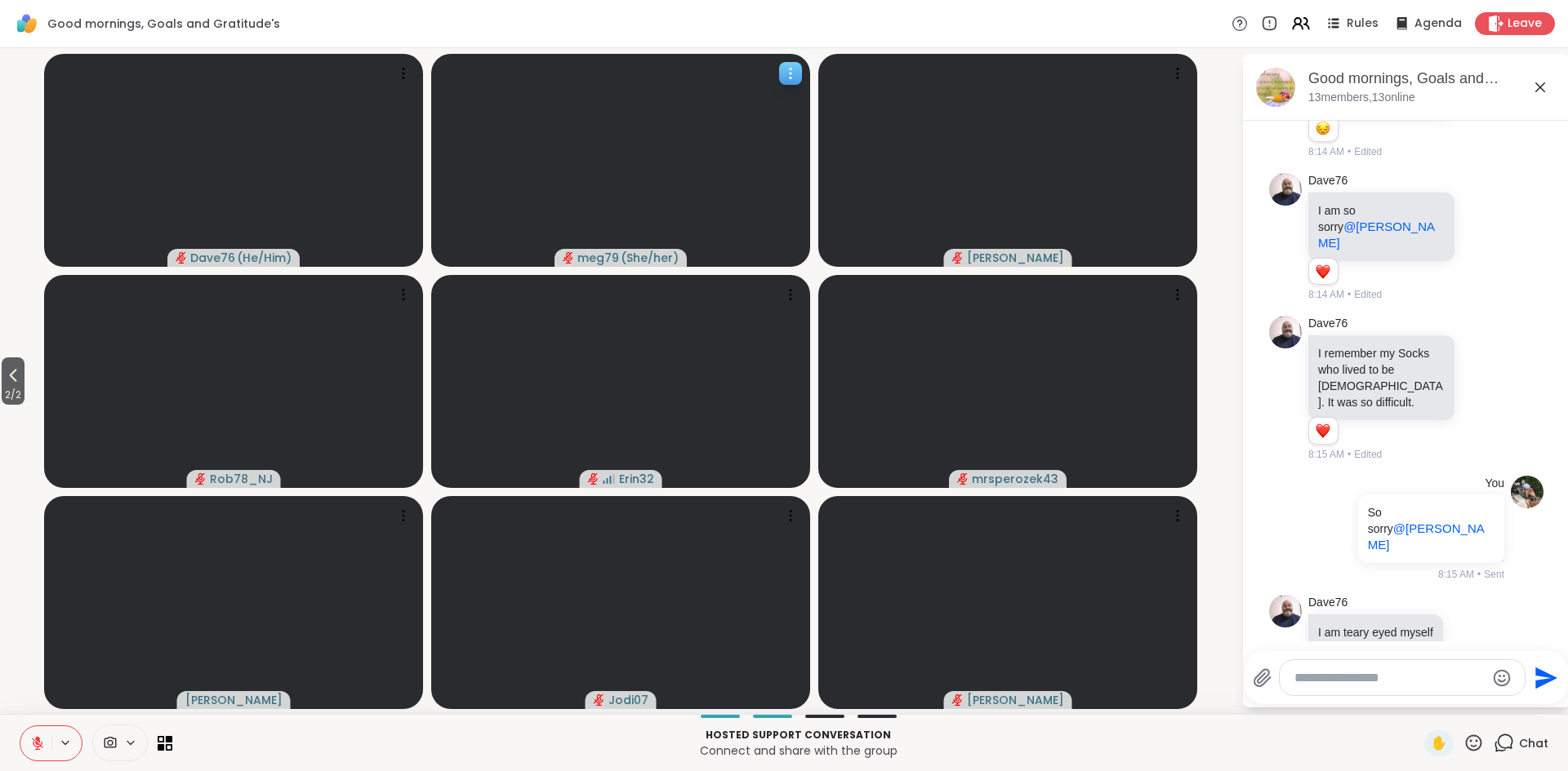
scroll to position [3428, 0]
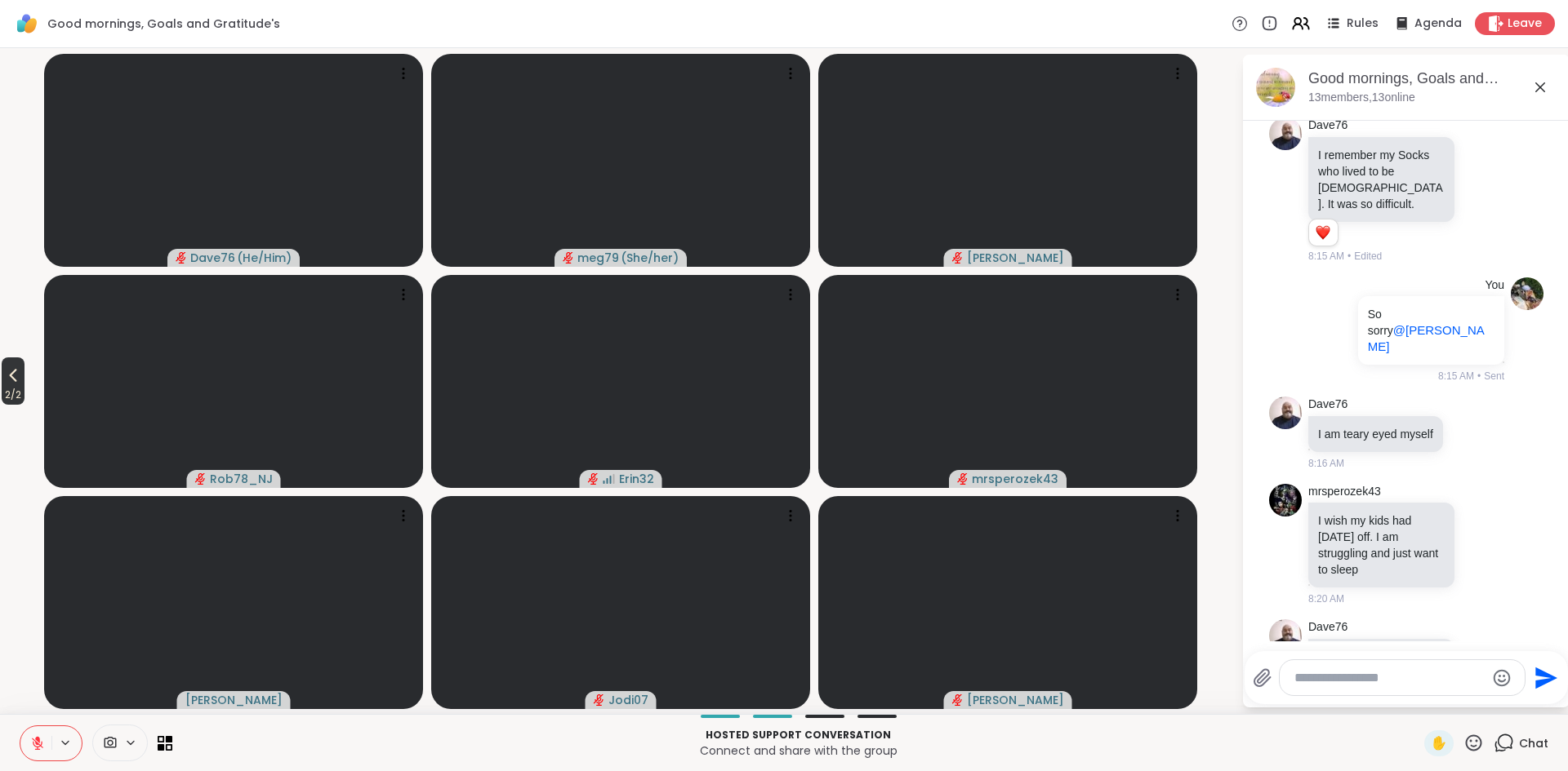
click at [20, 386] on span "2 / 2" at bounding box center [13, 395] width 23 height 20
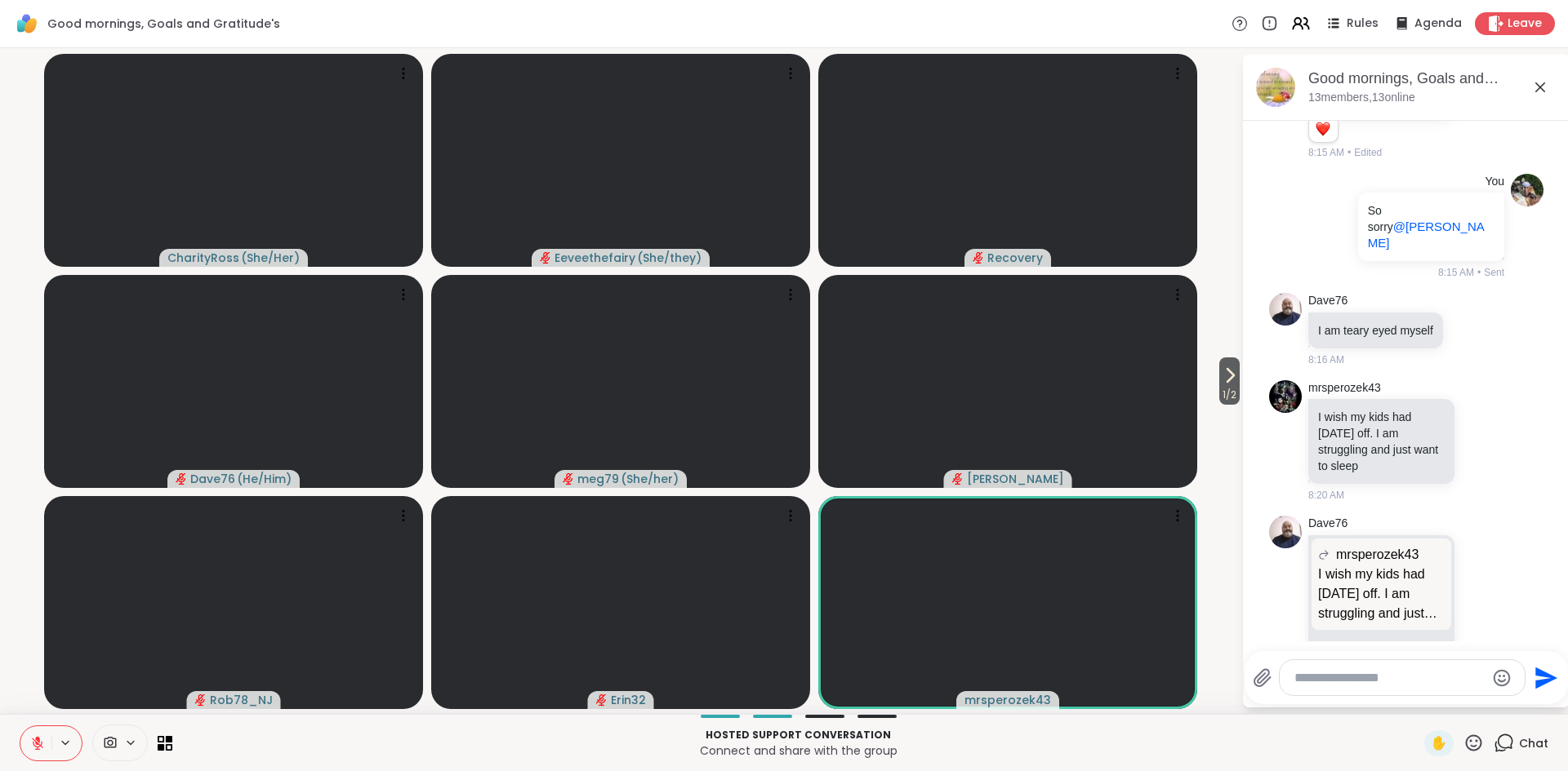
scroll to position [3554, 0]
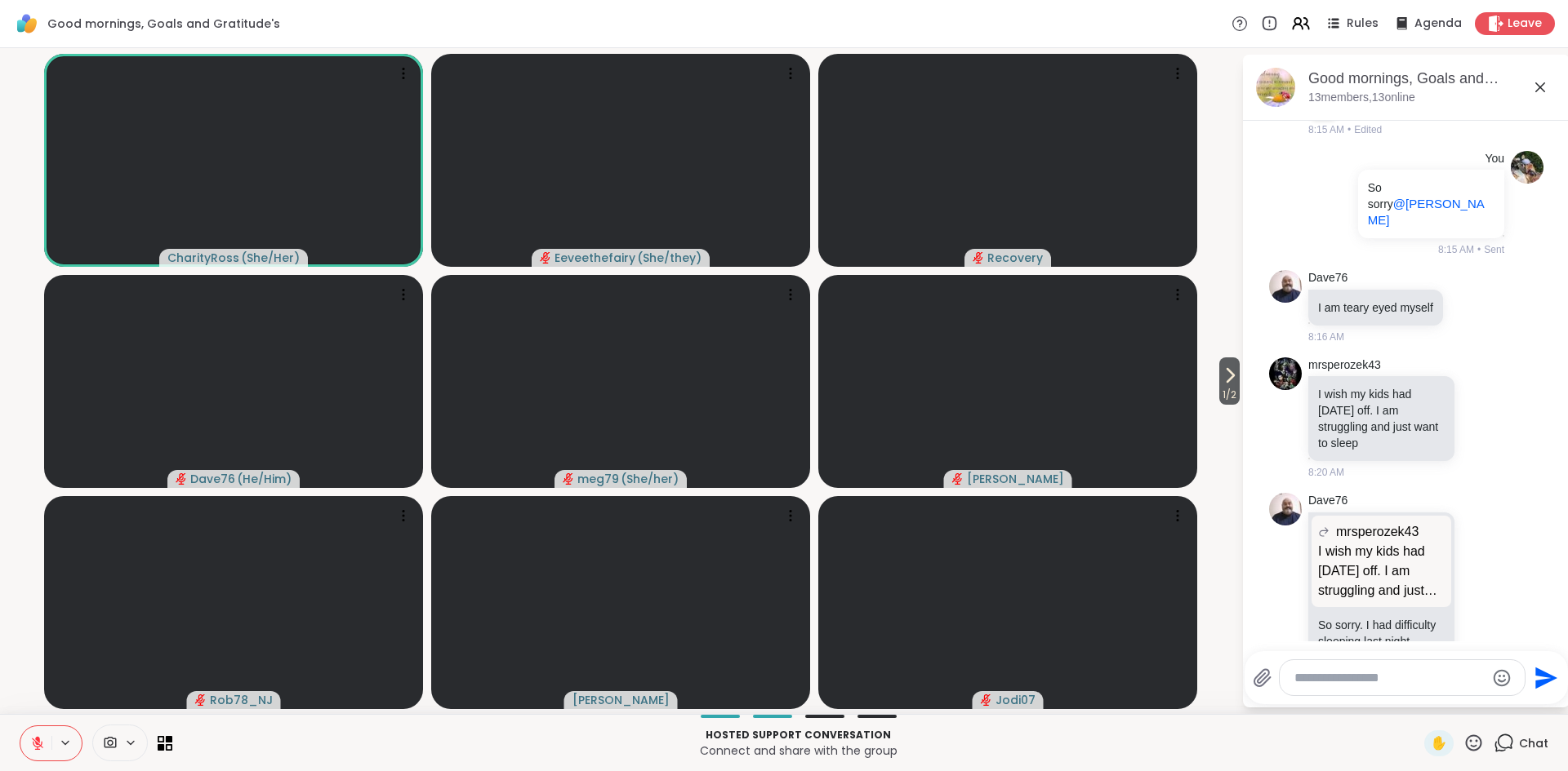
click at [1325, 666] on div at bounding box center [1402, 677] width 245 height 35
click at [1330, 677] on textarea "Type your message" at bounding box center [1389, 678] width 191 height 16
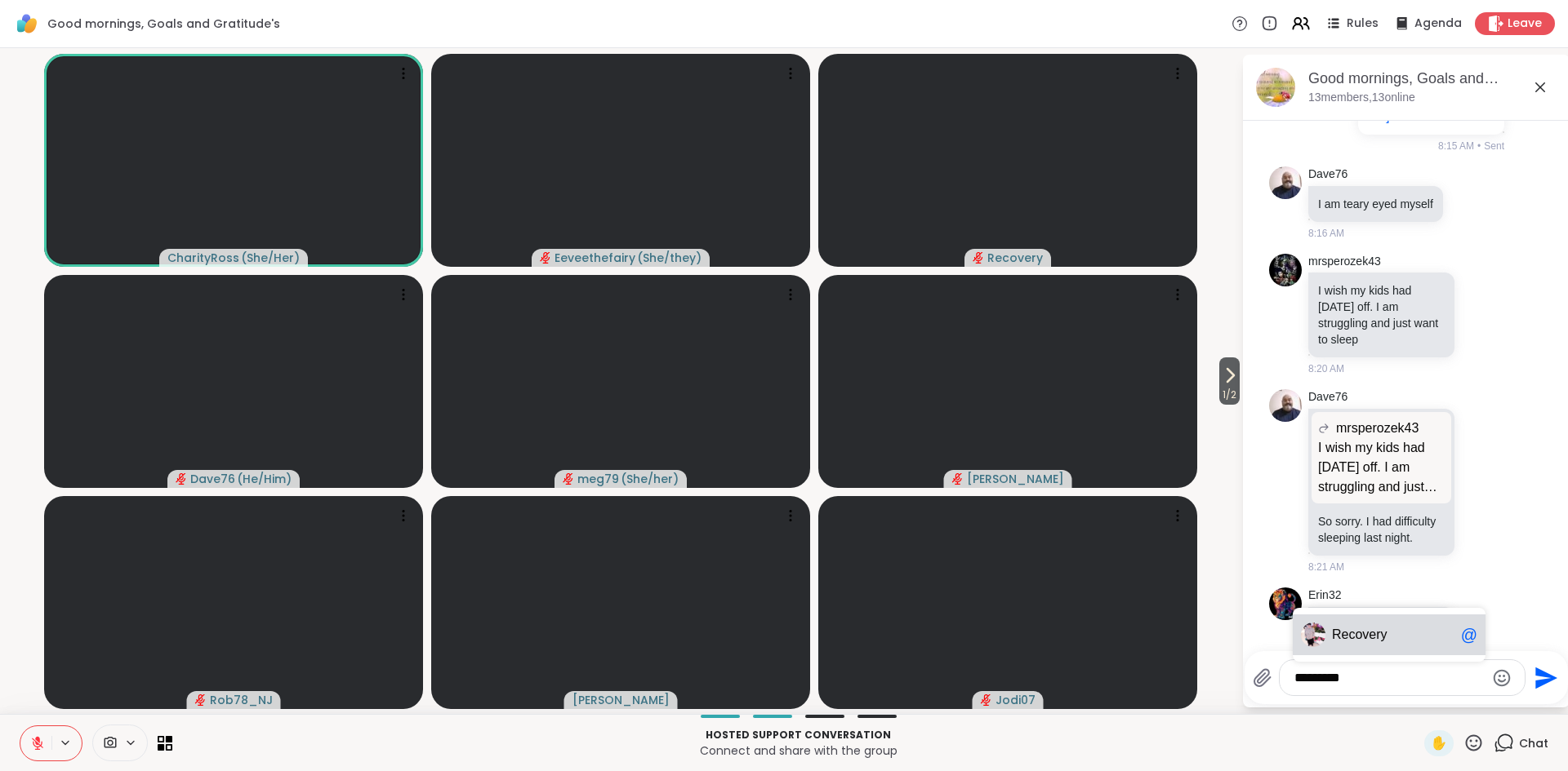
click at [1368, 642] on div "Recovery @" at bounding box center [1388, 635] width 192 height 41
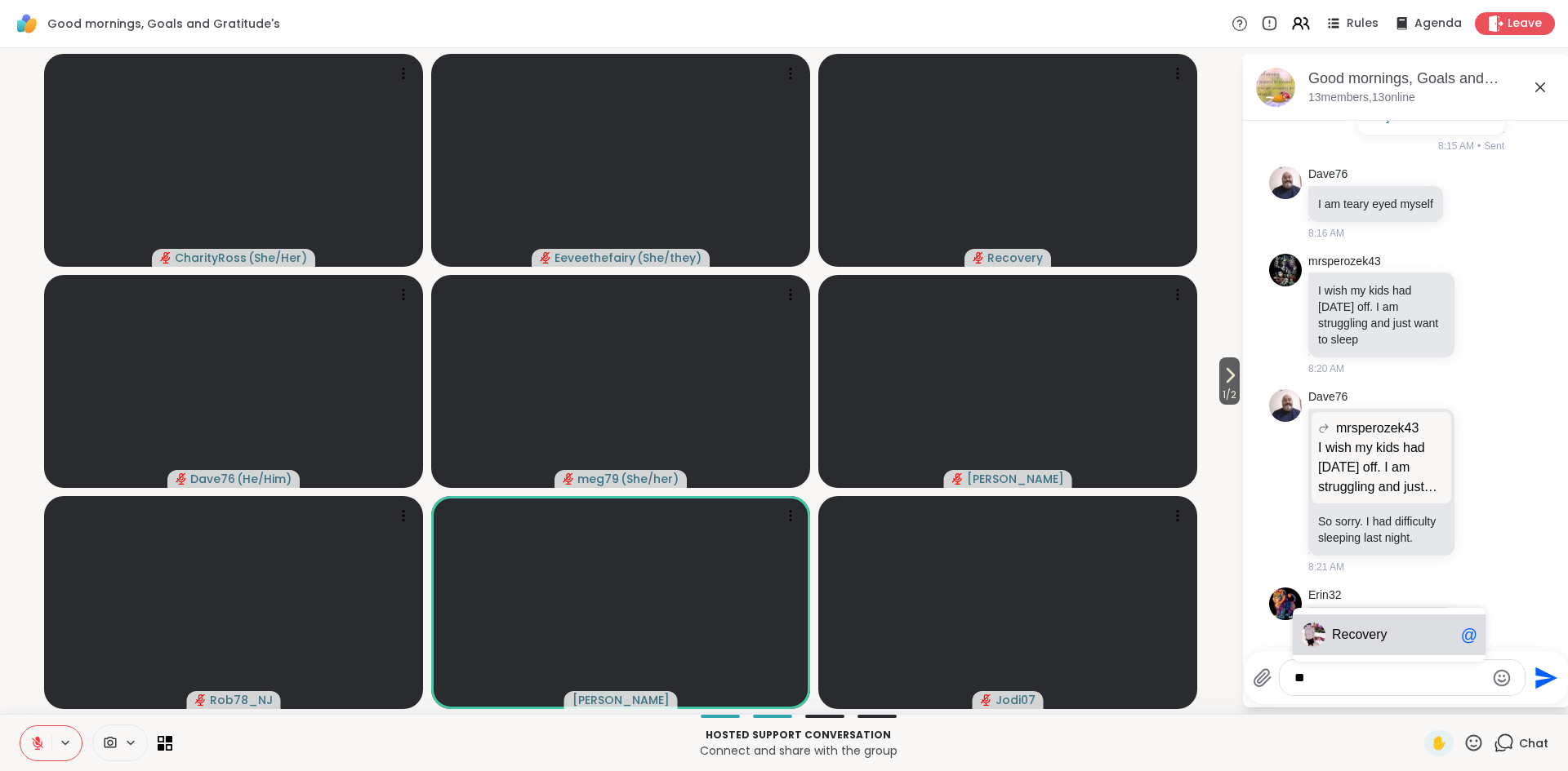
type textarea "*"
click at [1125, 744] on p "Connect and share with the group" at bounding box center [798, 751] width 1232 height 16
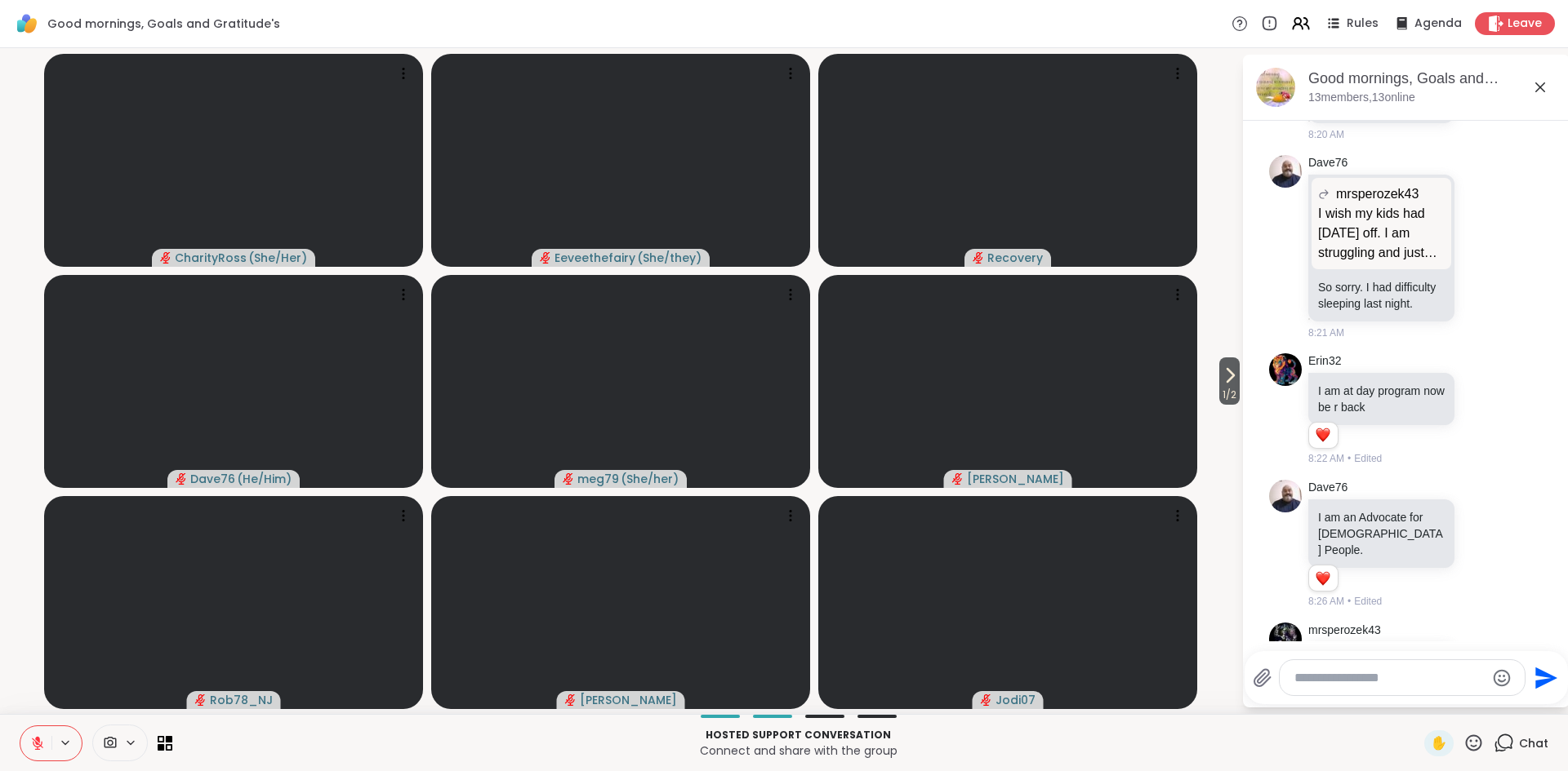
scroll to position [3915, 0]
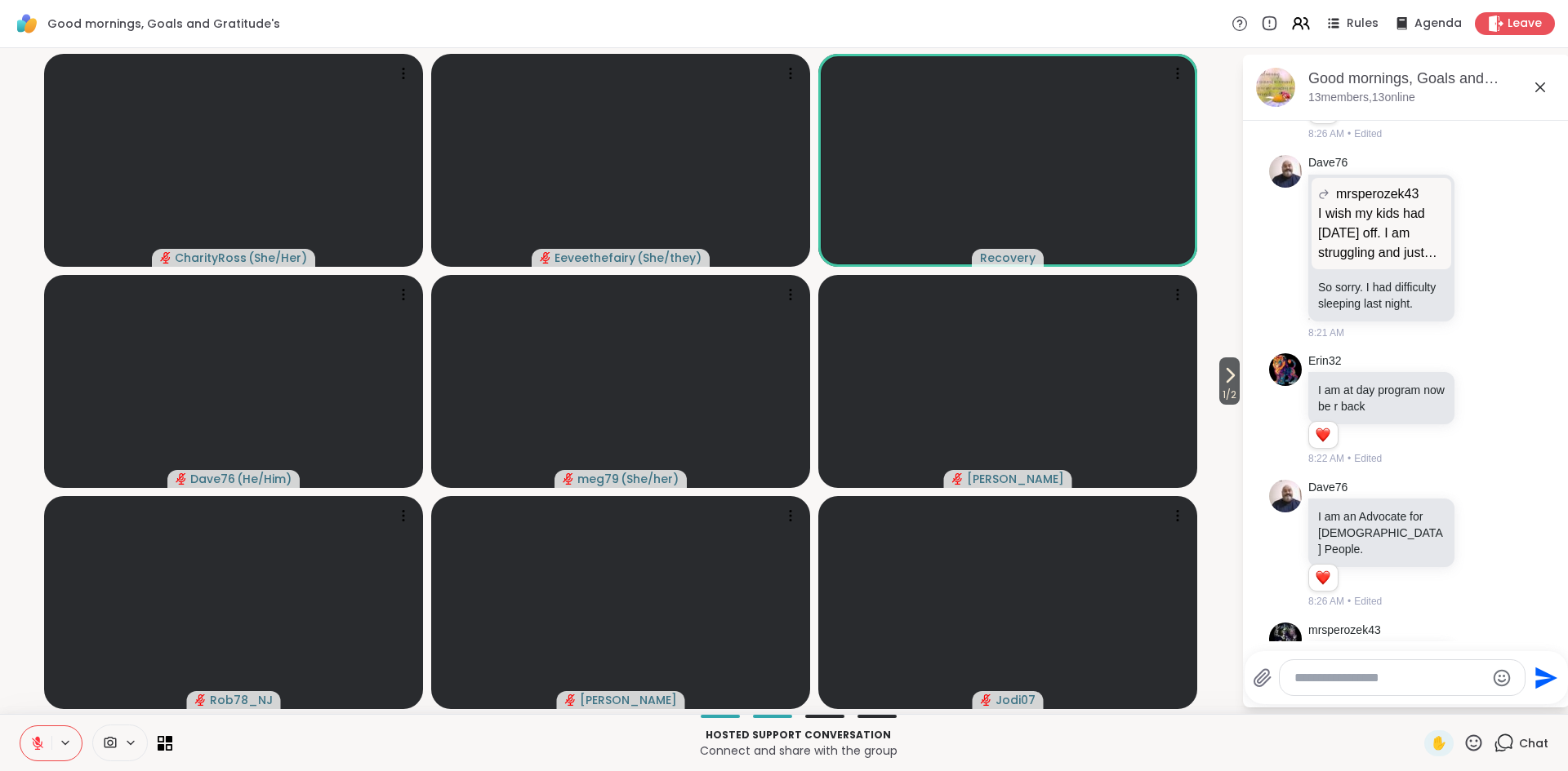
click at [38, 748] on icon at bounding box center [37, 743] width 14 height 14
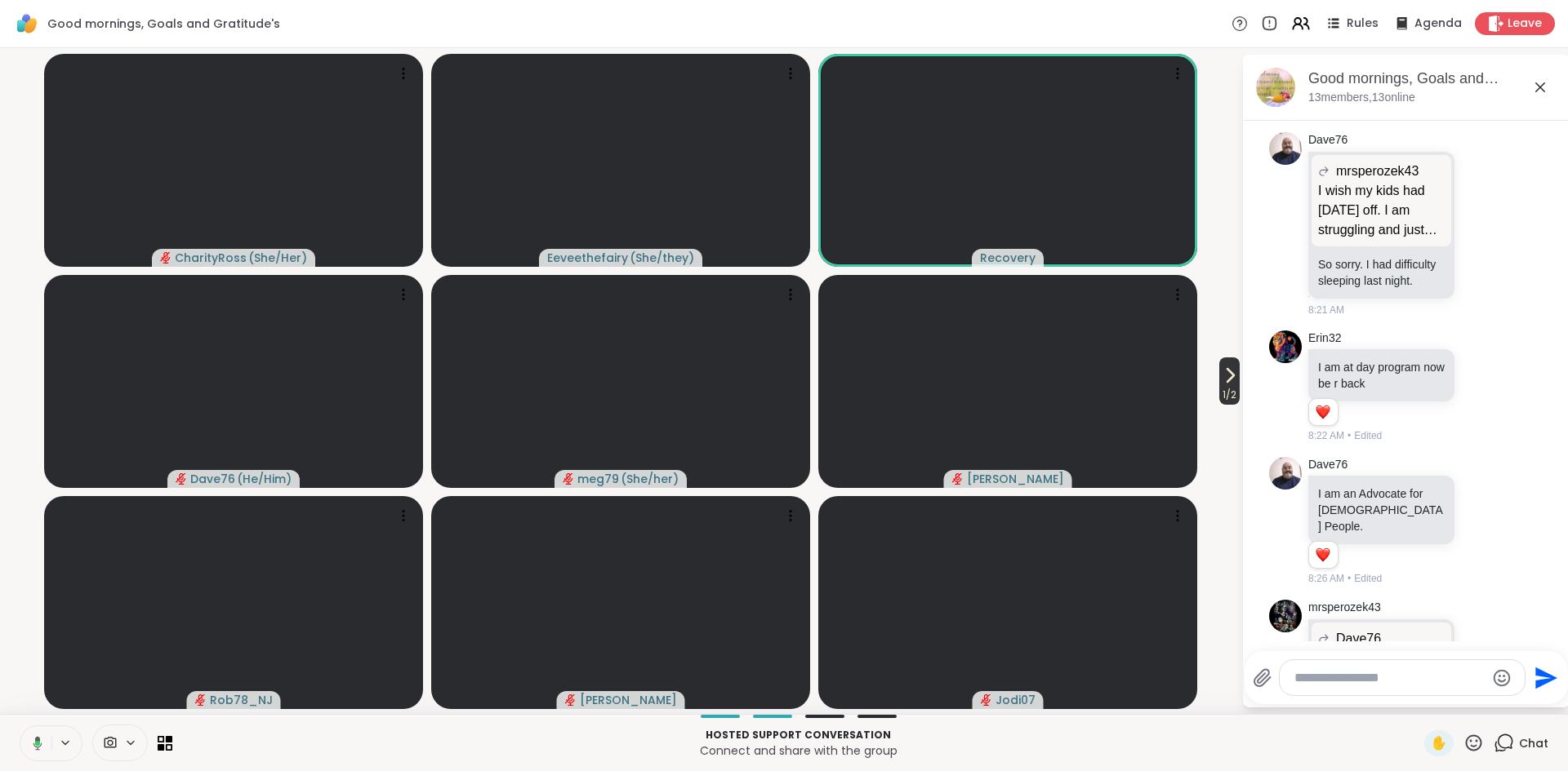
click at [1231, 390] on span "1 / 2" at bounding box center [1229, 395] width 21 height 20
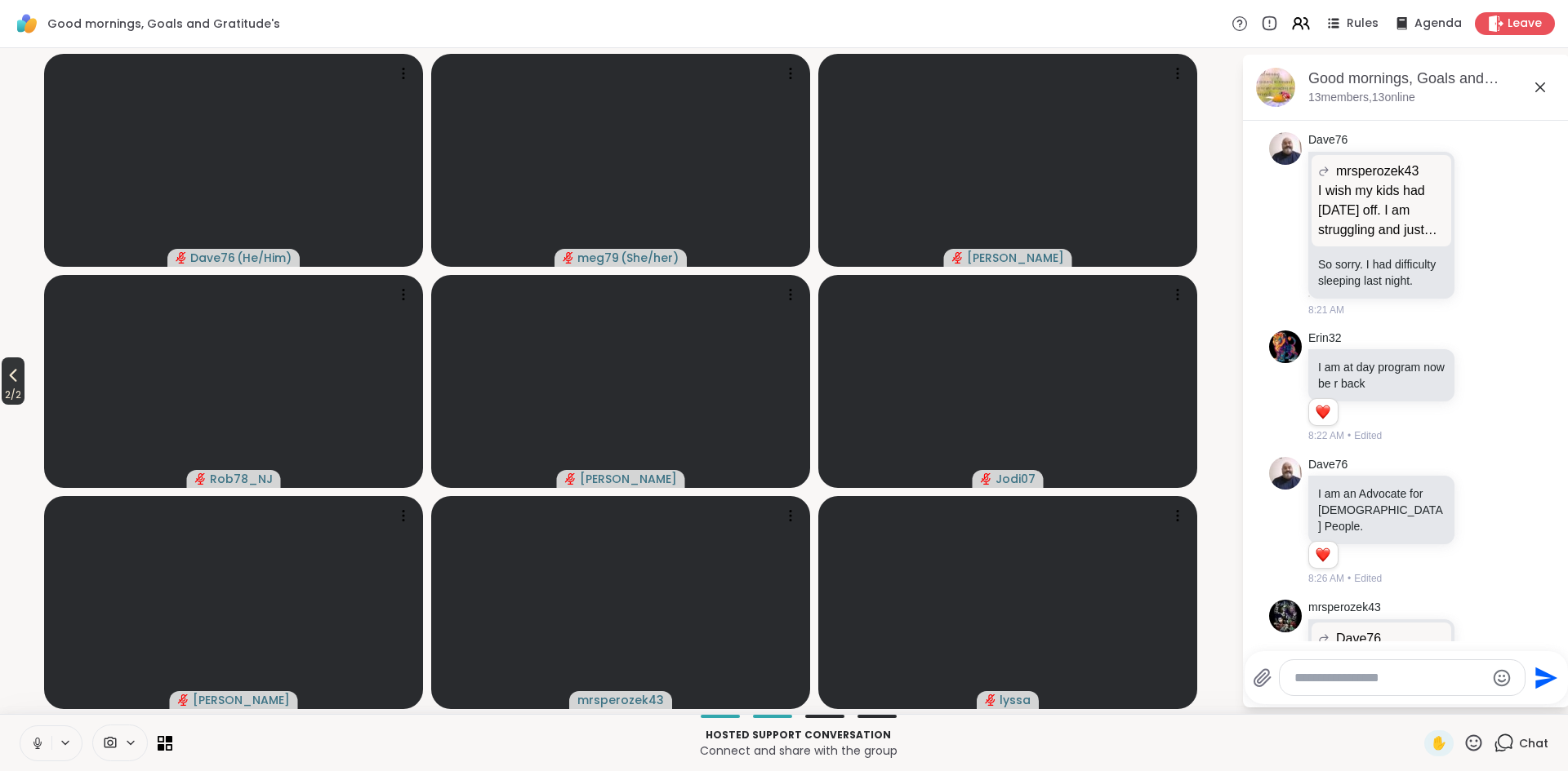
click at [20, 378] on icon at bounding box center [14, 376] width 20 height 20
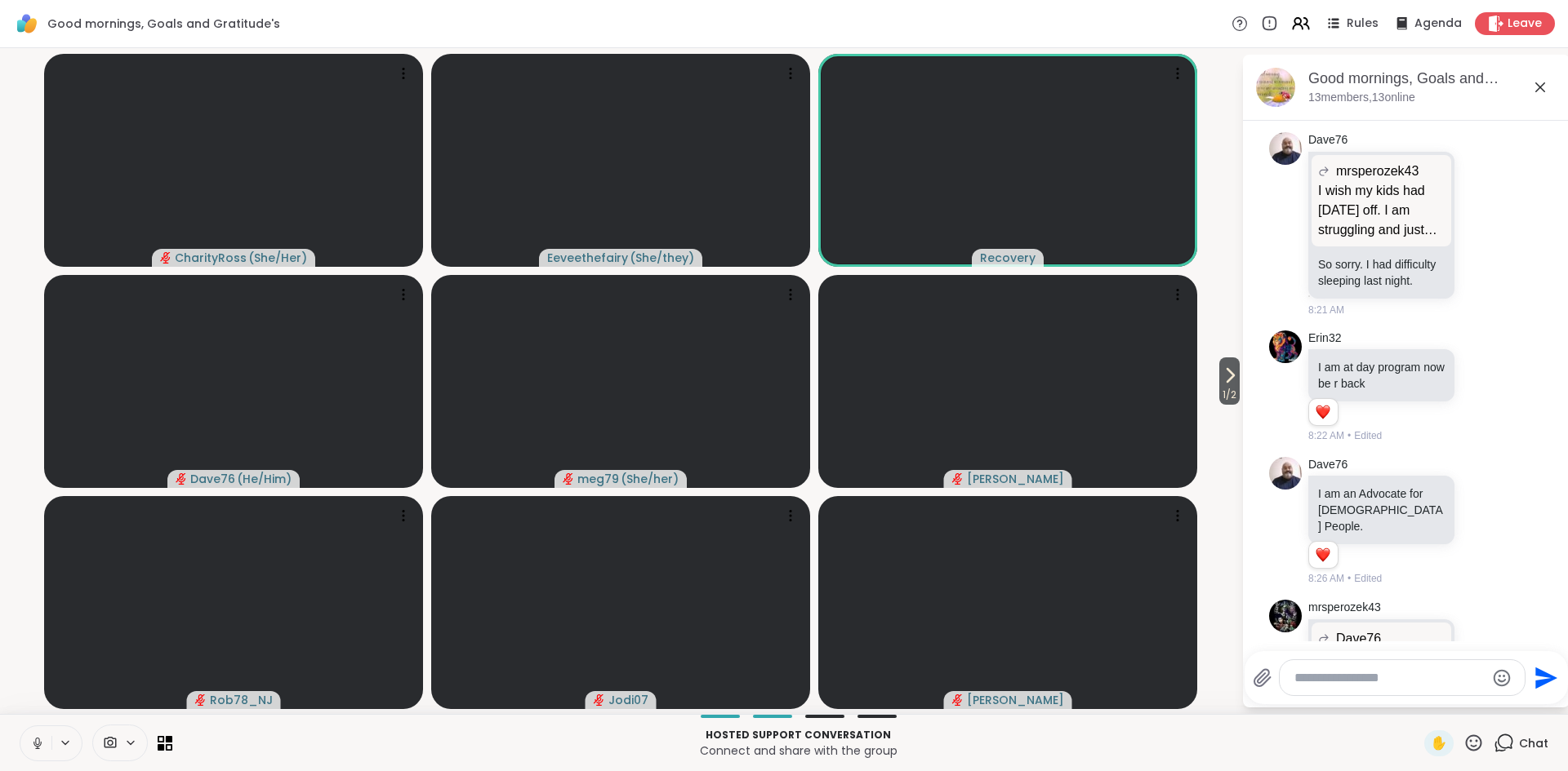
click at [37, 744] on icon at bounding box center [37, 741] width 5 height 7
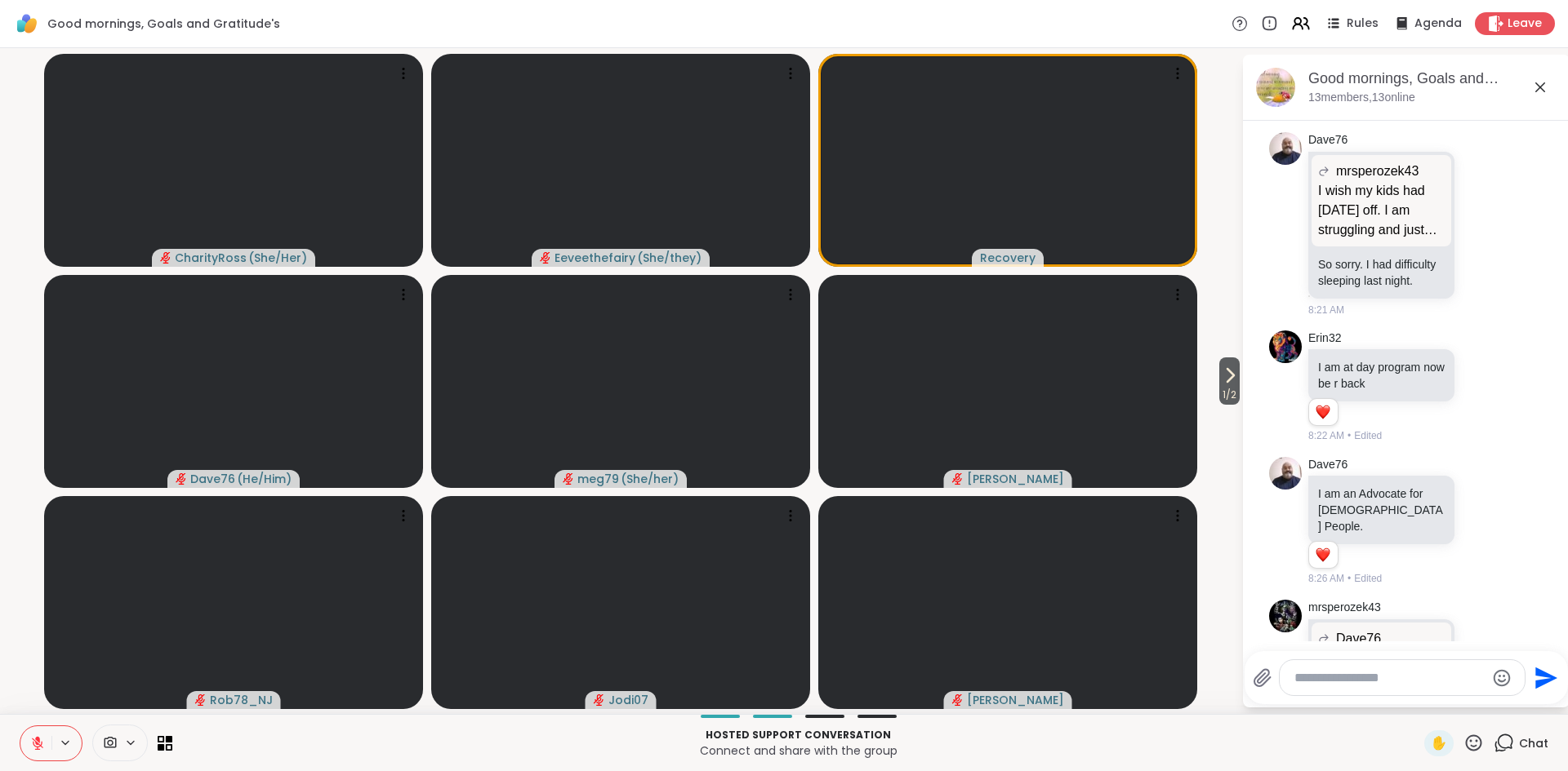
click at [37, 744] on icon at bounding box center [37, 743] width 12 height 12
click at [37, 744] on icon at bounding box center [37, 741] width 5 height 7
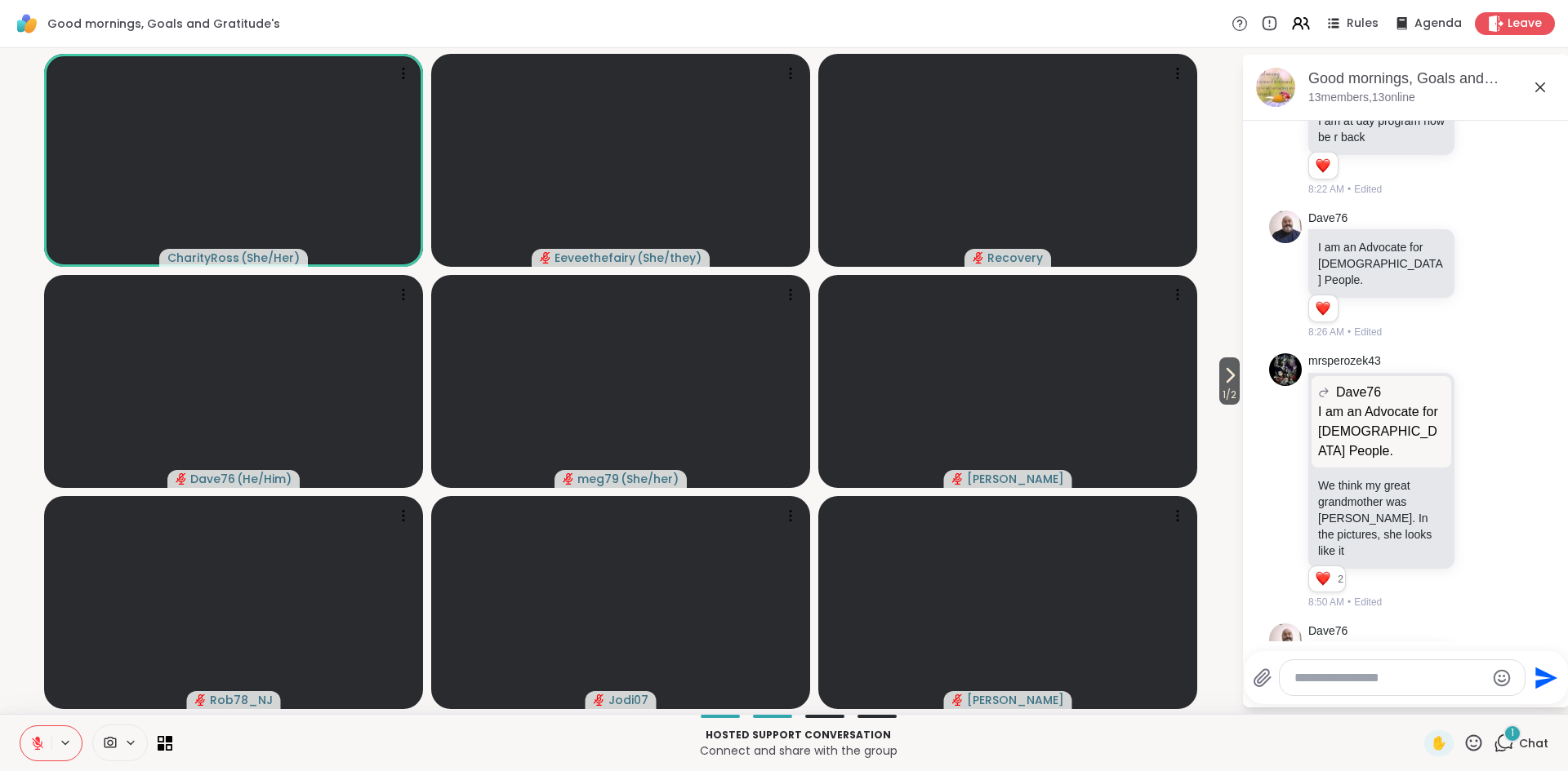
scroll to position [4289, 0]
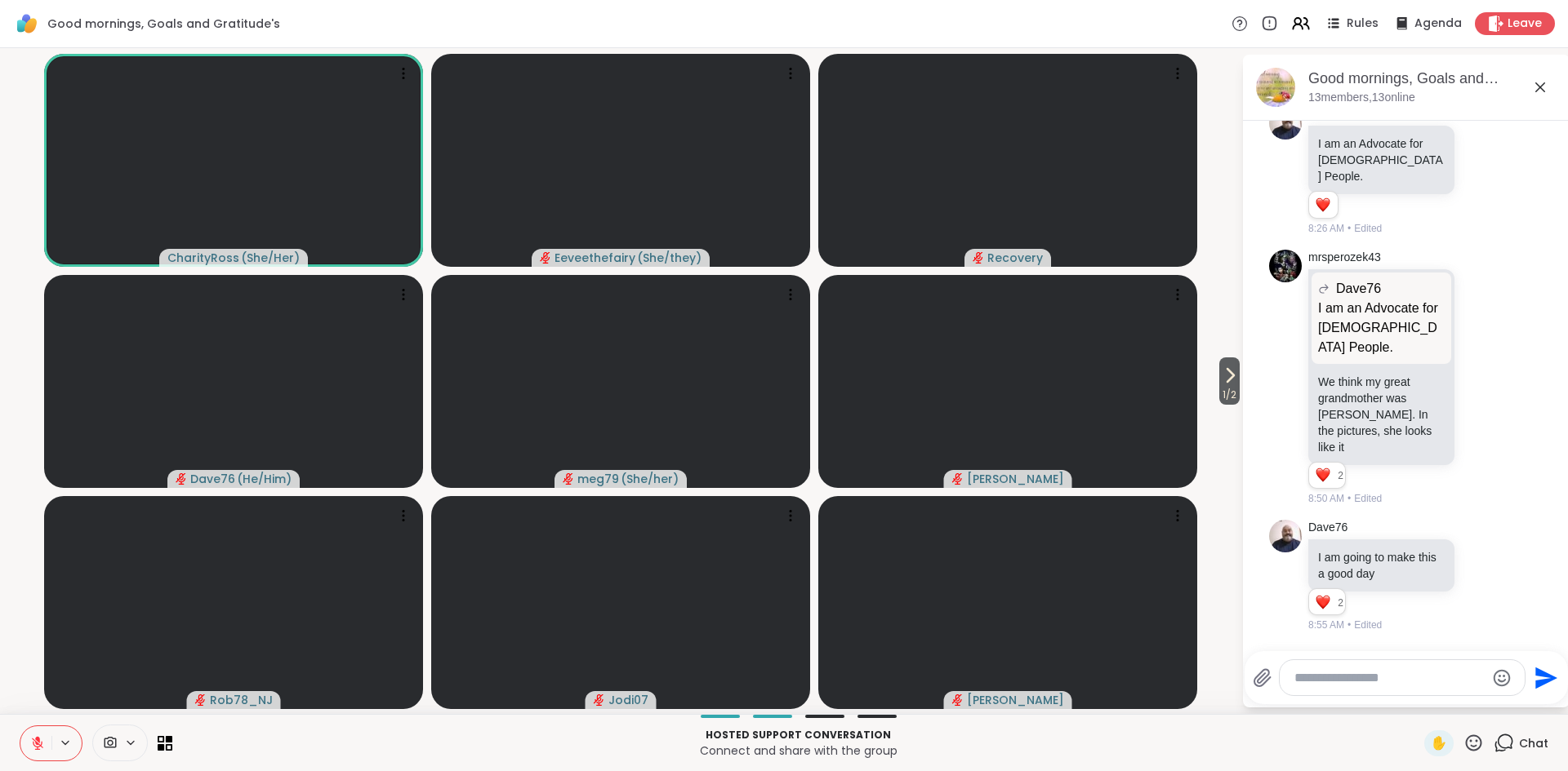
click at [30, 742] on icon at bounding box center [37, 743] width 14 height 14
click at [42, 745] on icon at bounding box center [37, 743] width 14 height 14
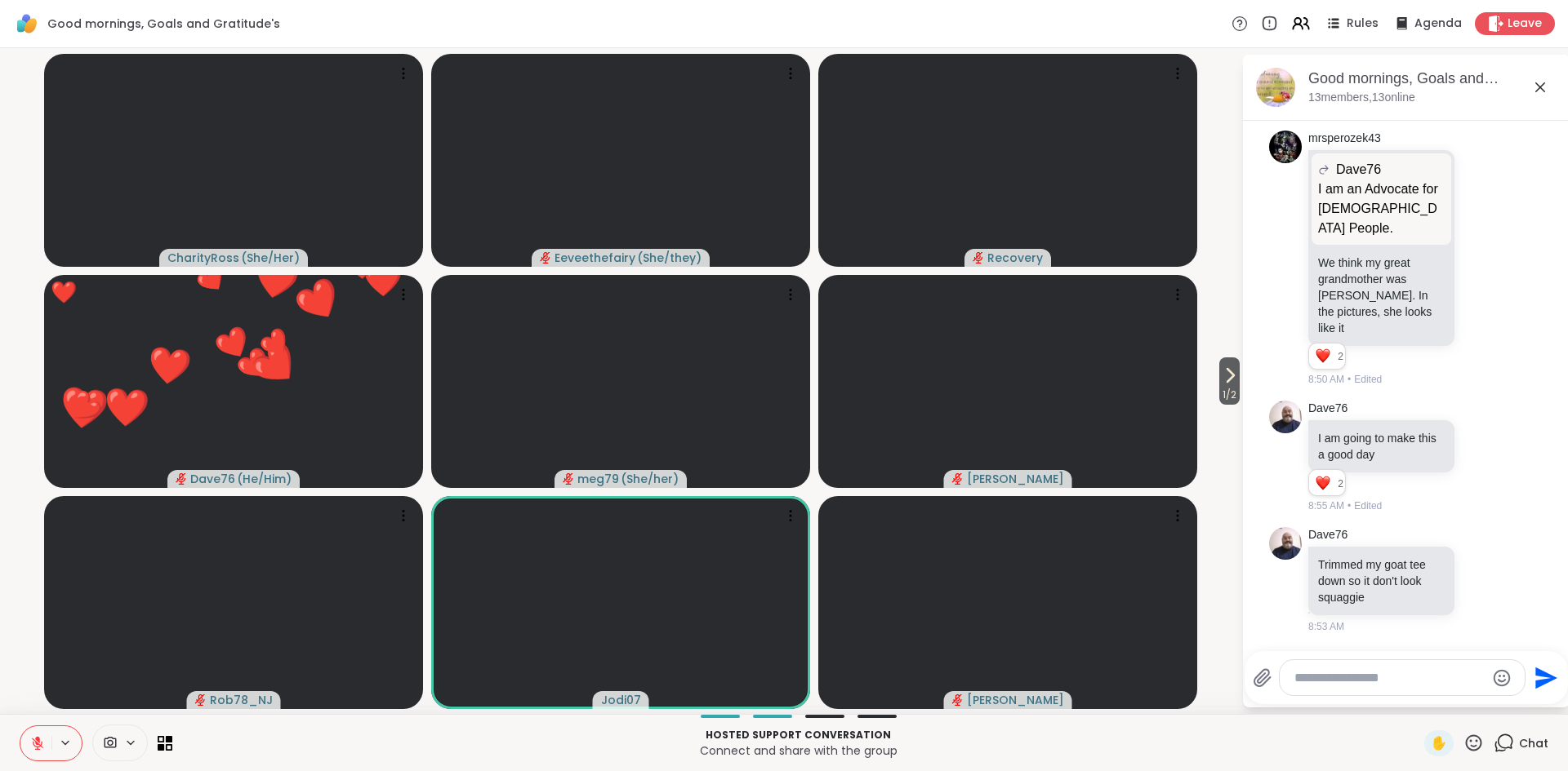
click at [1349, 769] on div "Select Reaction: Heart" at bounding box center [1353, 776] width 14 height 14
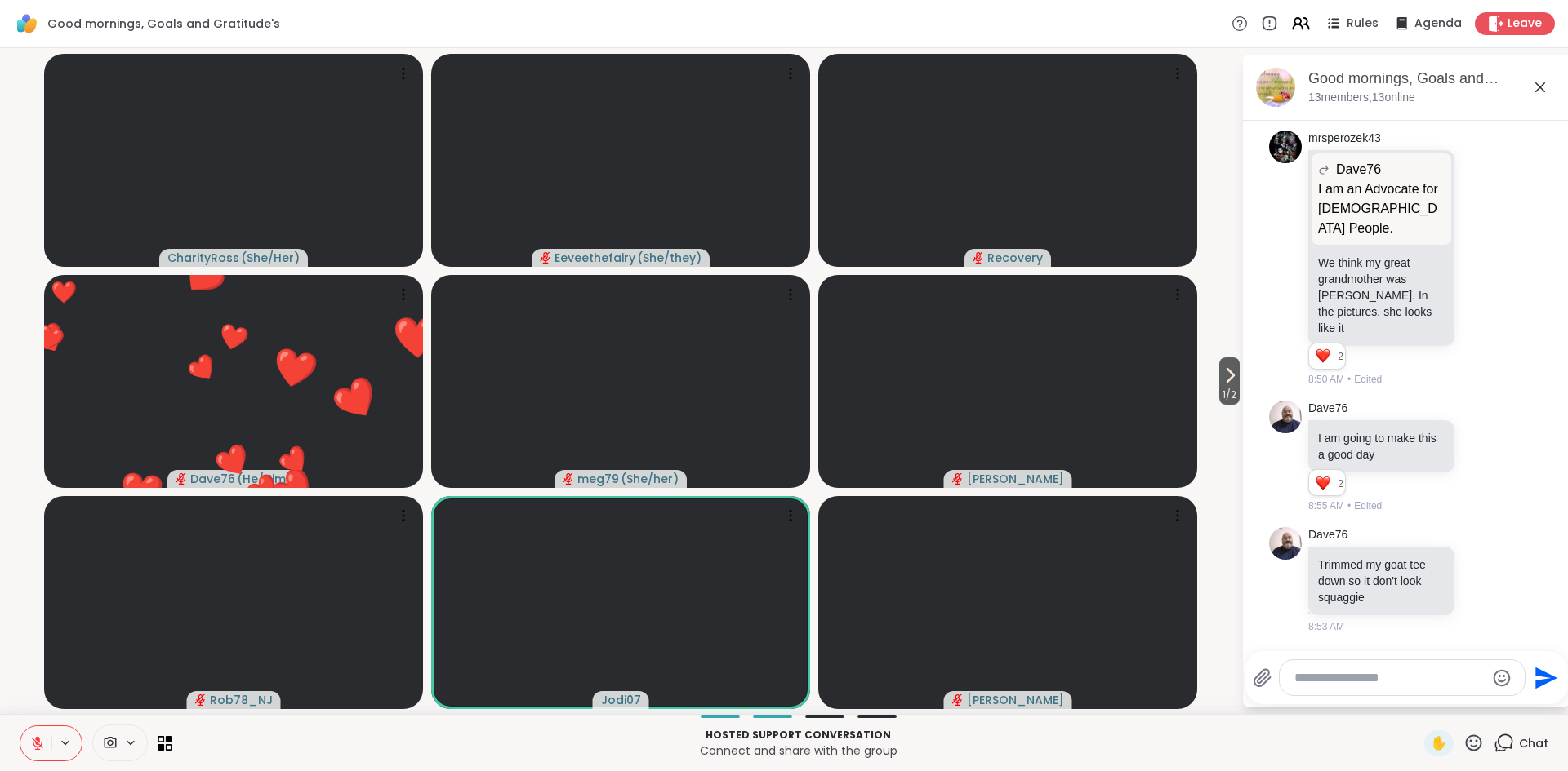
scroll to position [4432, 0]
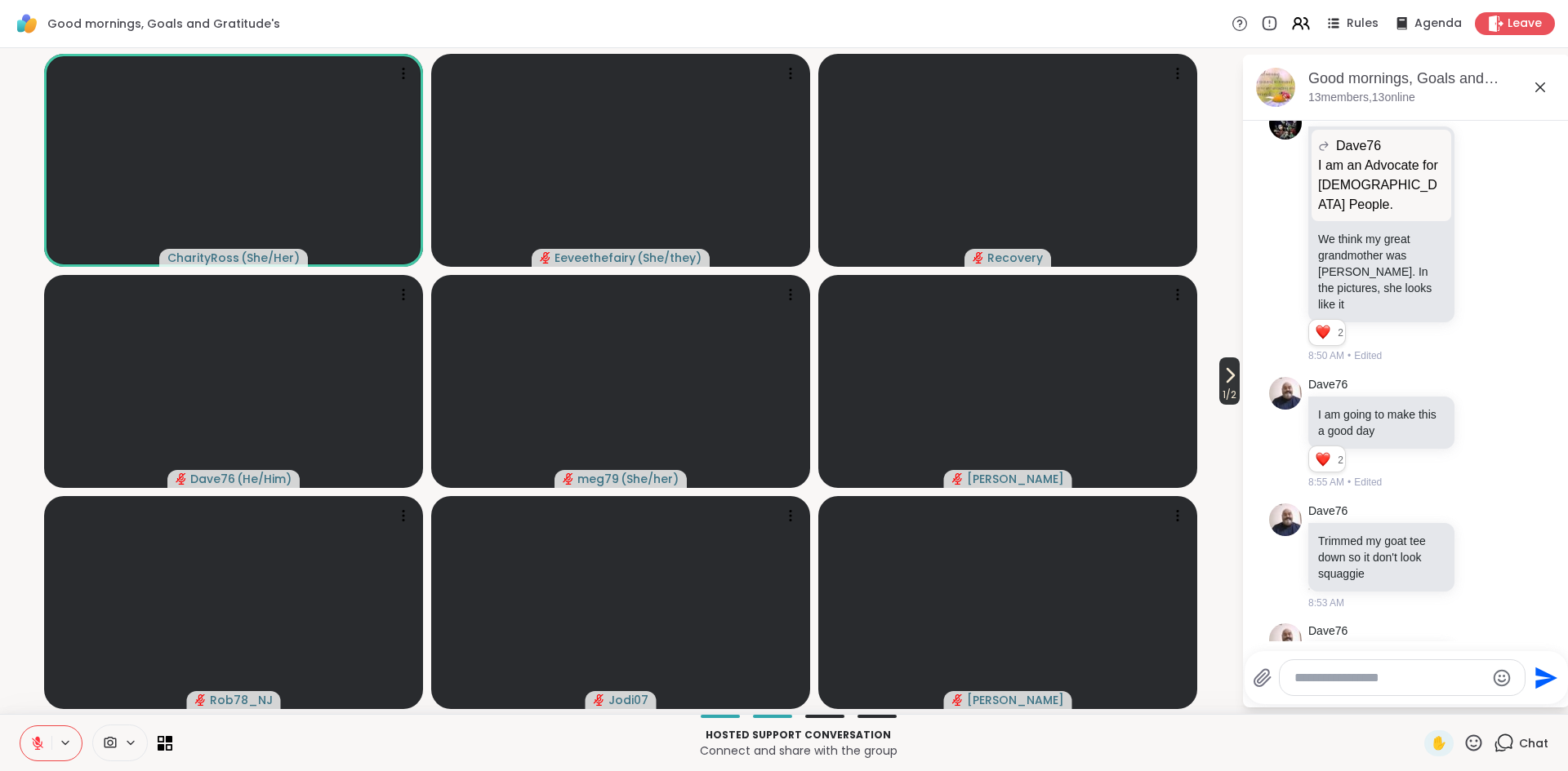
click at [1234, 390] on span "1 / 2" at bounding box center [1229, 395] width 21 height 20
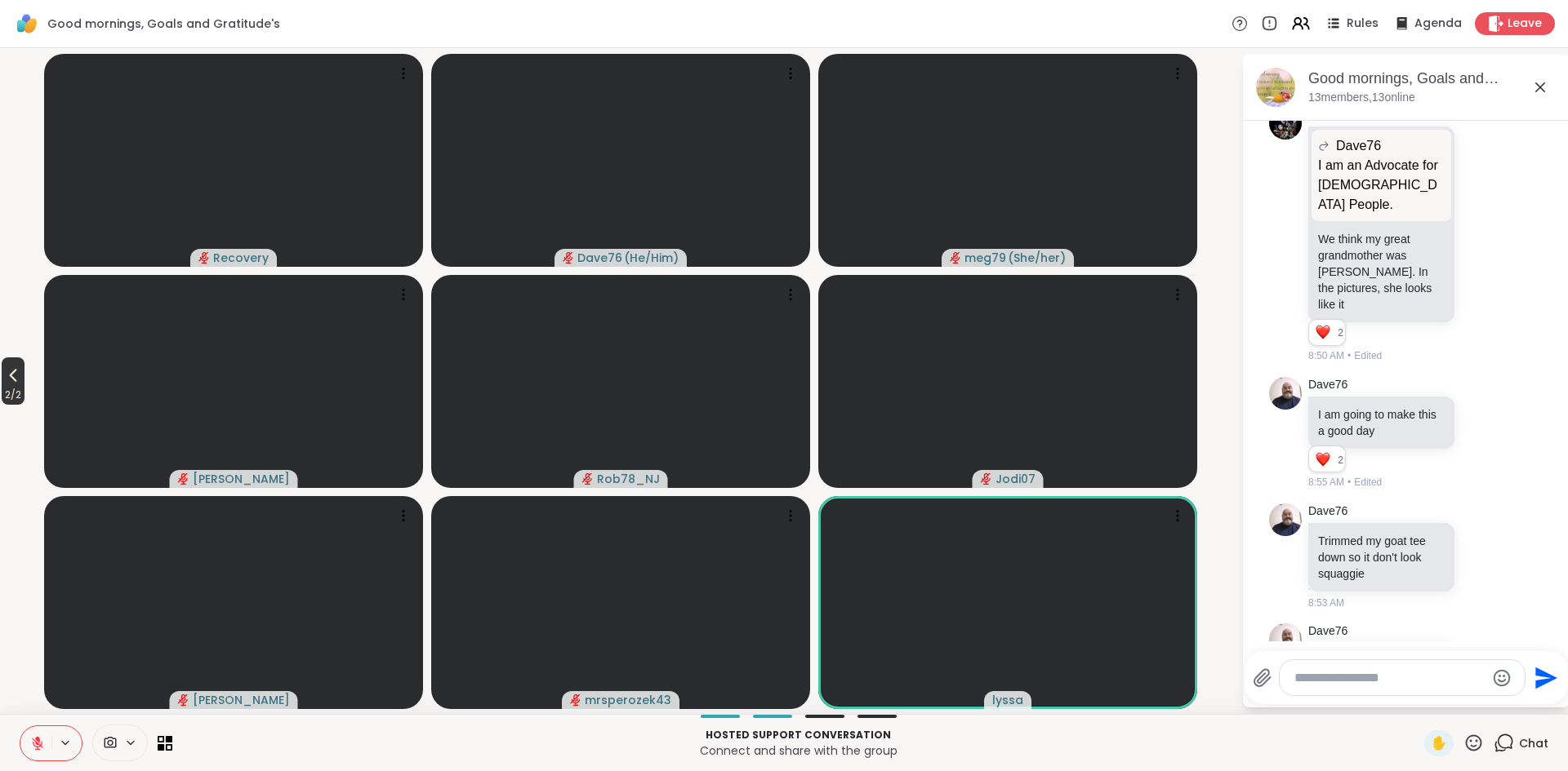
click at [11, 386] on span "2 / 2" at bounding box center [13, 395] width 23 height 20
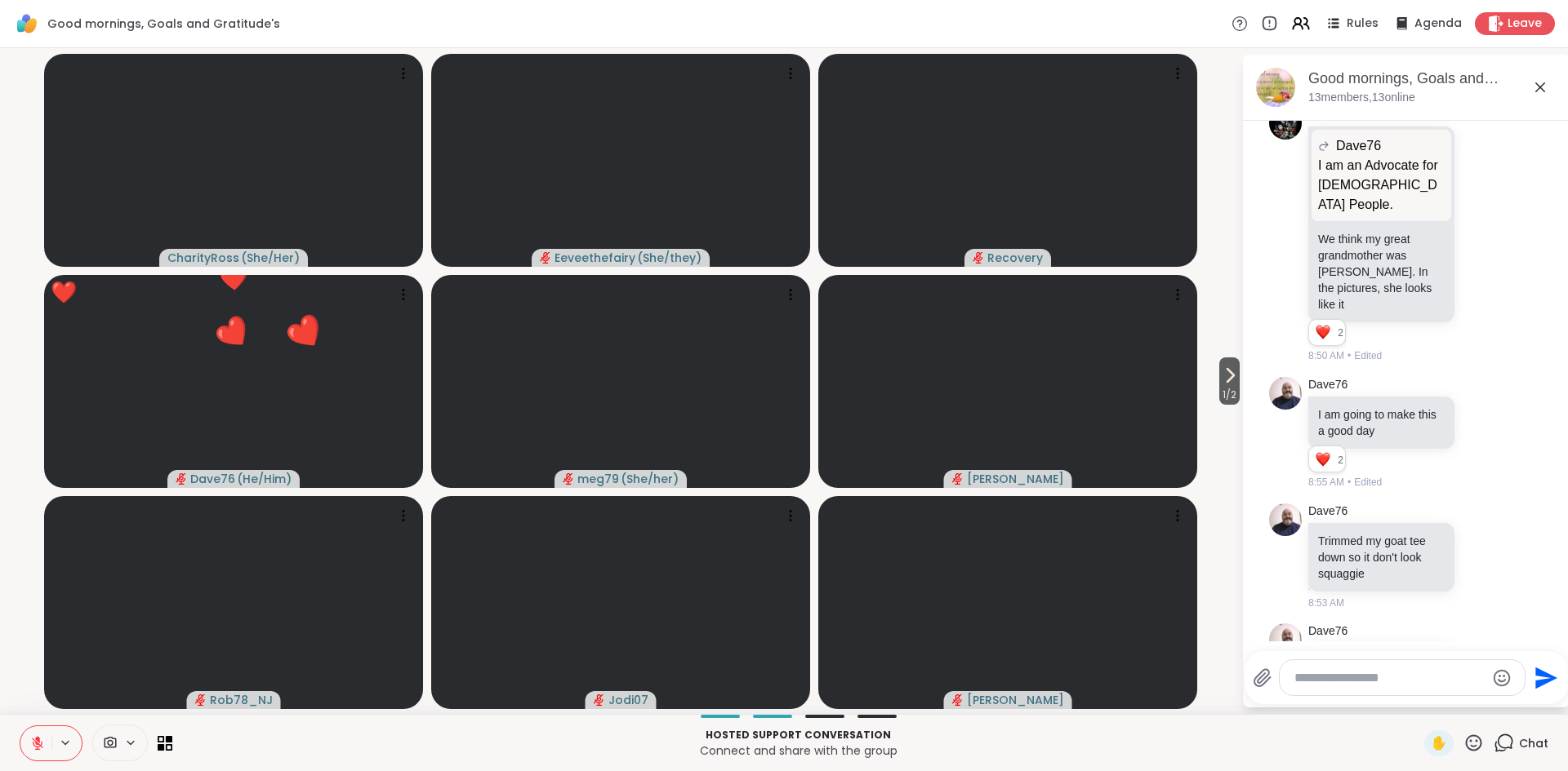
click at [1475, 746] on icon at bounding box center [1474, 743] width 16 height 16
click at [1426, 701] on span "❤️" at bounding box center [1425, 701] width 16 height 20
click at [1474, 744] on icon at bounding box center [1473, 743] width 21 height 21
click at [1291, 752] on p "Connect and share with the group" at bounding box center [798, 751] width 1232 height 16
click at [1479, 748] on icon at bounding box center [1474, 743] width 16 height 16
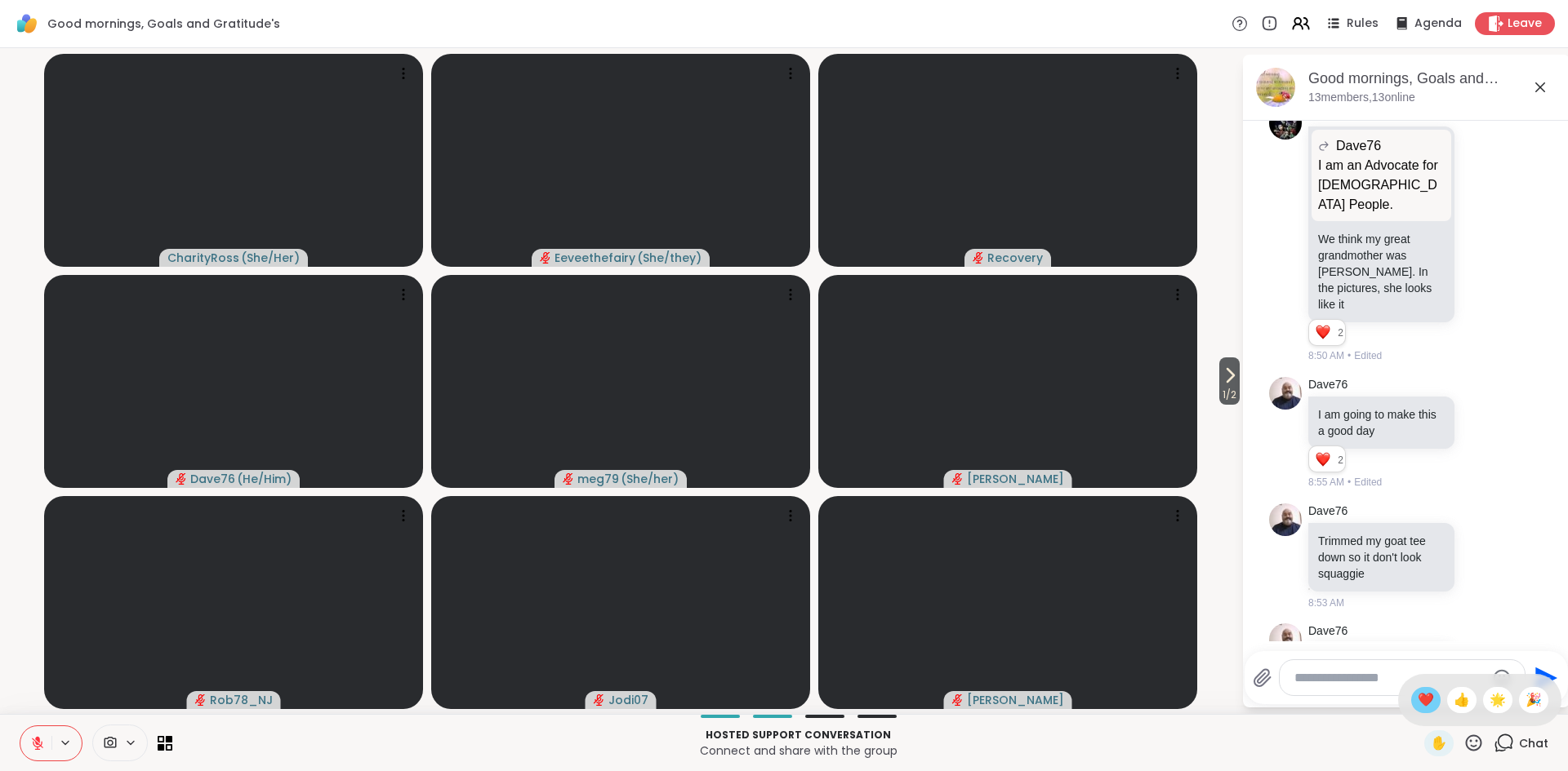
click at [1425, 701] on span "❤️" at bounding box center [1425, 701] width 16 height 20
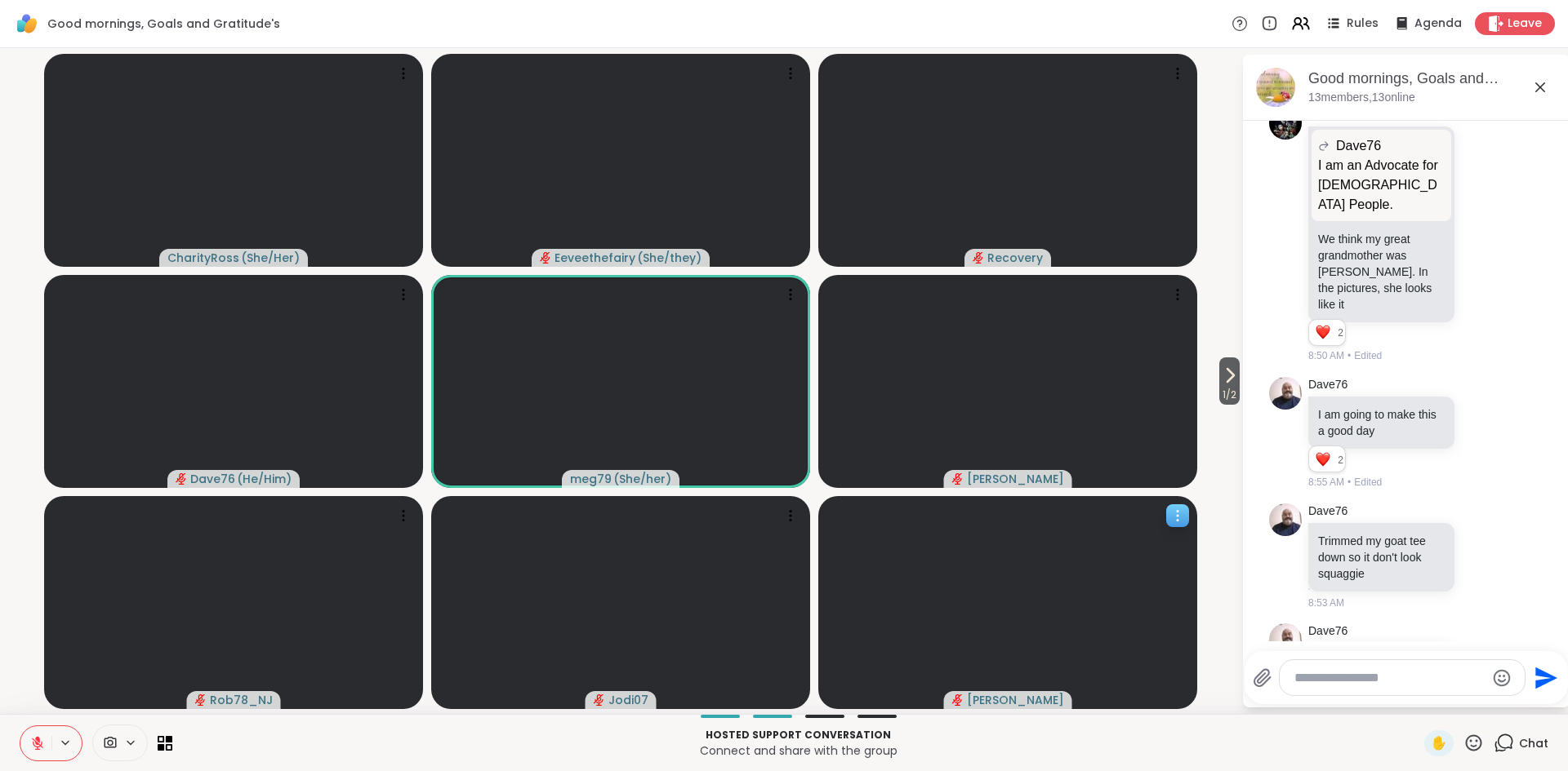
scroll to position [4551, 0]
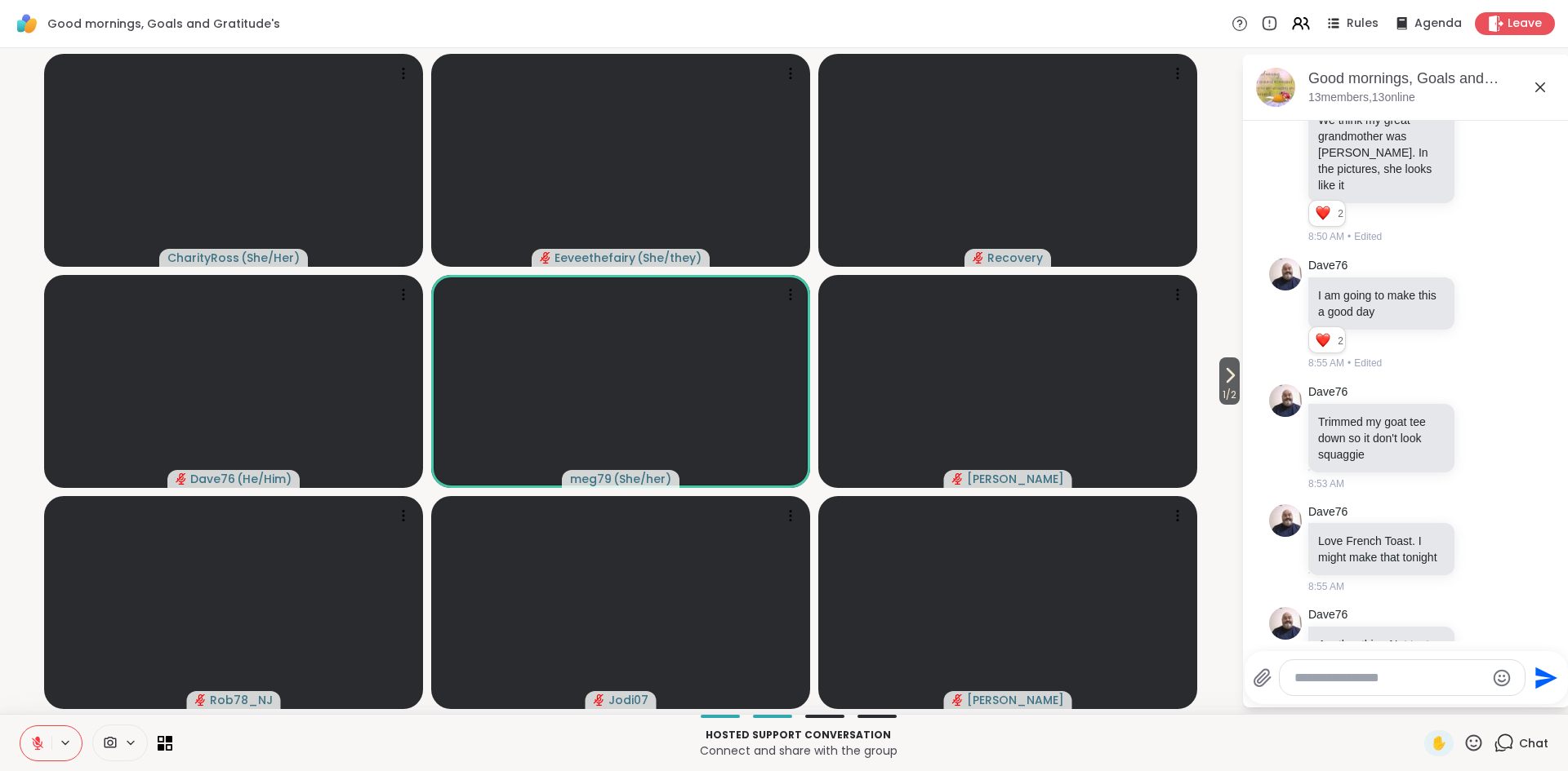
click at [1336, 676] on textarea "Type your message" at bounding box center [1389, 678] width 191 height 16
click at [1229, 723] on div "Hosted support conversation Connect and share with the group ✋ Chat" at bounding box center [784, 742] width 1568 height 57
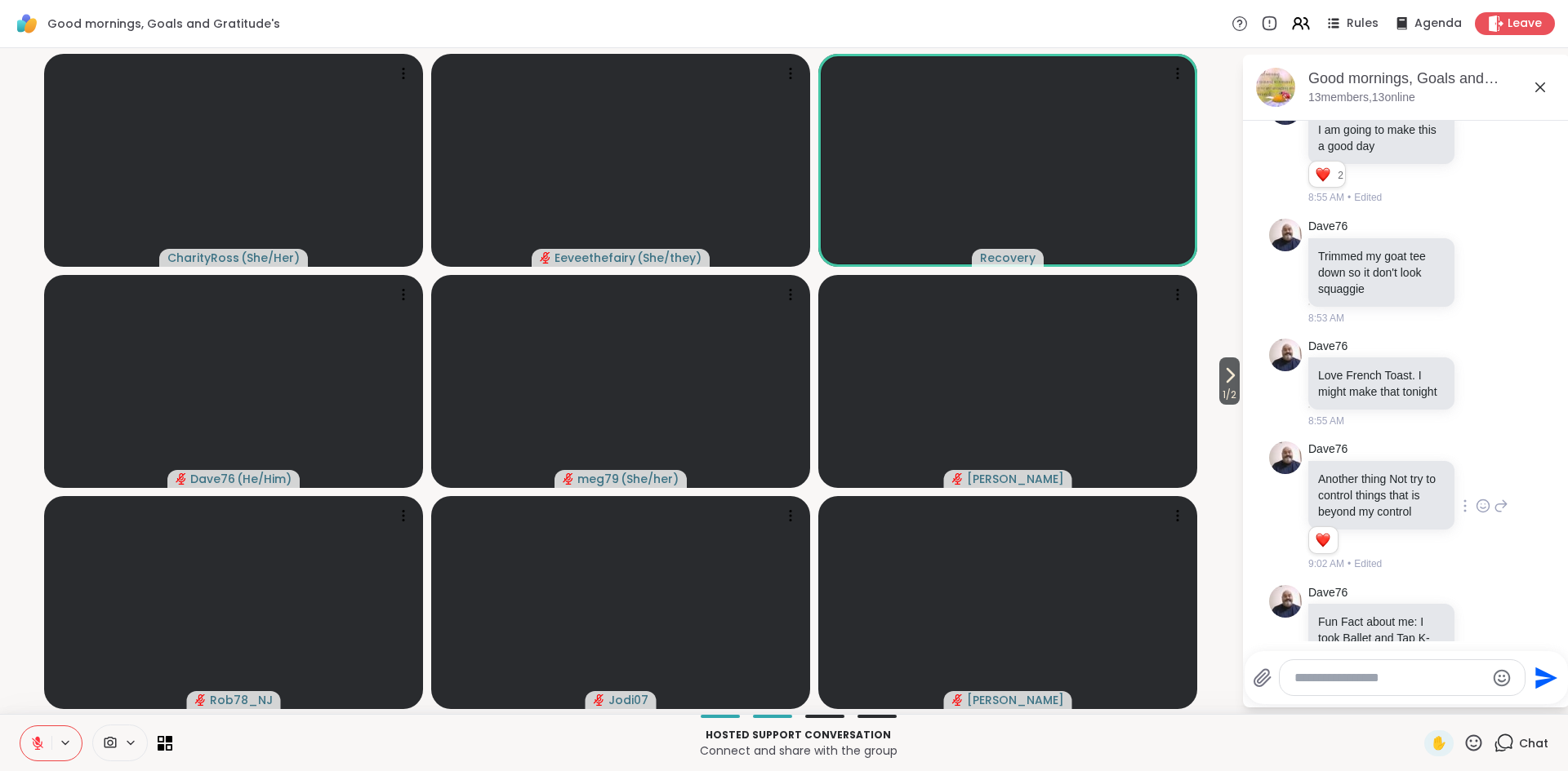
scroll to position [4678, 0]
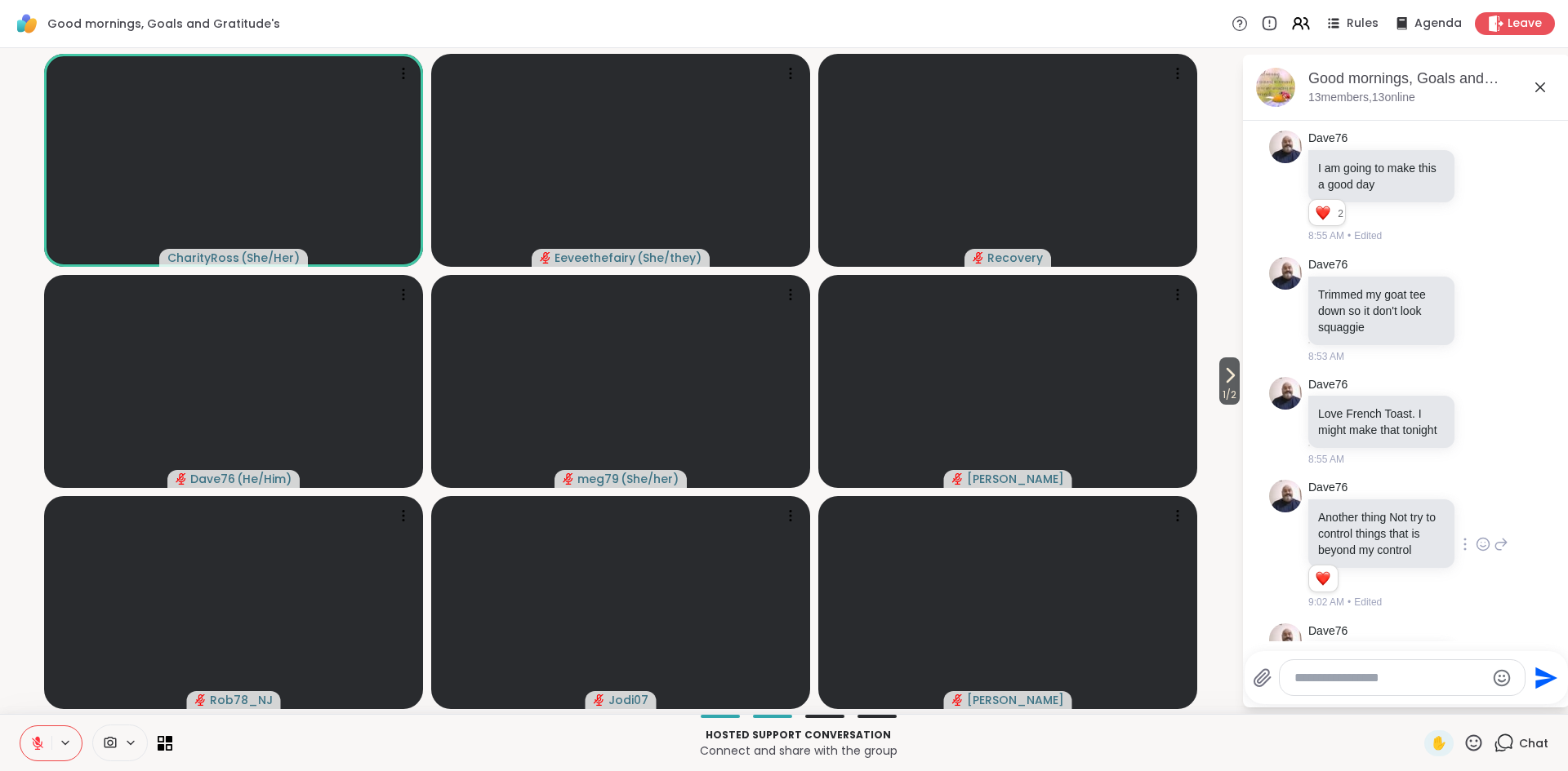
click at [39, 744] on icon at bounding box center [37, 743] width 12 height 12
click at [39, 744] on icon at bounding box center [37, 743] width 14 height 14
click at [39, 744] on icon at bounding box center [37, 743] width 12 height 12
click at [39, 744] on icon at bounding box center [37, 743] width 14 height 14
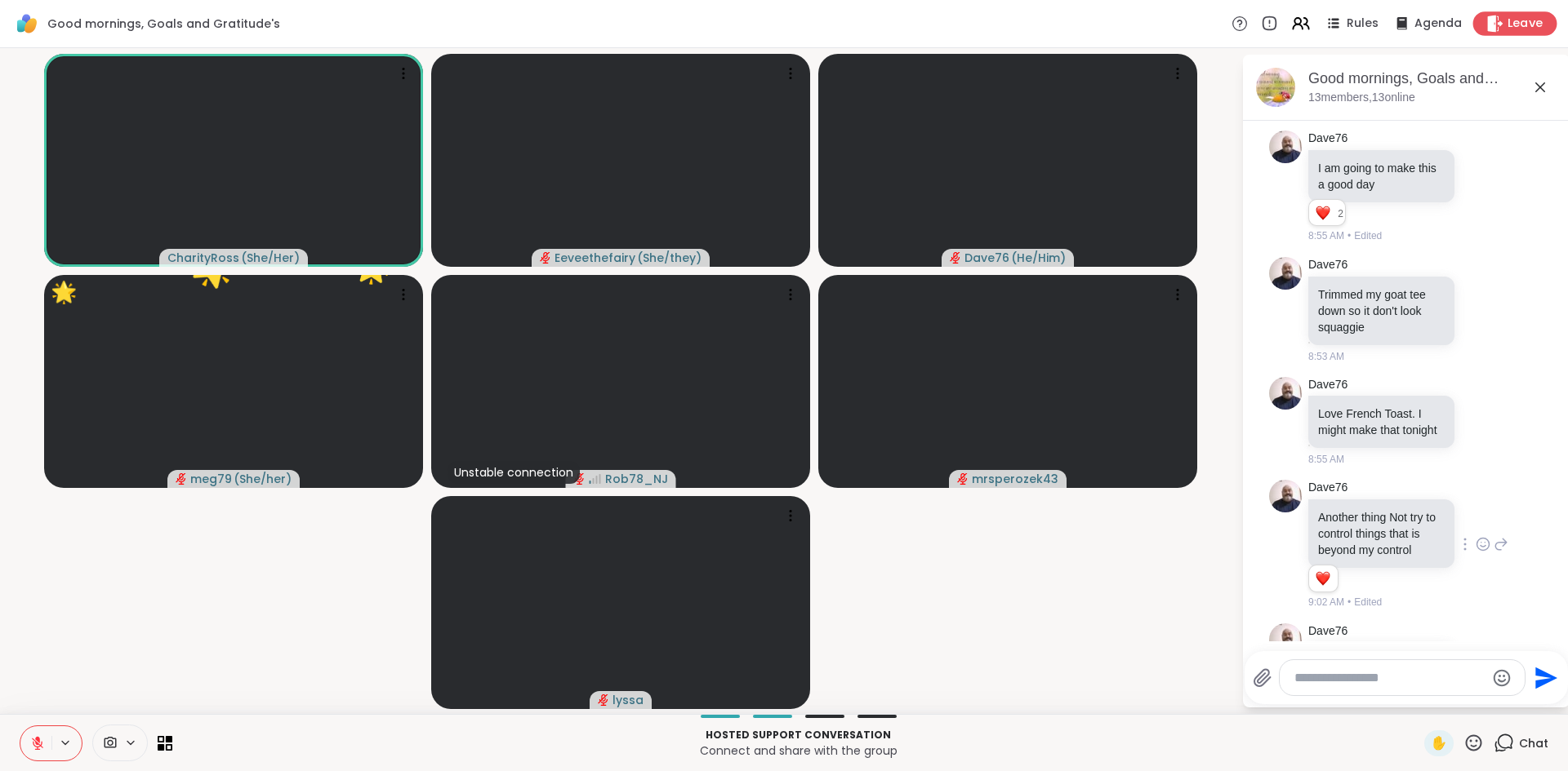
click at [1520, 24] on span "Leave" at bounding box center [1526, 23] width 36 height 17
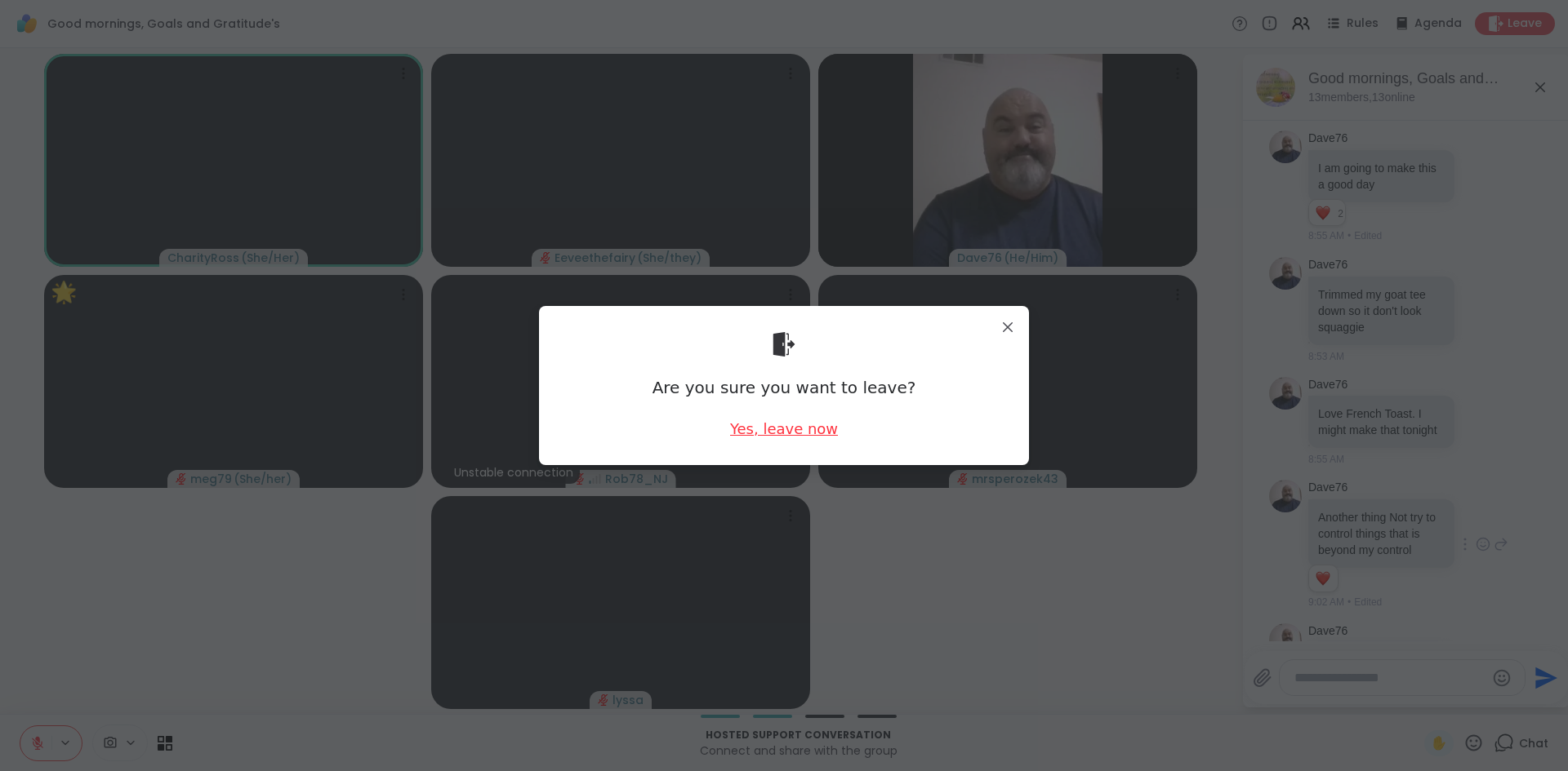
click at [773, 428] on div "Yes, leave now" at bounding box center [783, 429] width 107 height 21
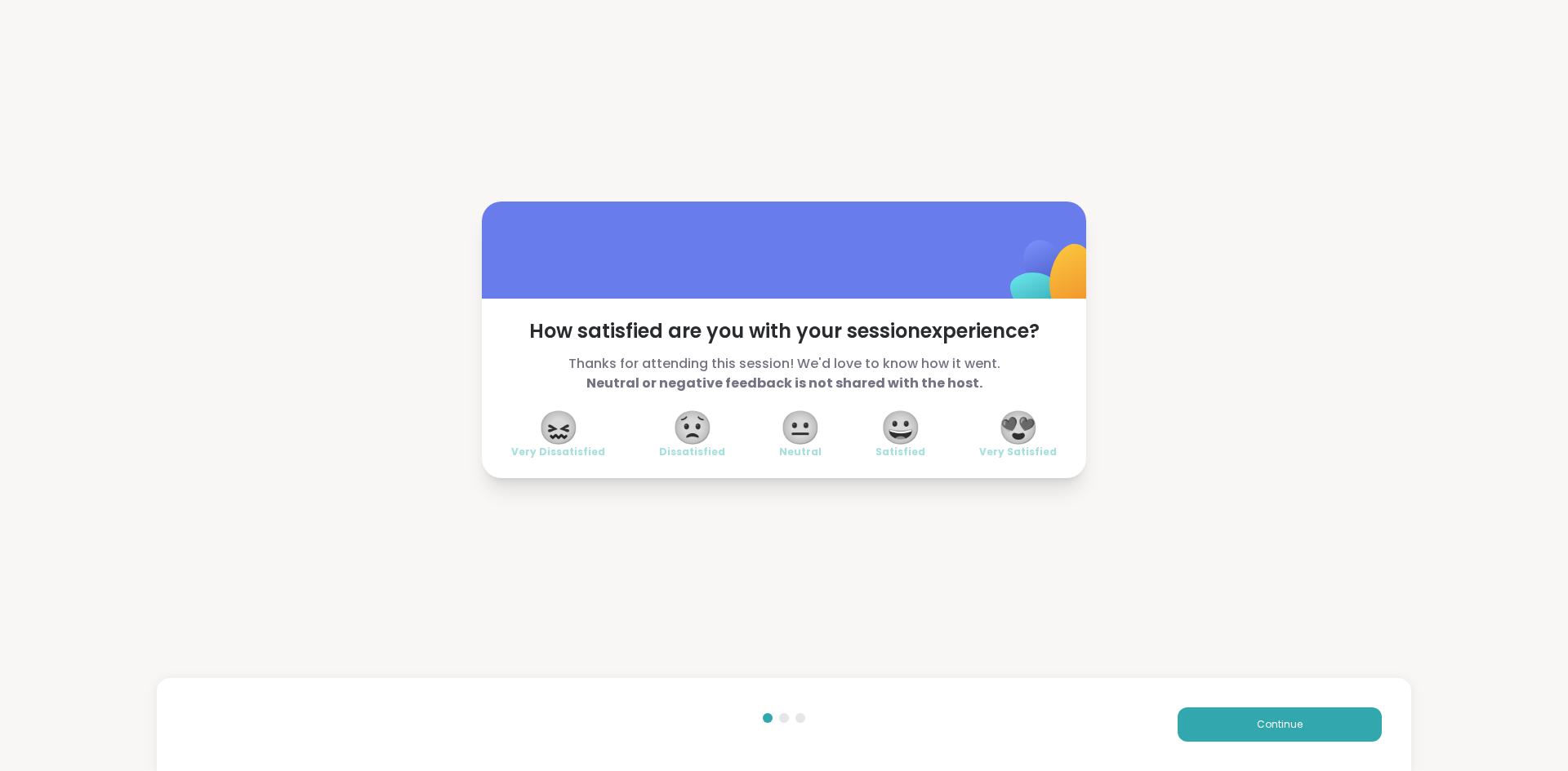
click at [1017, 439] on span "😍" at bounding box center [1018, 427] width 41 height 30
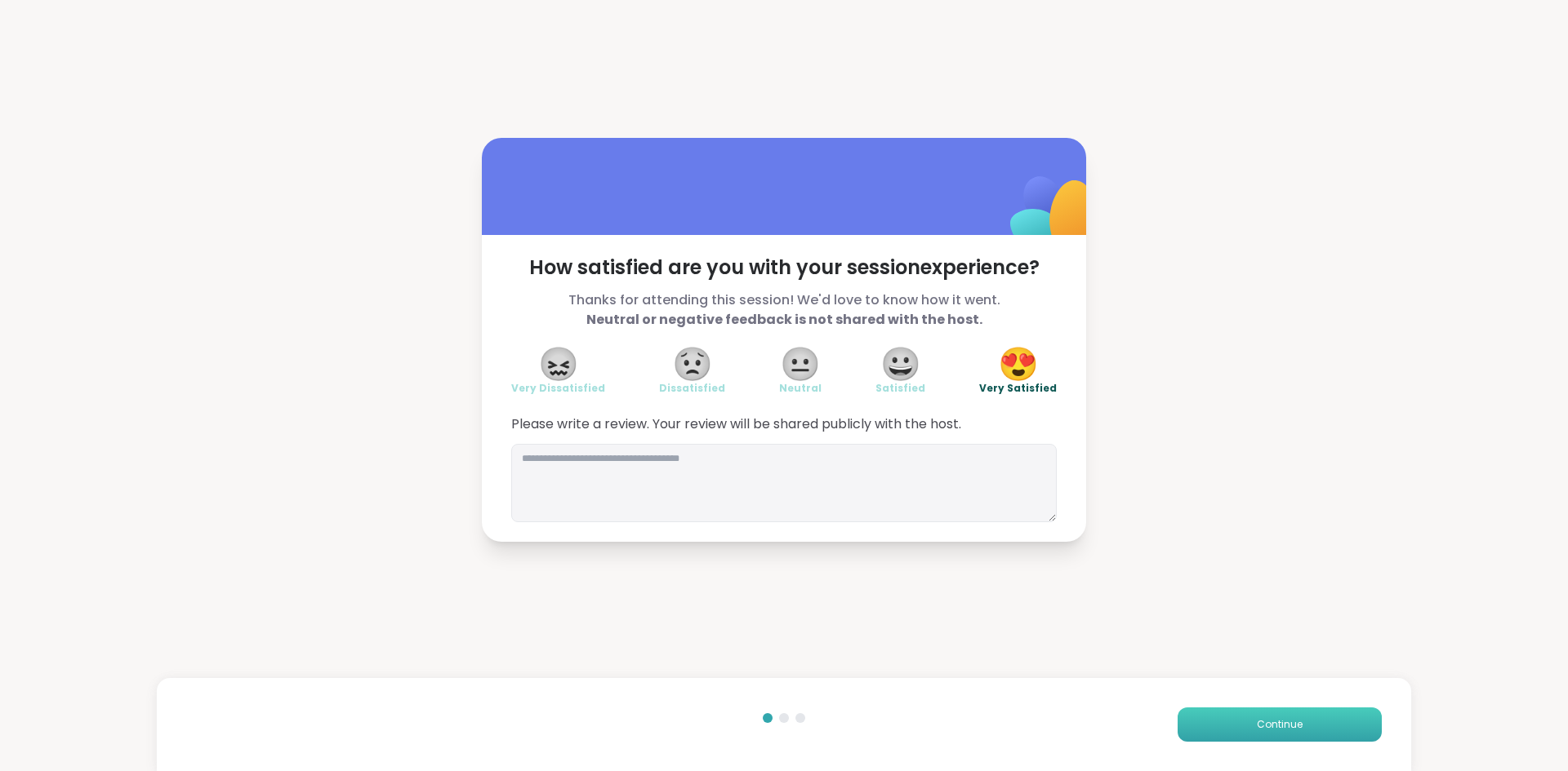
click at [1272, 725] on span "Continue" at bounding box center [1279, 725] width 46 height 14
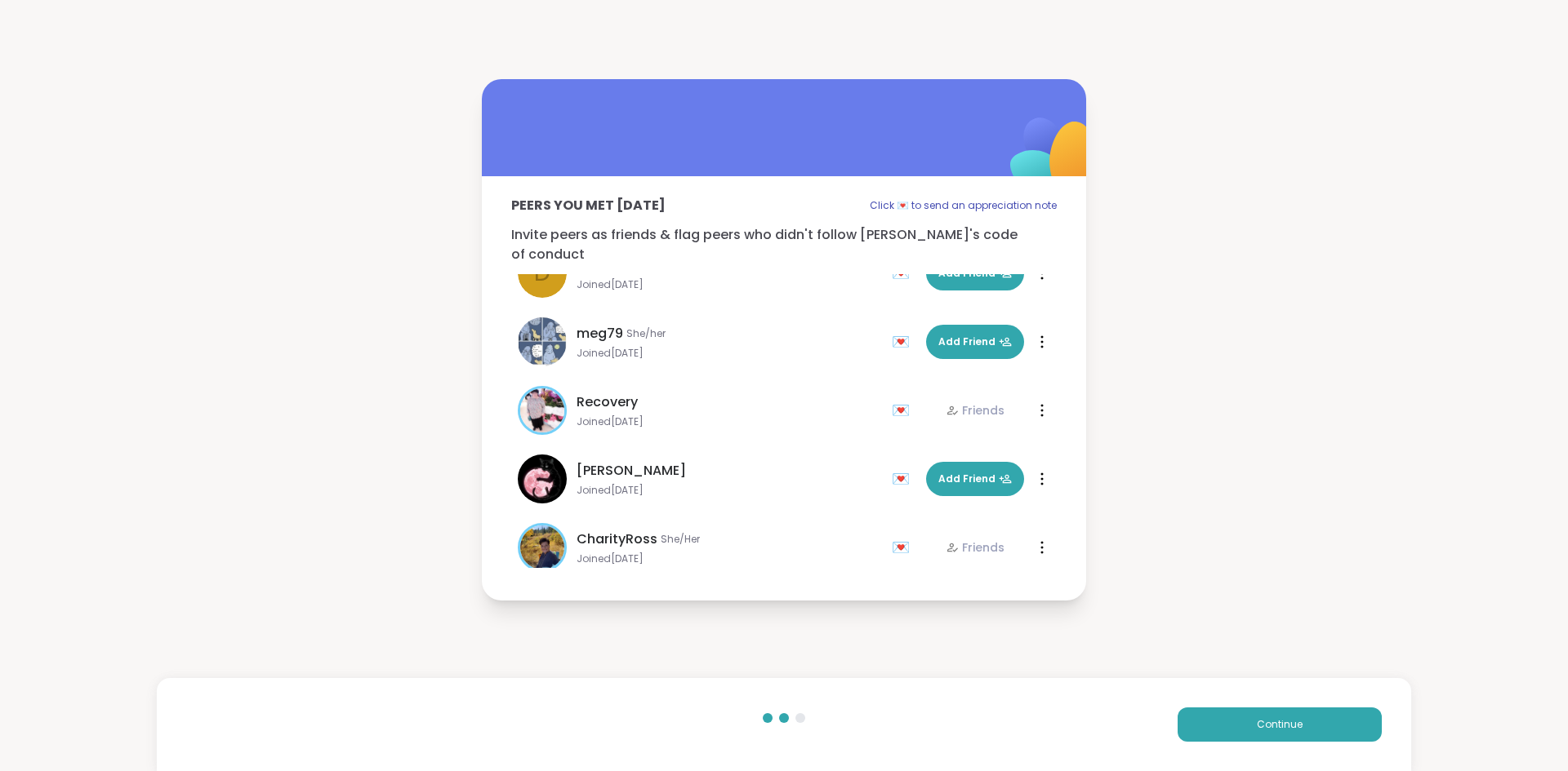
scroll to position [529, 0]
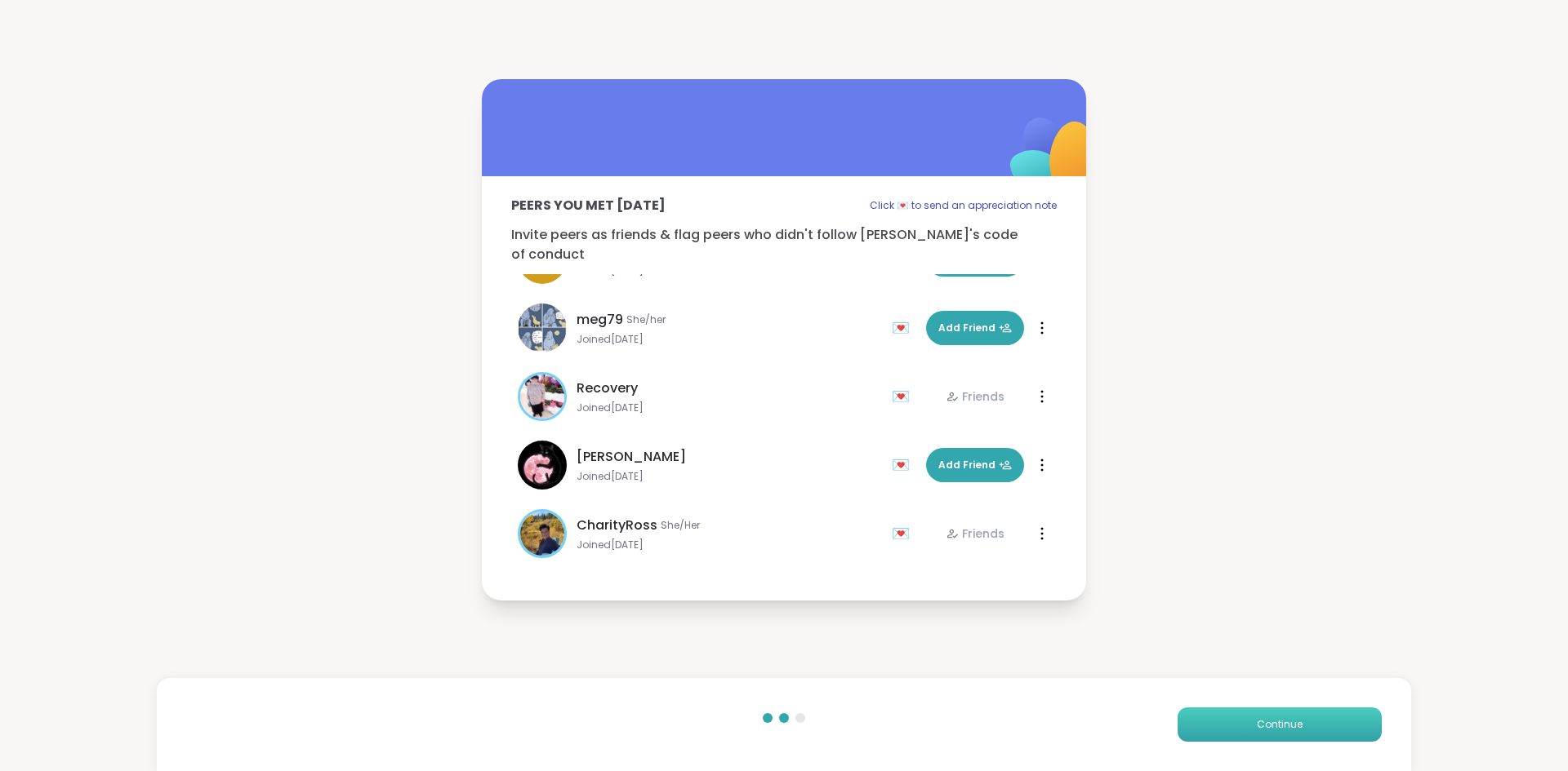
click at [1280, 725] on span "Continue" at bounding box center [1279, 725] width 46 height 14
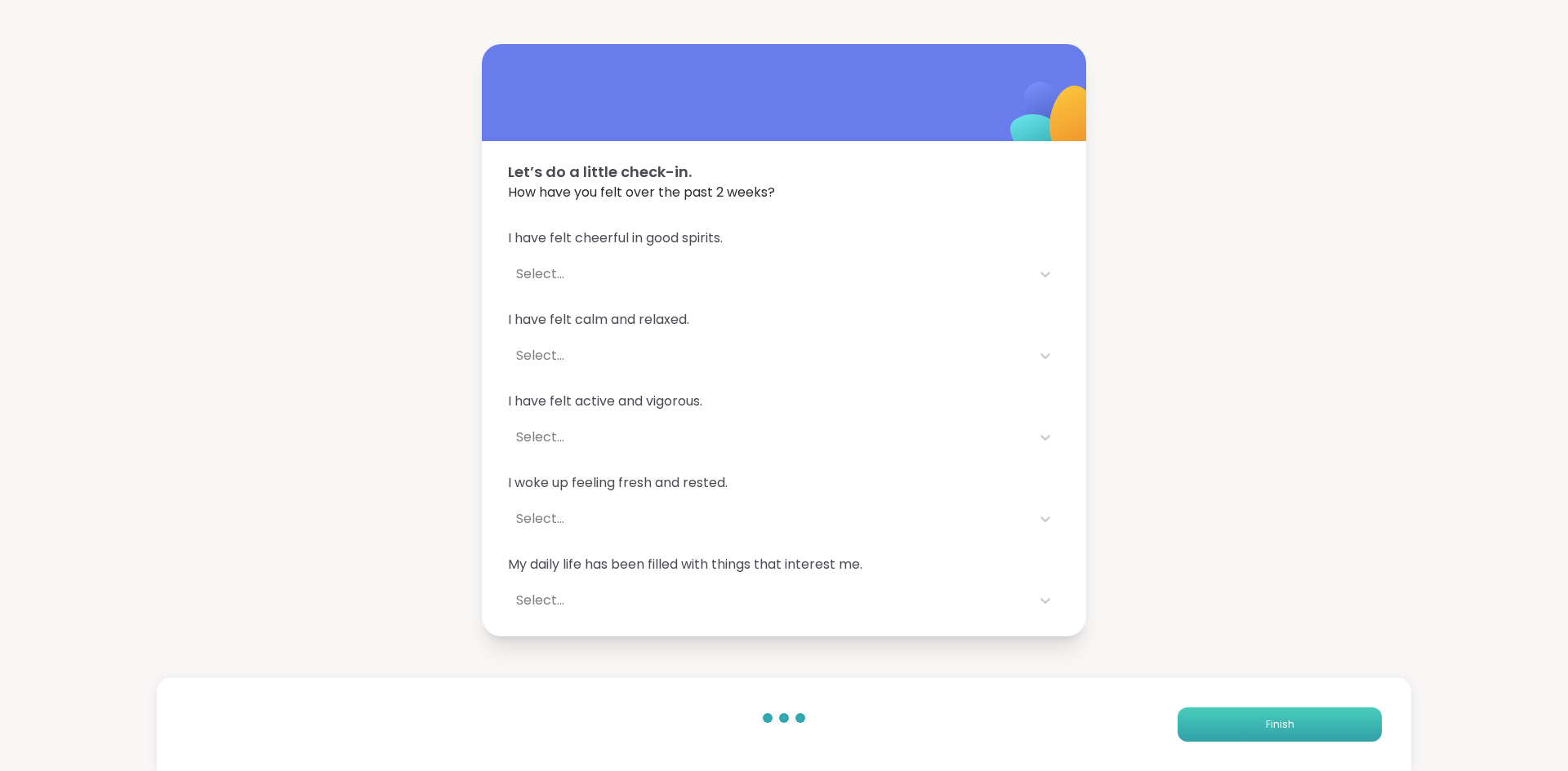
click at [1231, 720] on button "Finish" at bounding box center [1280, 725] width 204 height 34
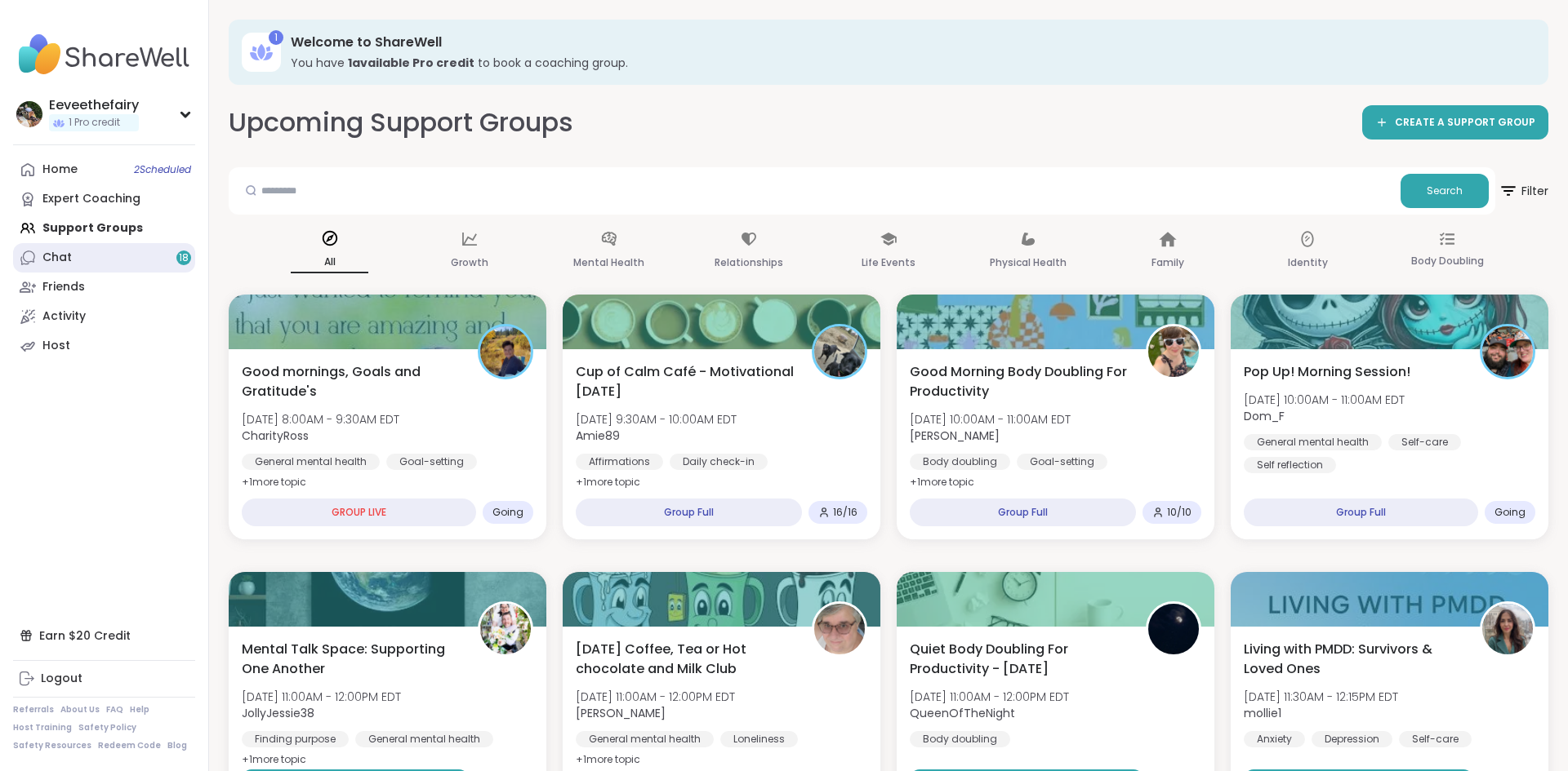
click at [92, 259] on link "Chat 18" at bounding box center [104, 257] width 182 height 30
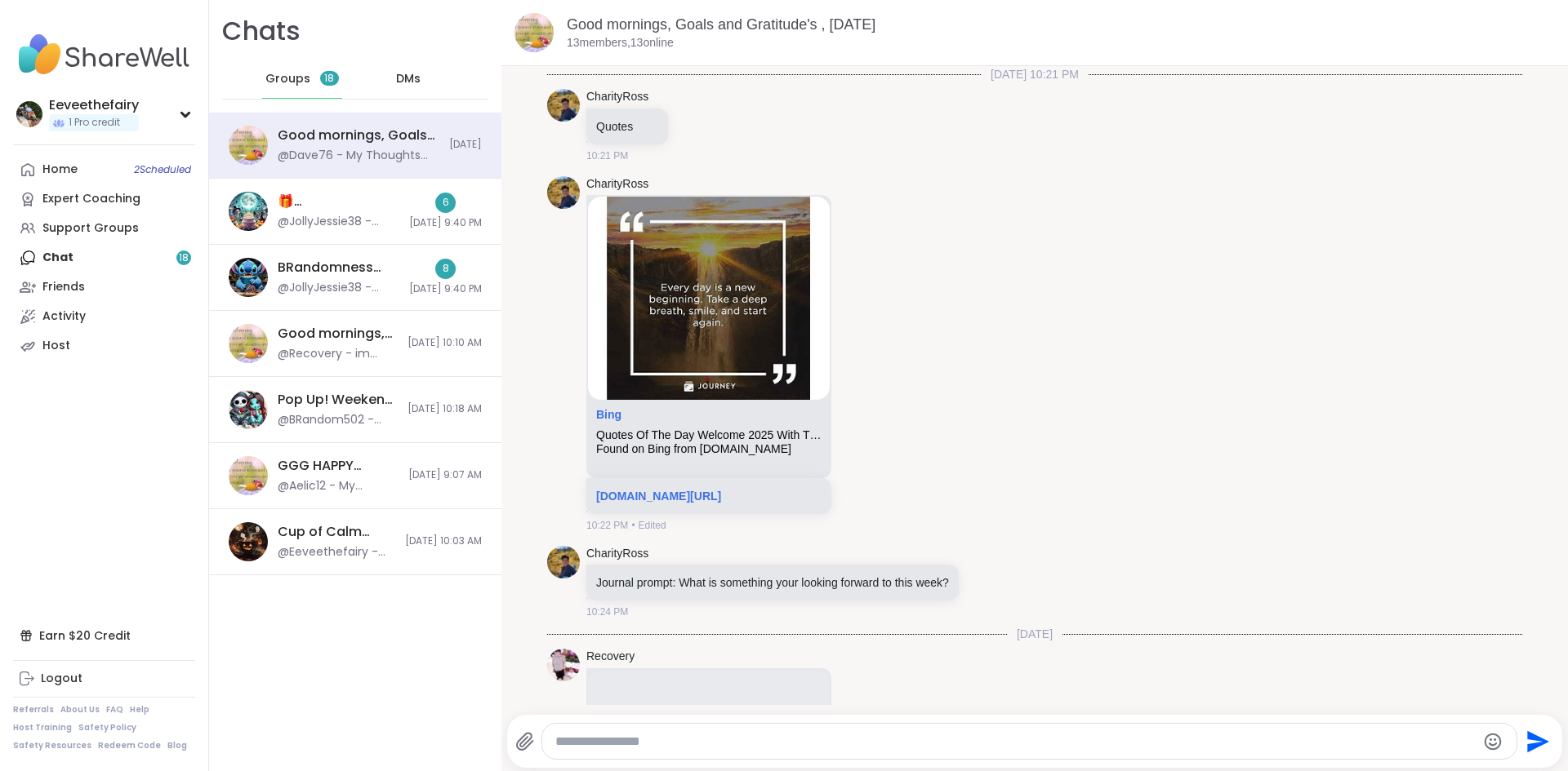
scroll to position [3839, 0]
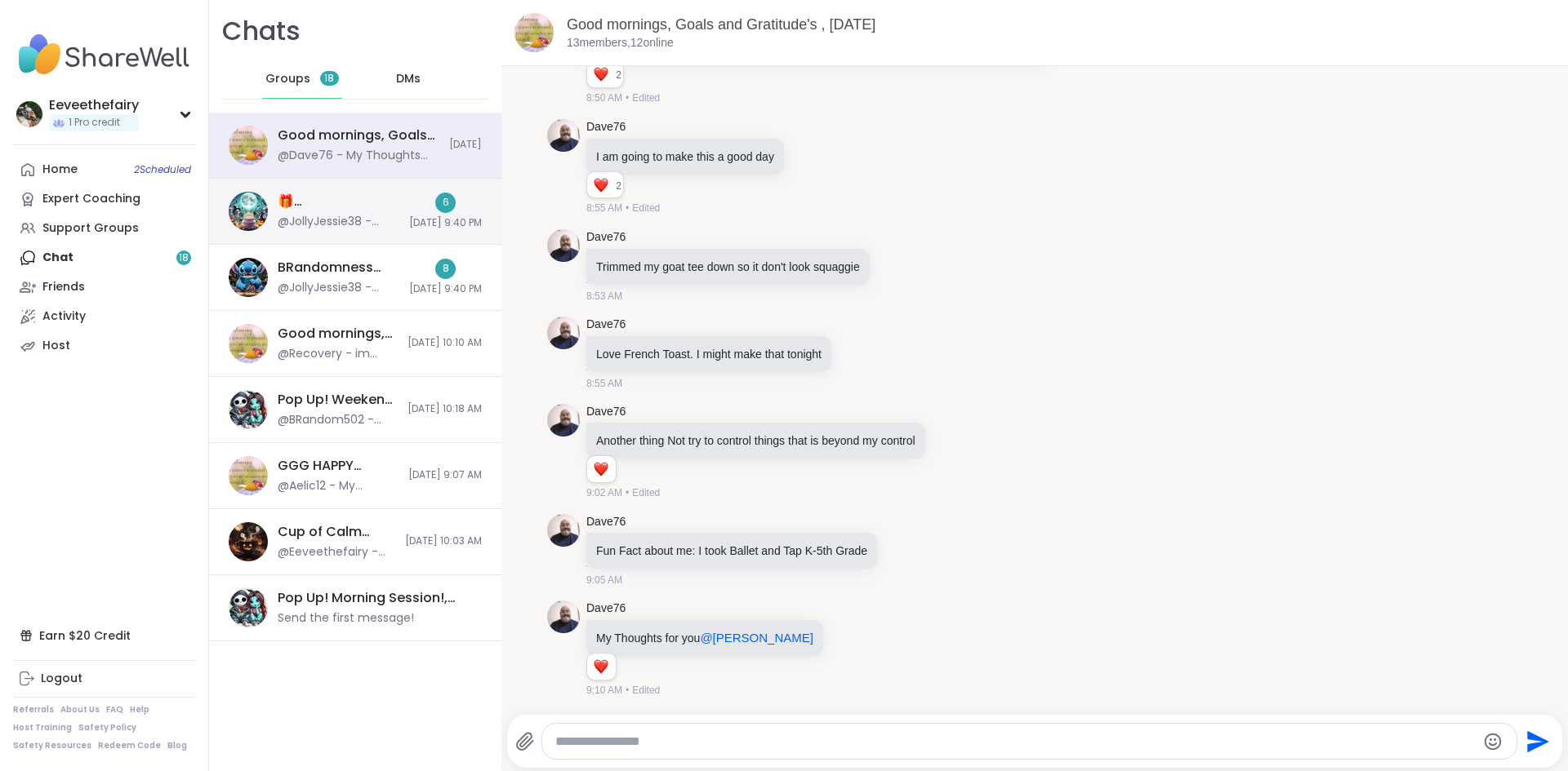
click at [316, 198] on div "🎁 [PERSON_NAME]’s Spooktacular Birthday Party 🎃 , [DATE]" at bounding box center [338, 201] width 122 height 18
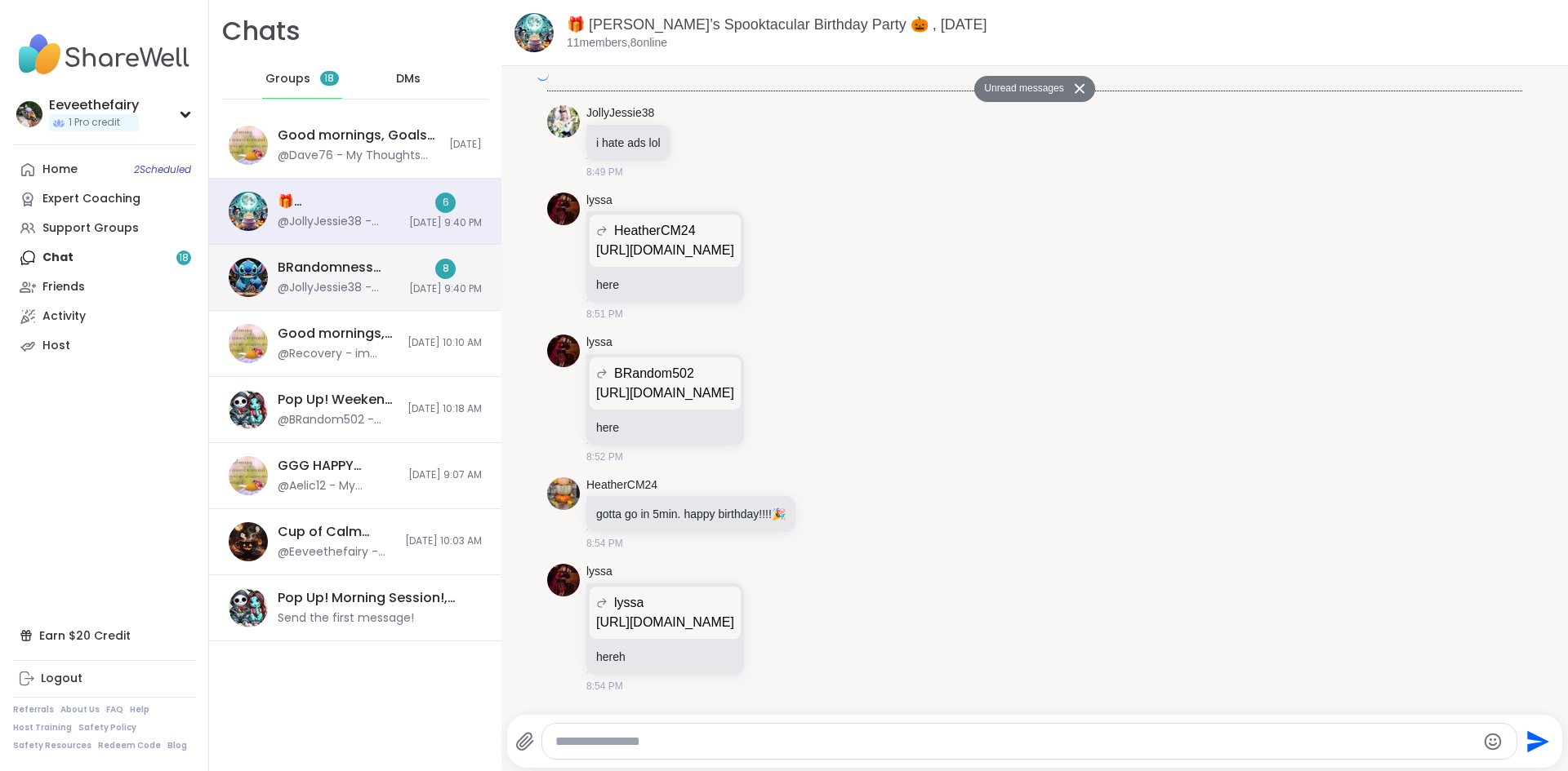
scroll to position [4204, 0]
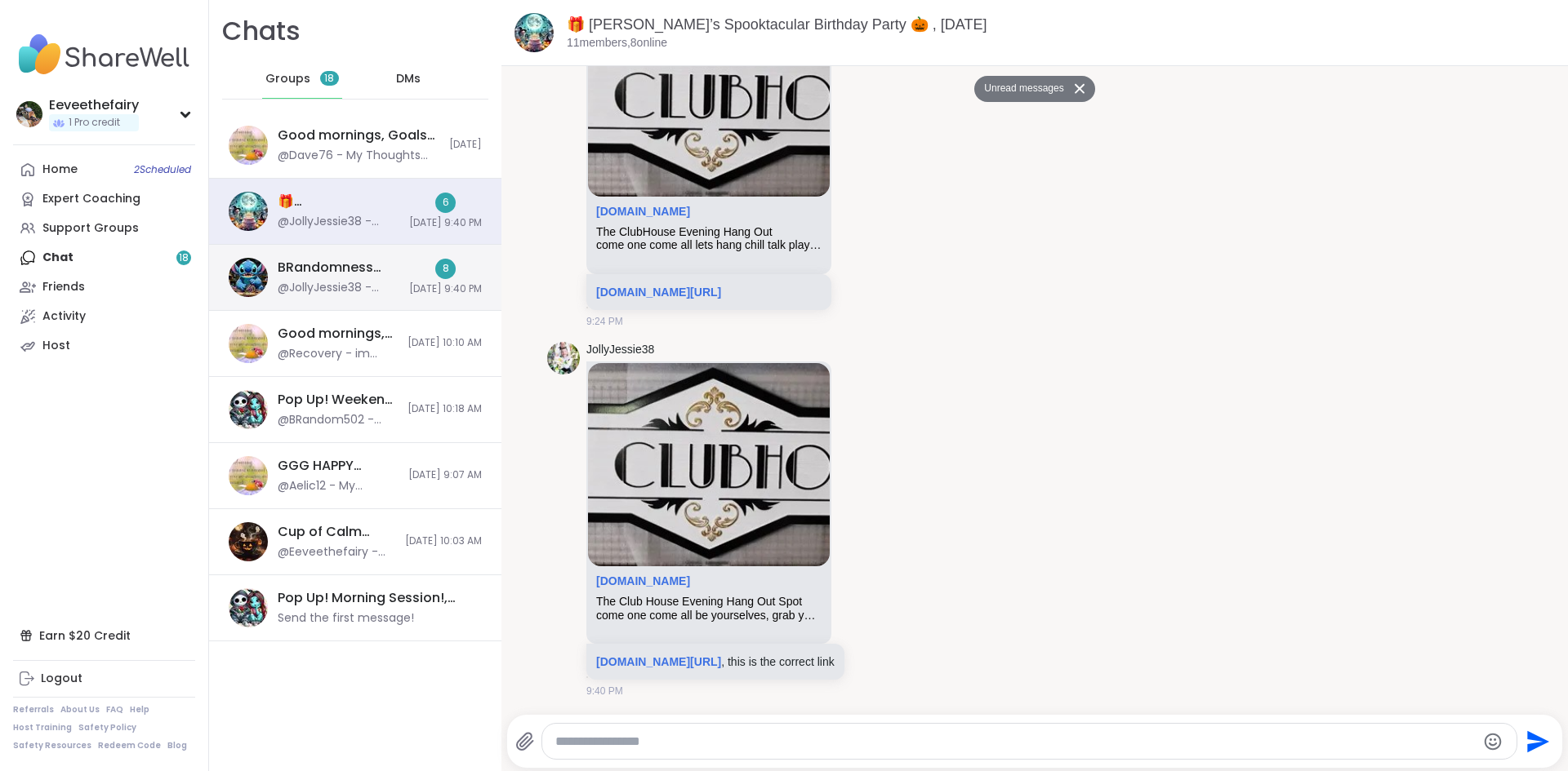
click at [311, 276] on div "BRandomness Unstable Connection Open Forum, [DATE] @JollyJessie38 - [DOMAIN_NAM…" at bounding box center [338, 278] width 122 height 38
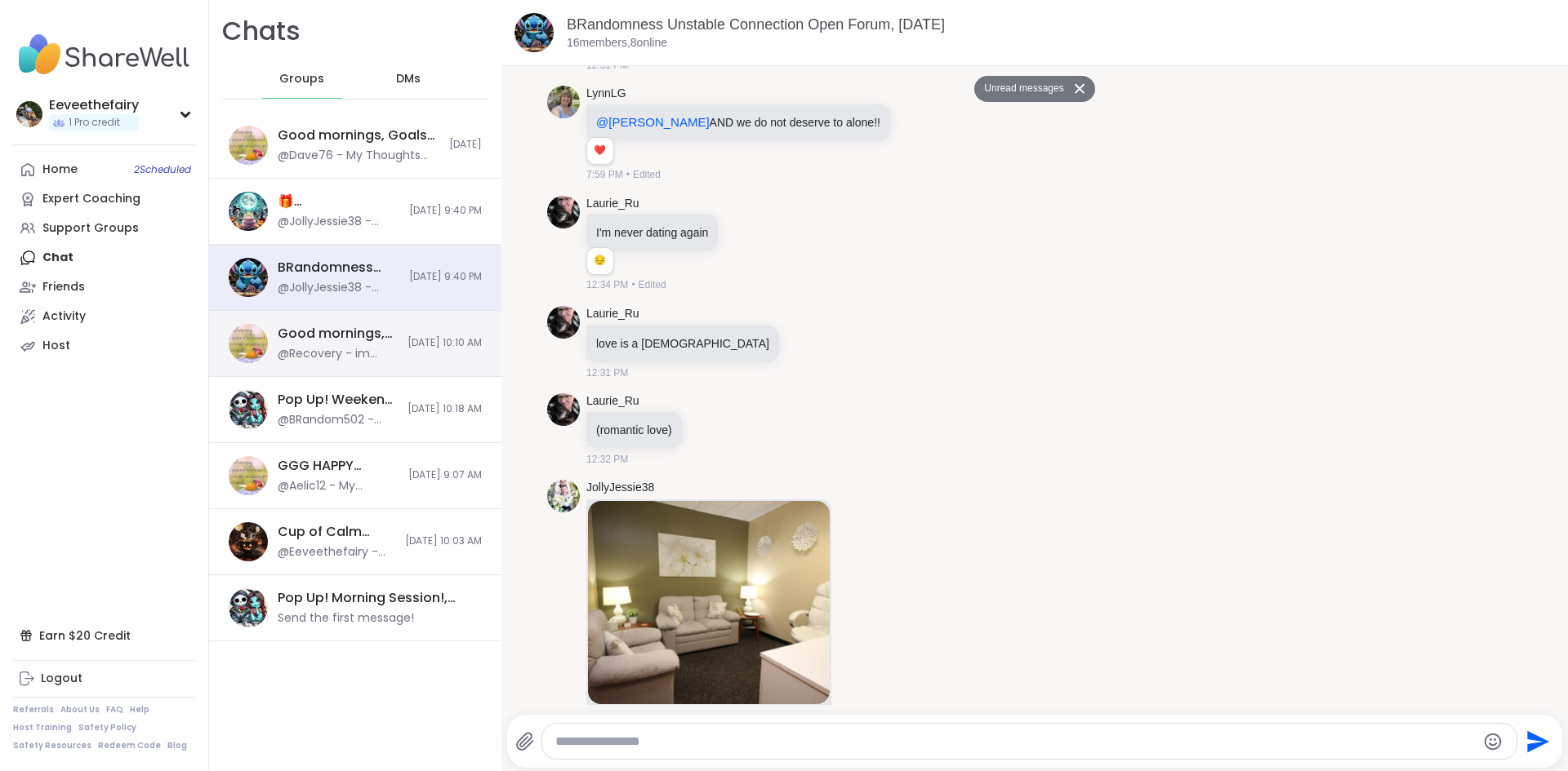
scroll to position [10828, 0]
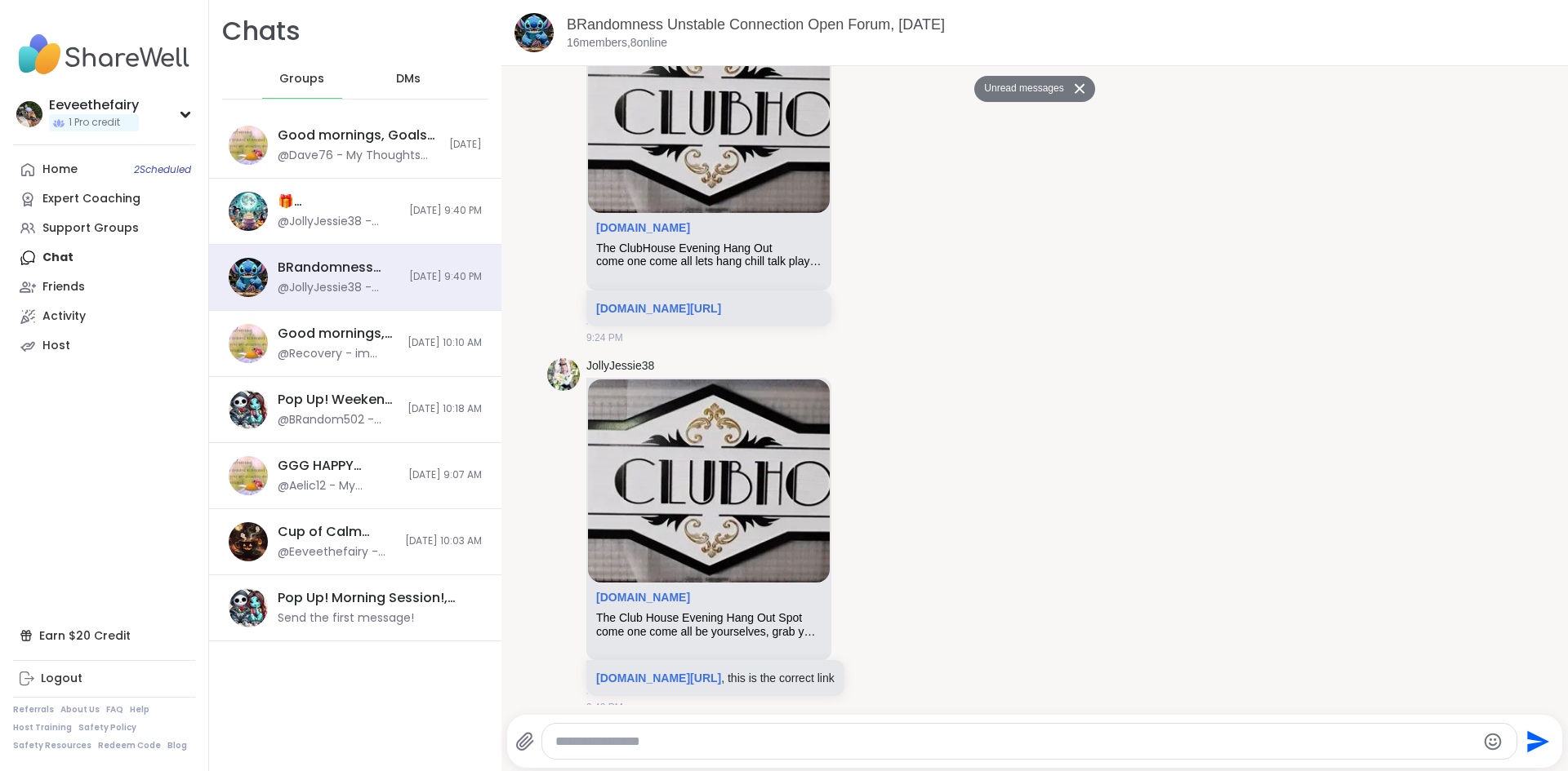
click at [411, 88] on div "DMs" at bounding box center [409, 79] width 80 height 39
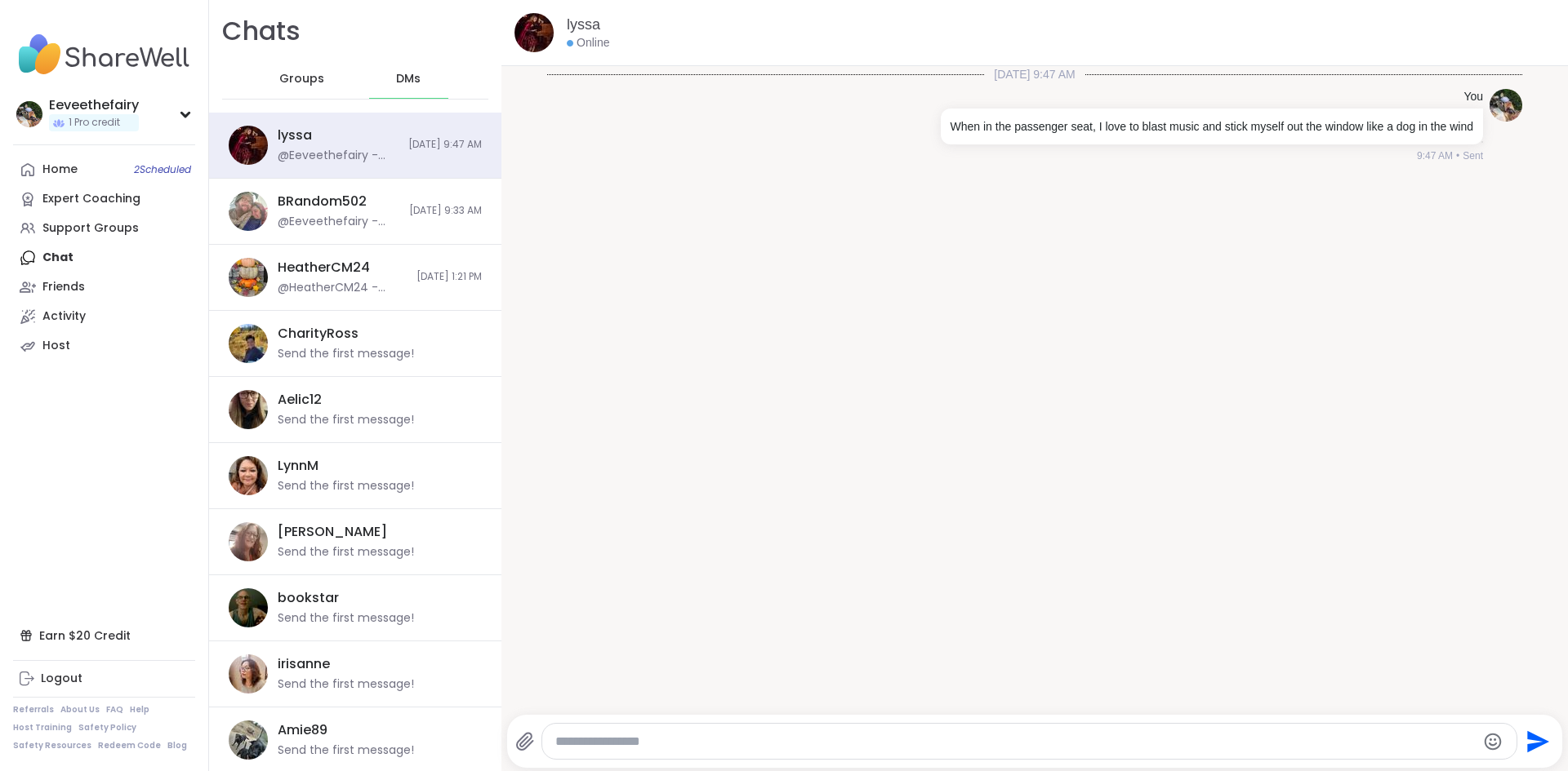
click at [294, 79] on span "Groups" at bounding box center [302, 79] width 45 height 16
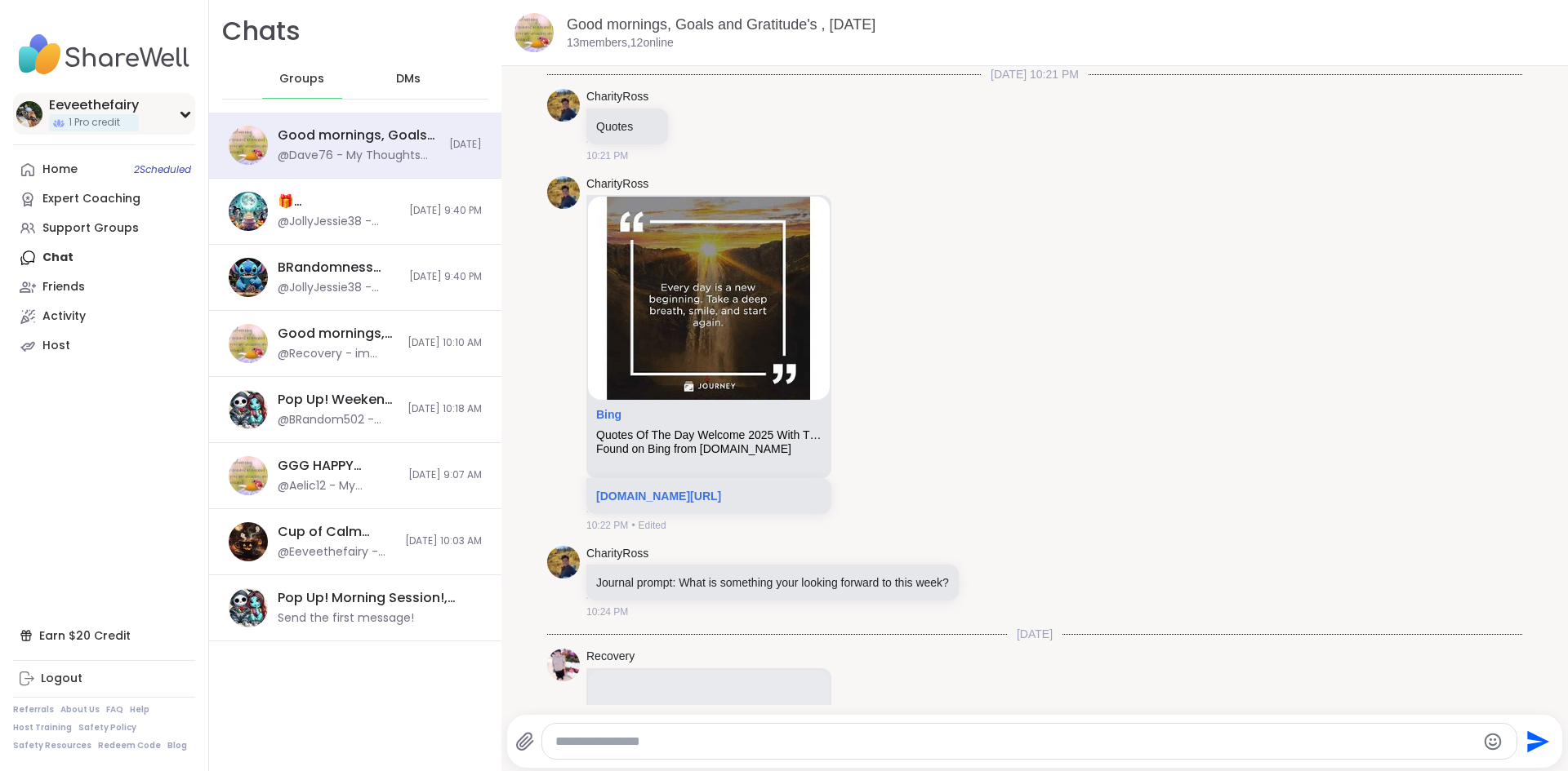
scroll to position [3839, 0]
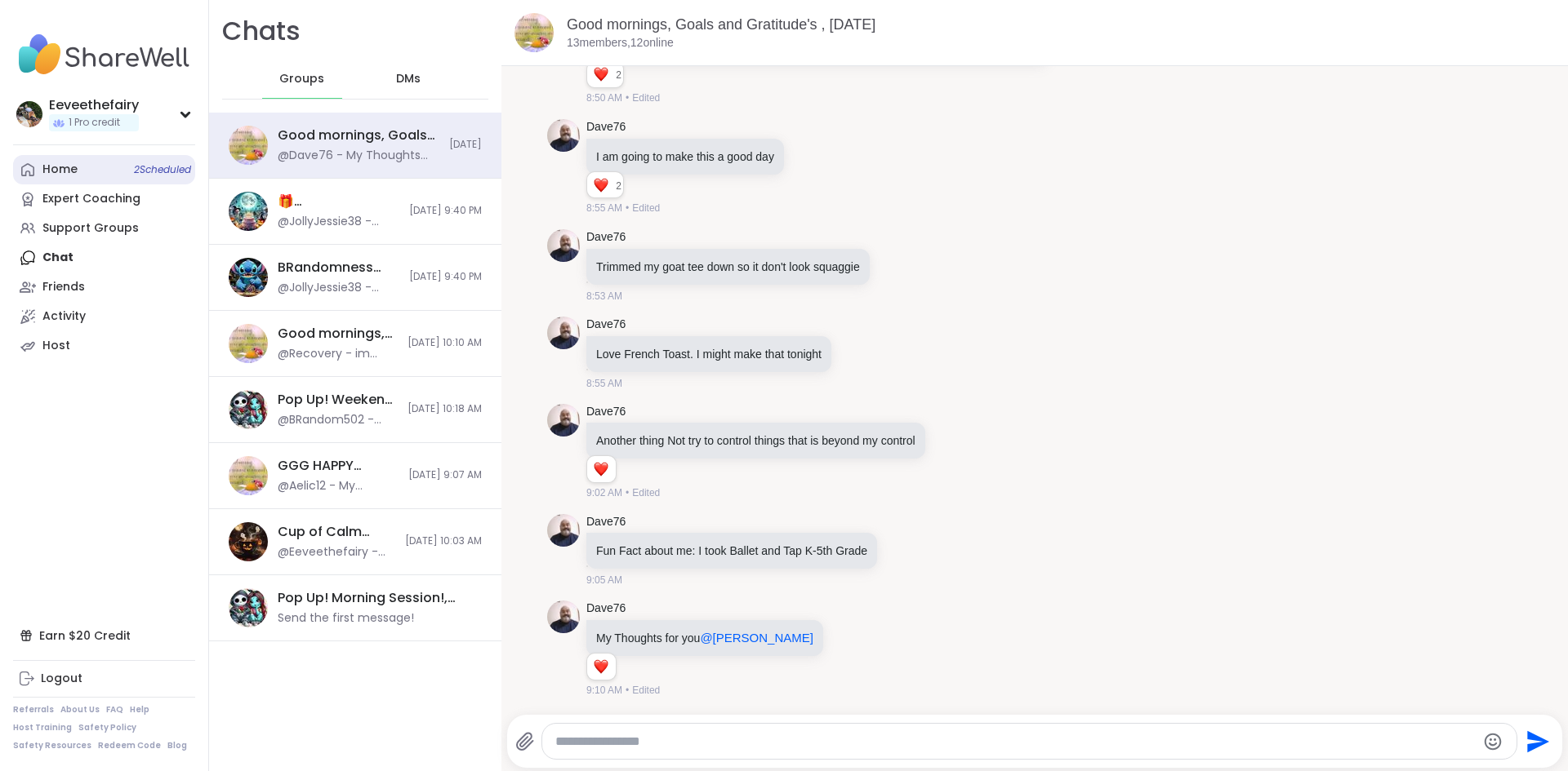
click at [156, 163] on span "2 Scheduled" at bounding box center [162, 170] width 57 height 13
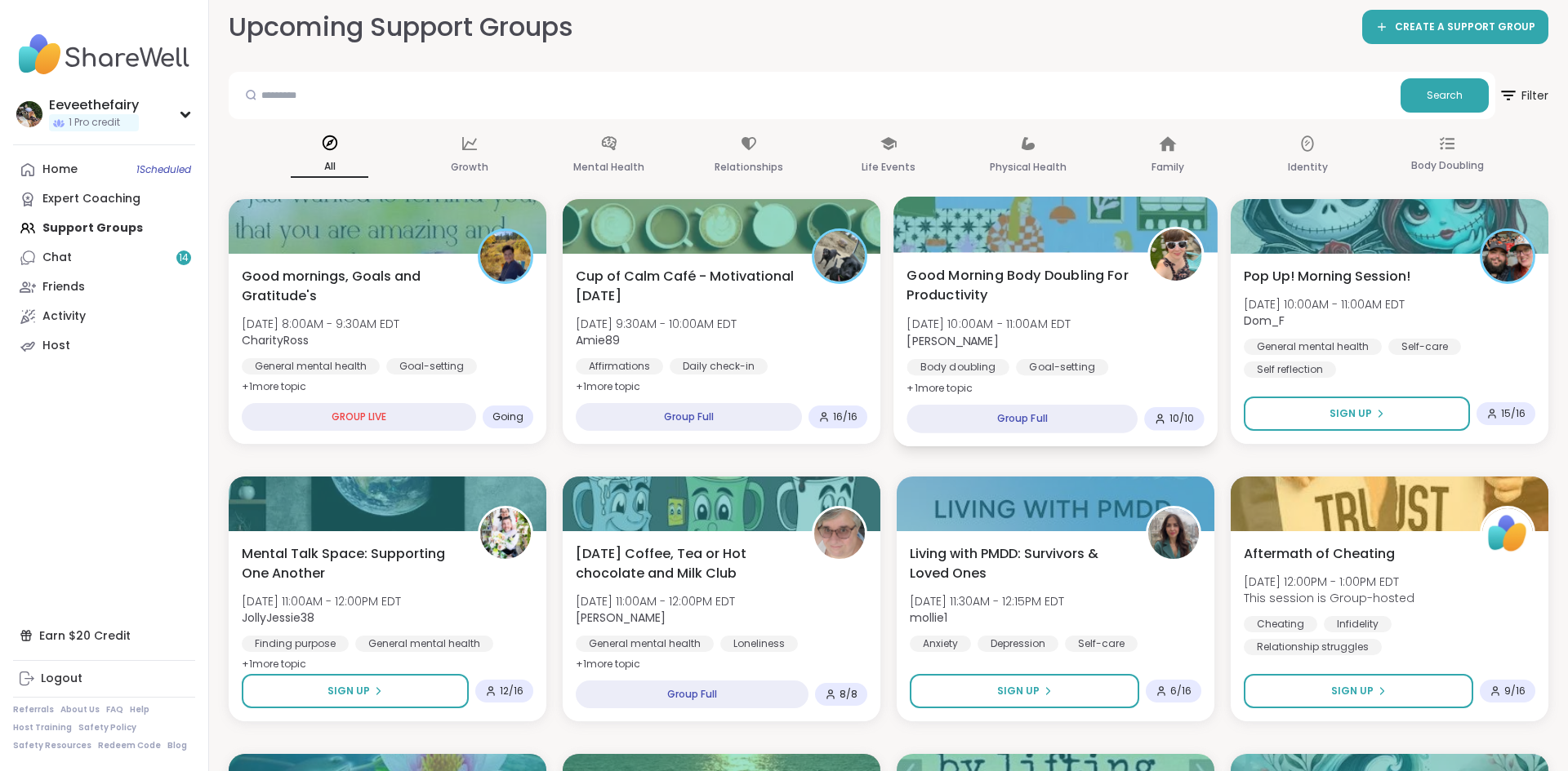
scroll to position [89, 0]
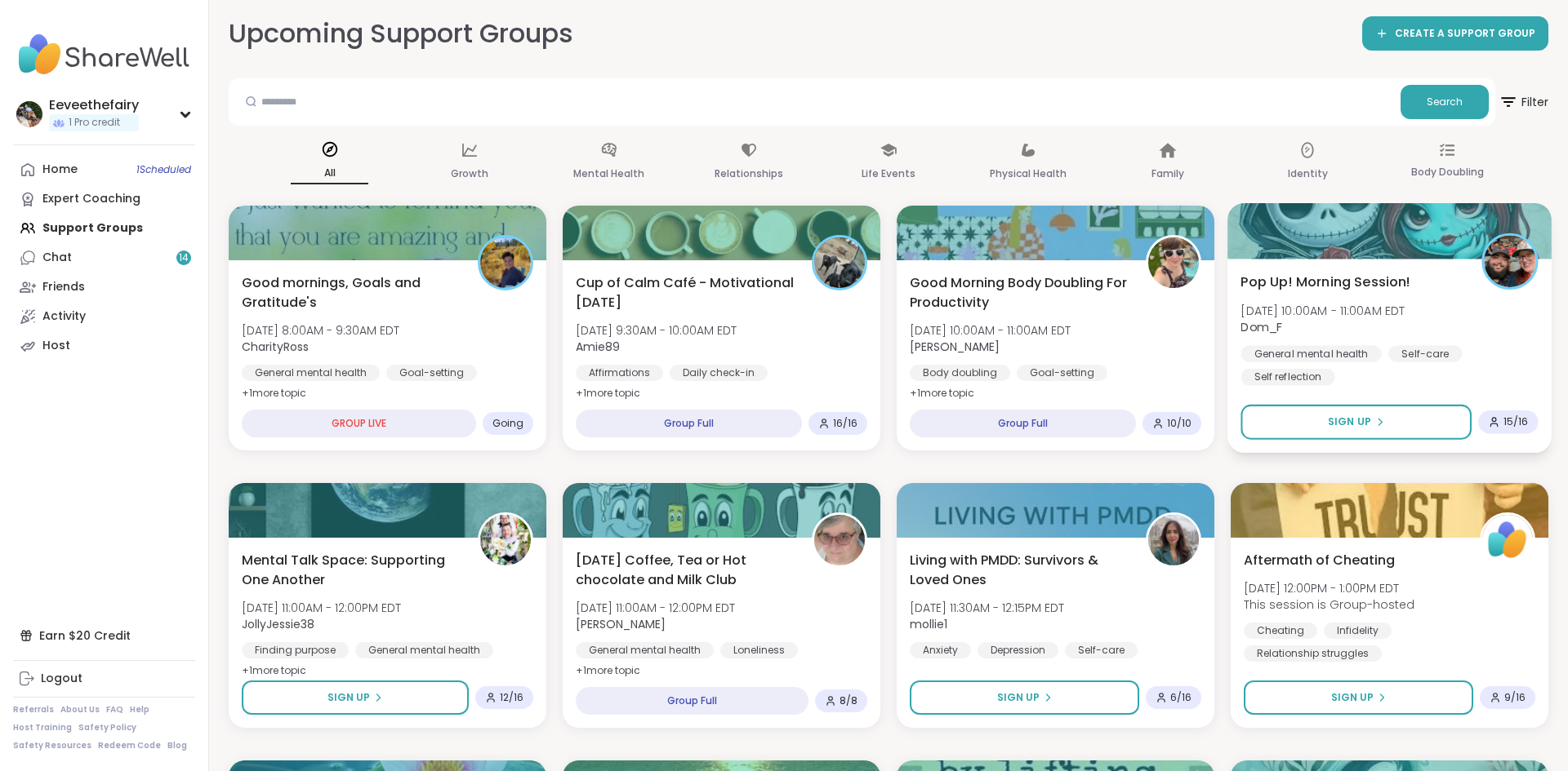
click at [1358, 344] on div "Pop Up! Morning Session! Mon, Oct 13 | 10:00AM - 11:00AM EDT Dom_F General ment…" at bounding box center [1388, 329] width 297 height 114
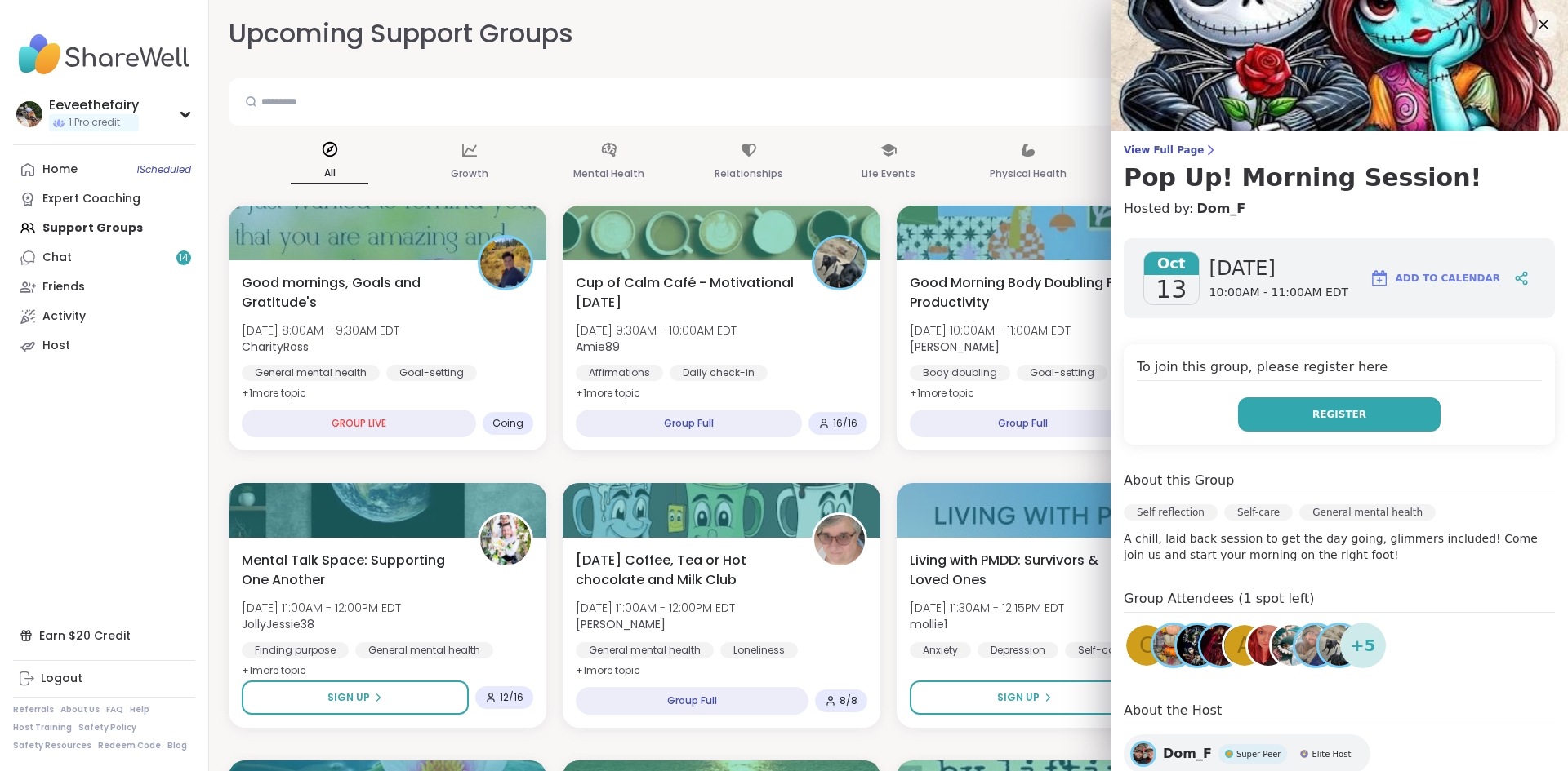
click at [1333, 407] on span "Register" at bounding box center [1339, 414] width 54 height 14
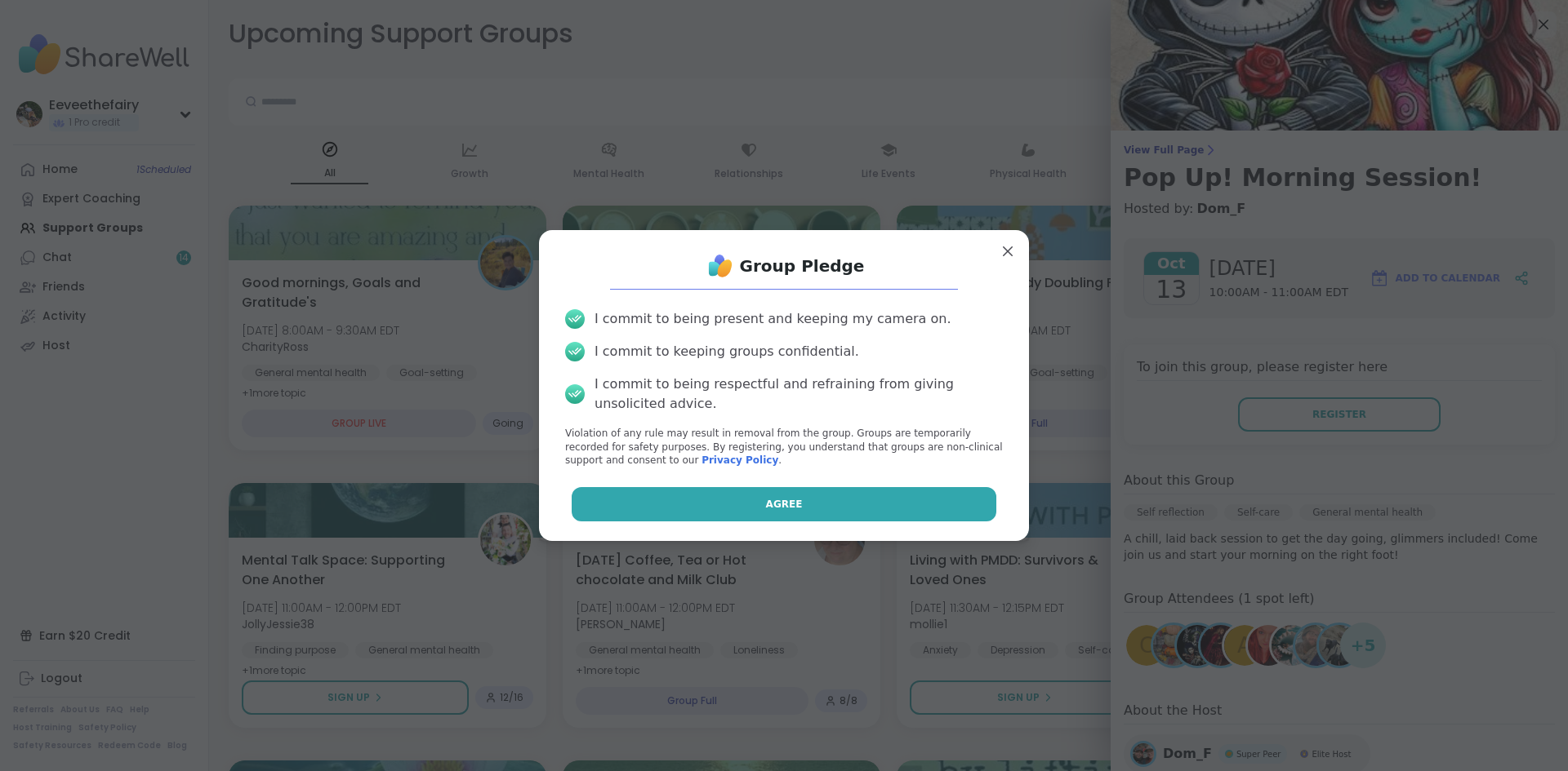
click at [853, 497] on button "Agree" at bounding box center [784, 505] width 425 height 34
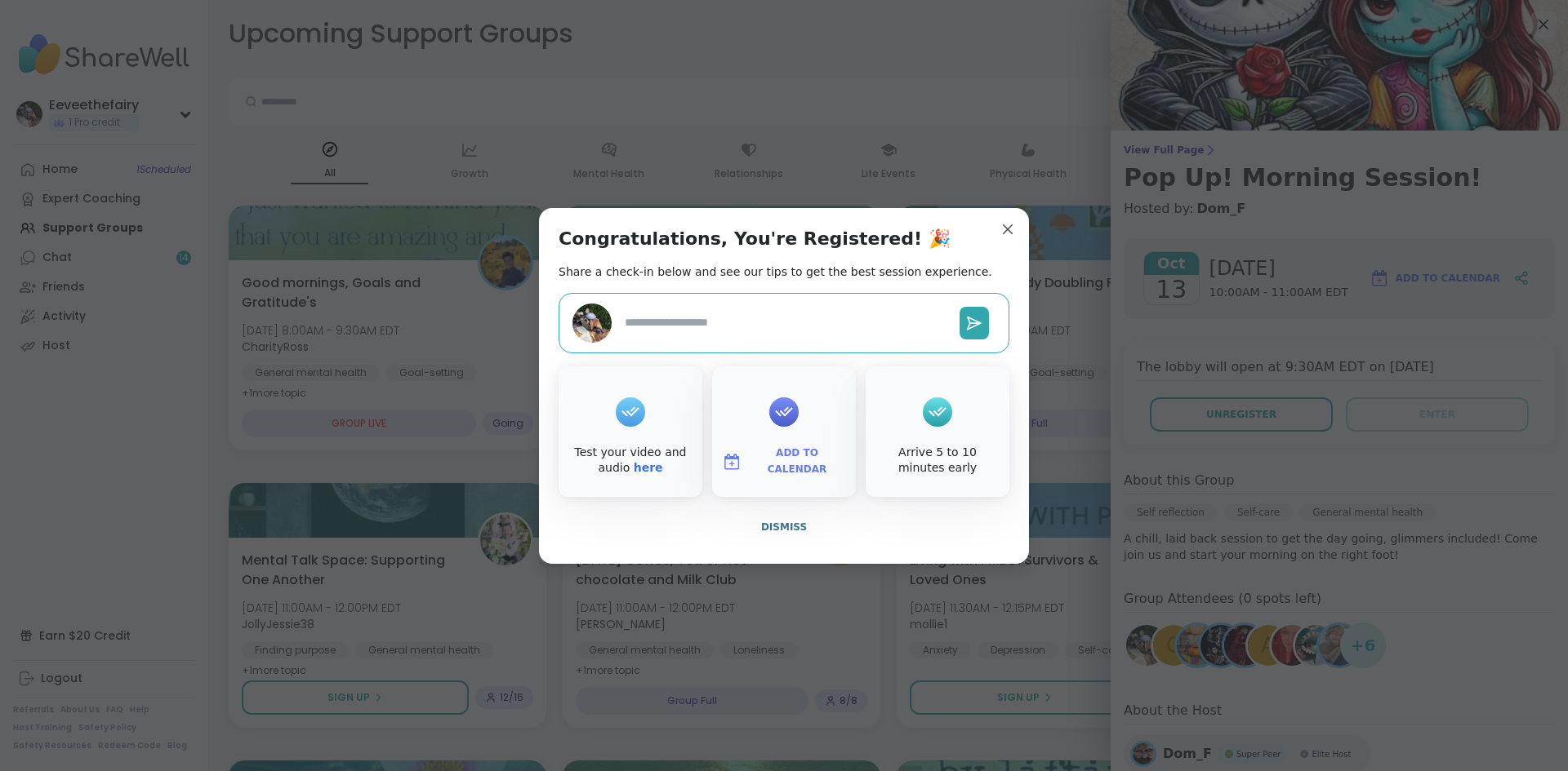
type textarea "*"
click at [782, 528] on span "Dismiss" at bounding box center [784, 527] width 46 height 12
